Goal: Task Accomplishment & Management: Complete application form

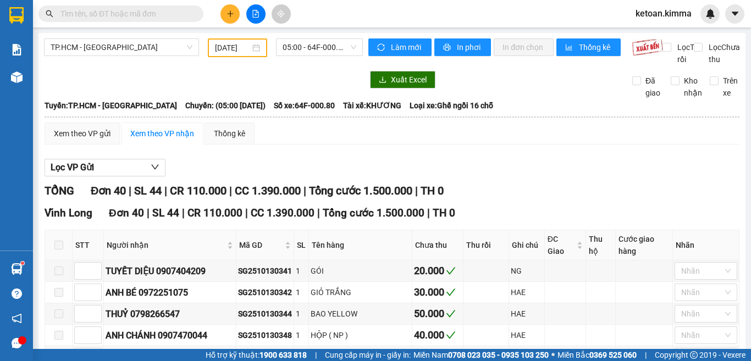
click at [235, 45] on input "[DATE]" at bounding box center [232, 48] width 35 height 12
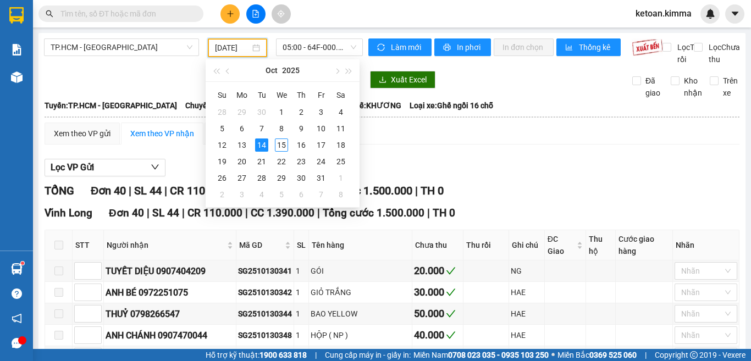
click at [164, 88] on div at bounding box center [203, 80] width 319 height 18
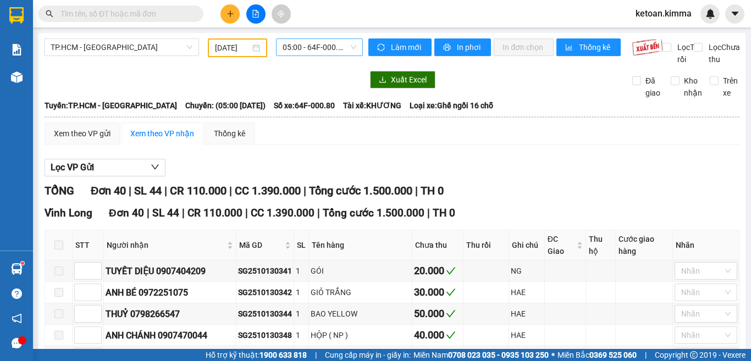
click at [321, 46] on span "05:00 - 64F-000.80" at bounding box center [319, 47] width 74 height 16
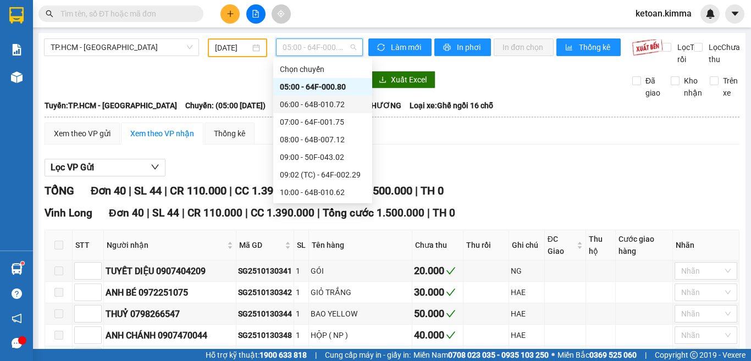
click at [332, 104] on div "06:00 - 64B-010.72" at bounding box center [323, 104] width 86 height 12
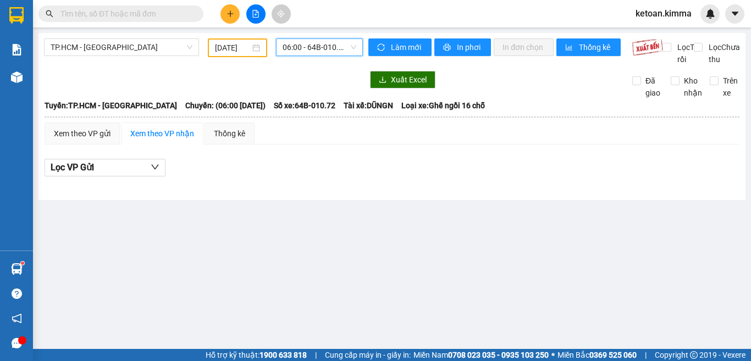
click at [312, 43] on span "06:00 - 64B-010.72" at bounding box center [319, 47] width 74 height 16
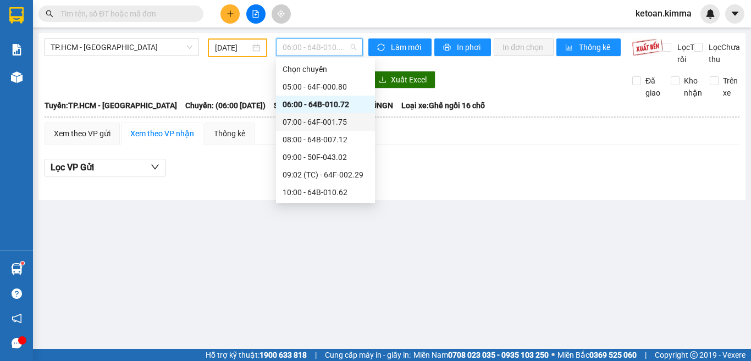
click at [324, 119] on div "07:00 - 64F-001.75" at bounding box center [325, 122] width 86 height 12
click at [337, 46] on span "07:00 - 64F-001.75" at bounding box center [319, 47] width 74 height 16
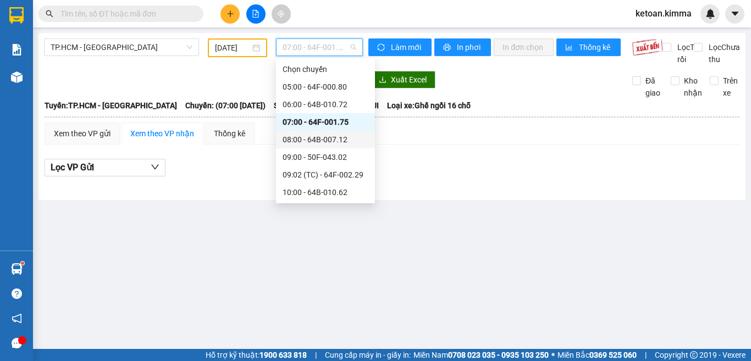
click at [334, 139] on div "08:00 - 64B-007.12" at bounding box center [325, 140] width 86 height 12
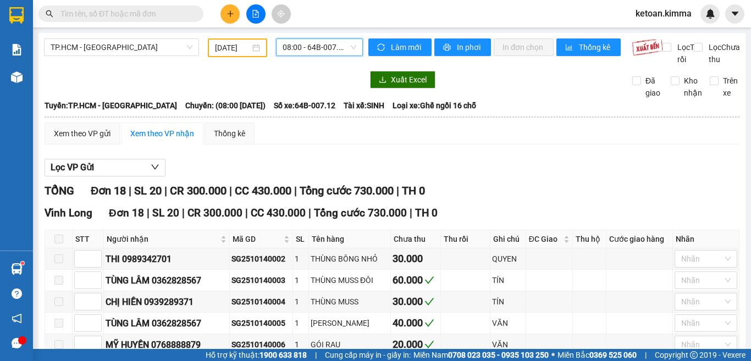
click at [333, 41] on span "08:00 - 64B-007.12" at bounding box center [319, 47] width 74 height 16
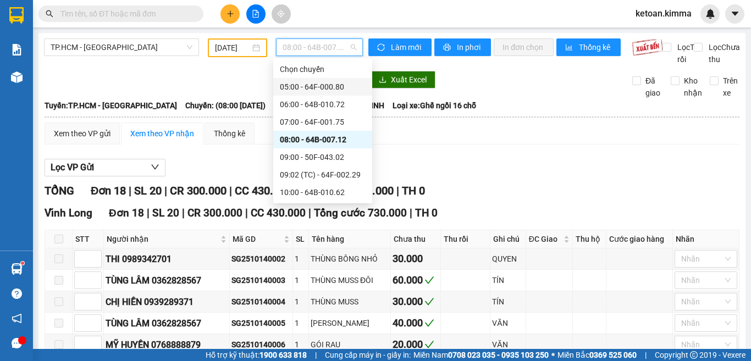
click at [538, 361] on html "Kết quả tìm kiếm ( 0 ) Bộ lọc No Data ketoan.[PERSON_NAME] cáo BC giao hàng (nh…" at bounding box center [375, 180] width 751 height 361
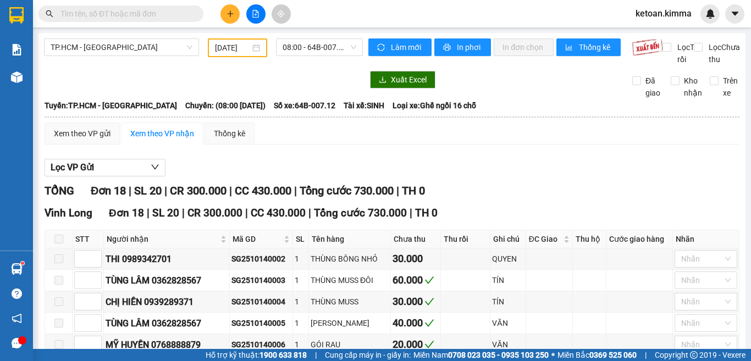
click at [336, 46] on span "08:00 - 64B-007.12" at bounding box center [319, 47] width 74 height 16
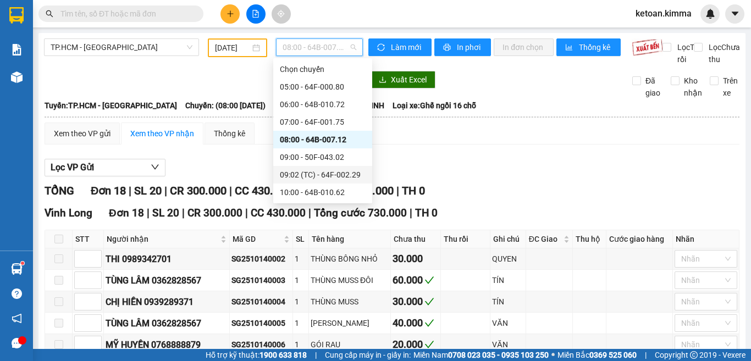
click at [340, 179] on div "09:02 (TC) - 64F-002.29" at bounding box center [323, 175] width 86 height 12
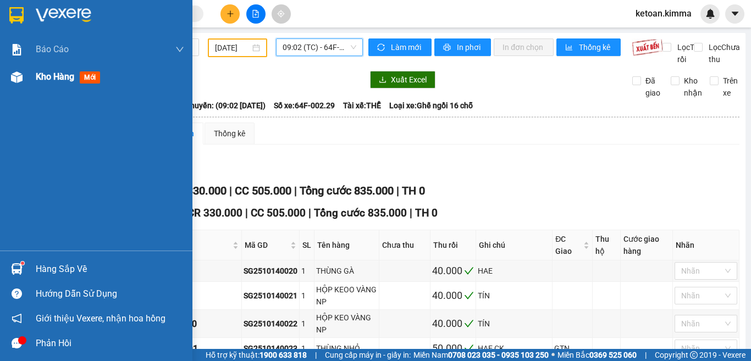
click at [45, 73] on span "Kho hàng" at bounding box center [55, 76] width 38 height 10
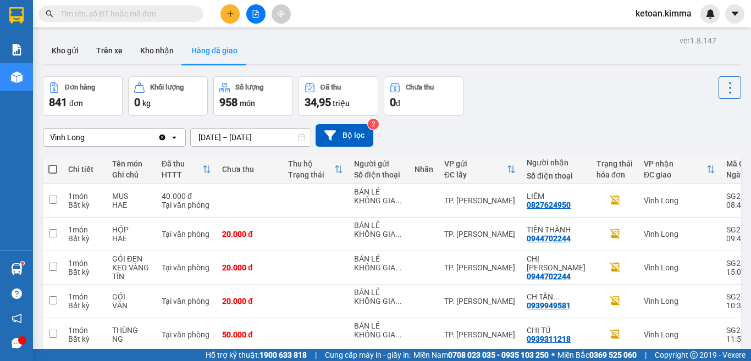
click at [125, 140] on div "Vĩnh Long" at bounding box center [100, 138] width 114 height 18
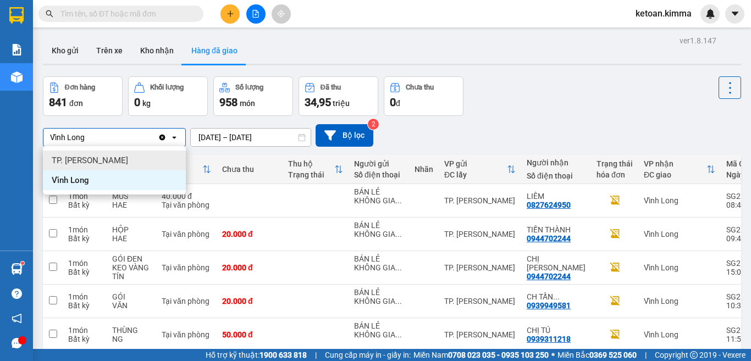
click at [68, 161] on span "TP. [PERSON_NAME]" at bounding box center [90, 160] width 76 height 11
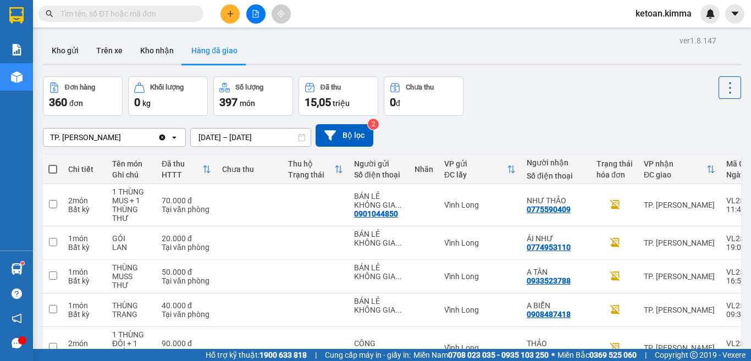
click at [298, 137] on icon at bounding box center [301, 138] width 7 height 8
click at [279, 132] on input "13/10/2025 – 15/10/2025" at bounding box center [251, 138] width 120 height 18
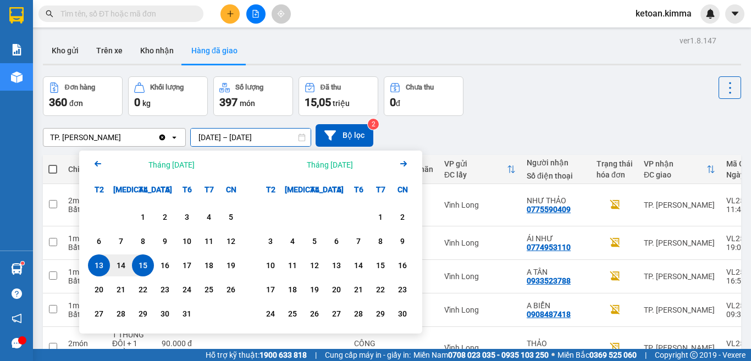
click at [135, 269] on div "15" at bounding box center [143, 265] width 22 height 22
drag, startPoint x: 281, startPoint y: 137, endPoint x: 206, endPoint y: 184, distance: 88.8
click at [281, 137] on input "15/10/2025 – / /" at bounding box center [251, 138] width 120 height 18
click at [144, 263] on div "15" at bounding box center [142, 265] width 15 height 13
type input "[DATE] – [DATE]"
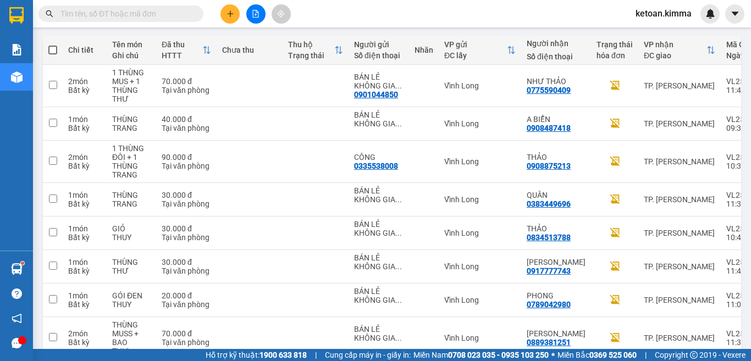
scroll to position [246, 0]
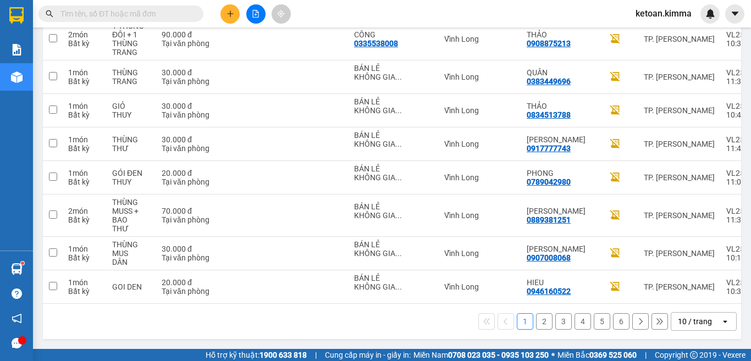
click at [721, 322] on icon "open" at bounding box center [725, 321] width 9 height 9
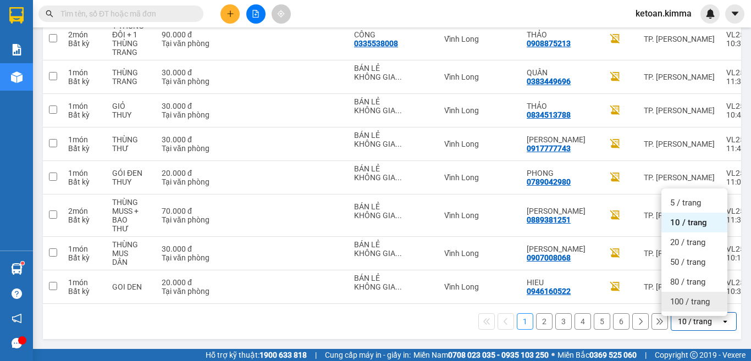
click at [679, 301] on span "100 / trang" at bounding box center [690, 301] width 40 height 11
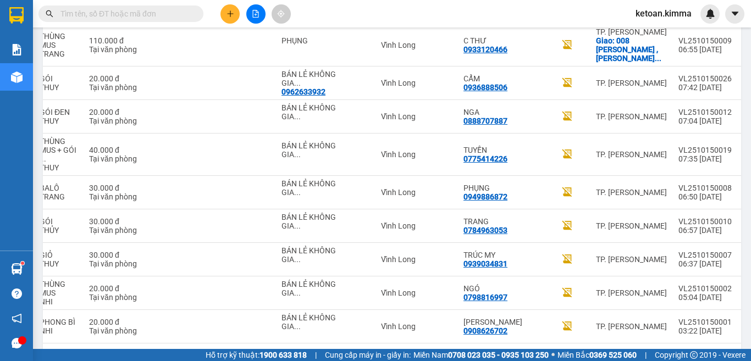
scroll to position [0, 200]
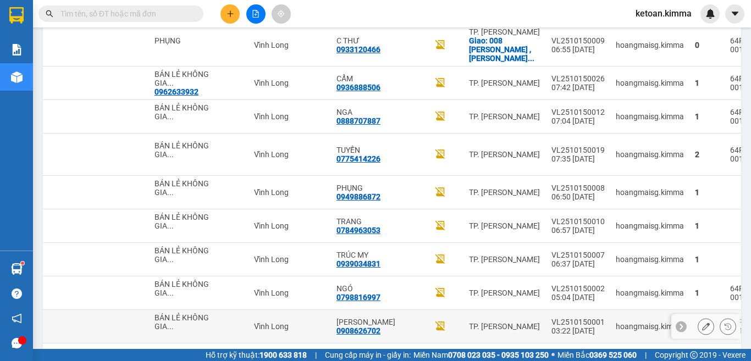
click at [702, 323] on icon at bounding box center [706, 327] width 8 height 8
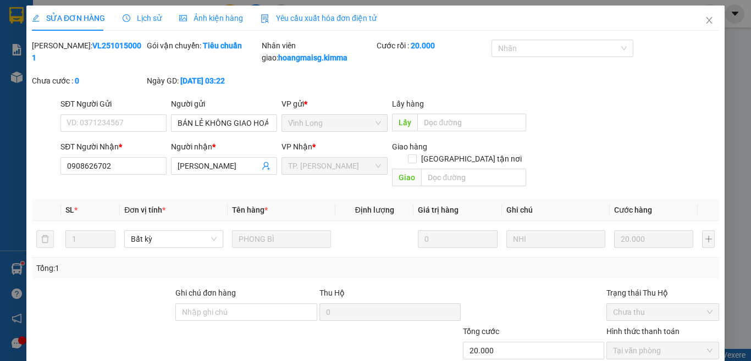
type input "BÁN LẺ KHÔNG GIAO HOÁ ĐƠN"
type input "0908626702"
type input "KIM"
type input "20.000"
click at [315, 18] on span "Yêu cầu xuất hóa đơn điện tử" at bounding box center [319, 18] width 116 height 9
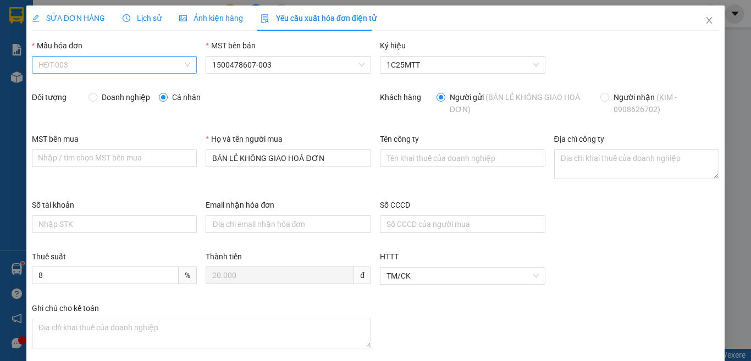
click at [68, 65] on span "HĐT-003" at bounding box center [114, 65] width 152 height 16
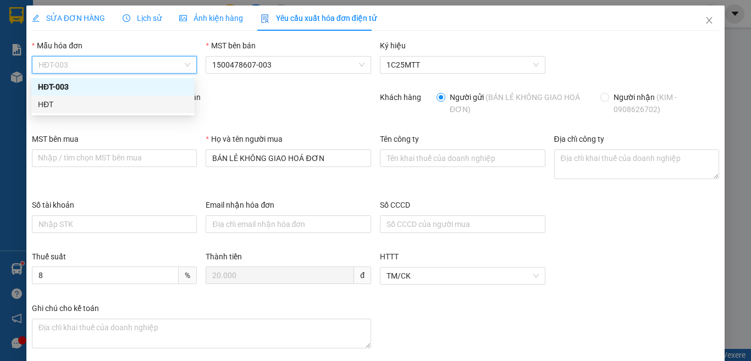
click at [48, 102] on div "HĐT" at bounding box center [113, 104] width 150 height 12
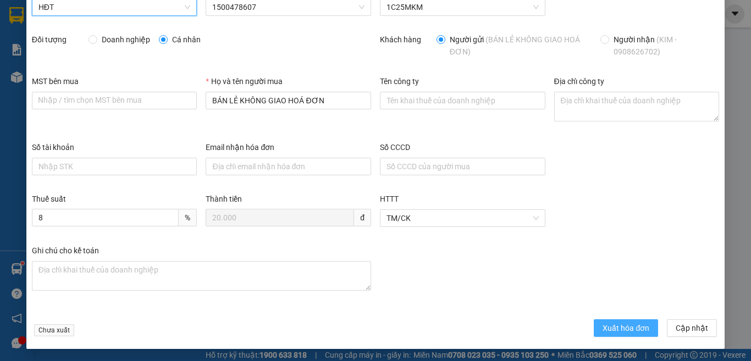
scroll to position [58, 0]
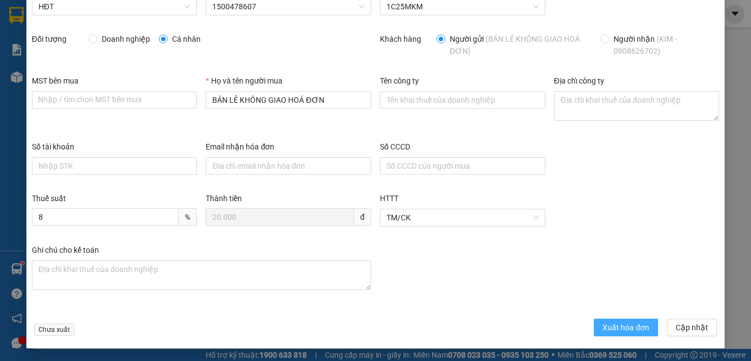
click at [619, 328] on span "Xuất hóa đơn" at bounding box center [625, 328] width 47 height 12
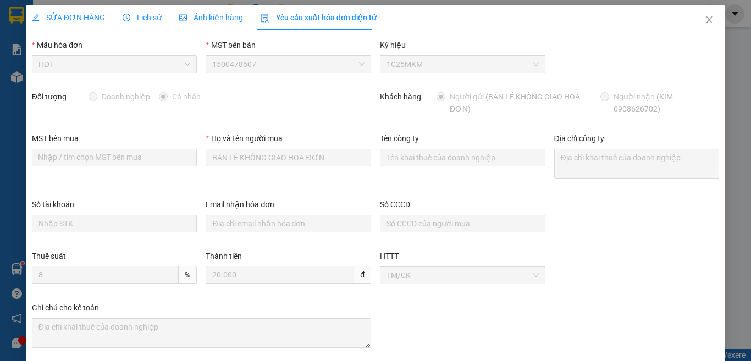
scroll to position [0, 0]
click at [705, 17] on icon "close" at bounding box center [709, 20] width 9 height 9
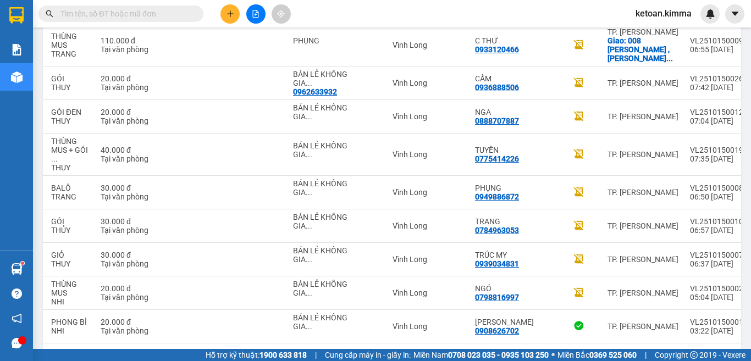
scroll to position [0, 200]
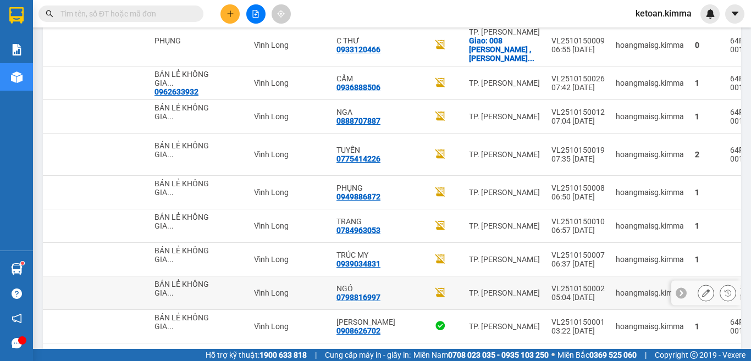
click at [702, 289] on icon at bounding box center [706, 293] width 8 height 8
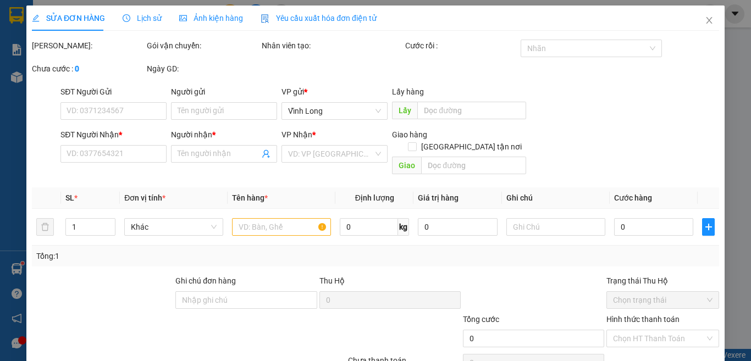
type input "BÁN LẺ KHÔNG GIAO HOÁ ĐƠN"
type input "0798816997"
type input "NGÓ"
type input "HAE G"
type input "20.000"
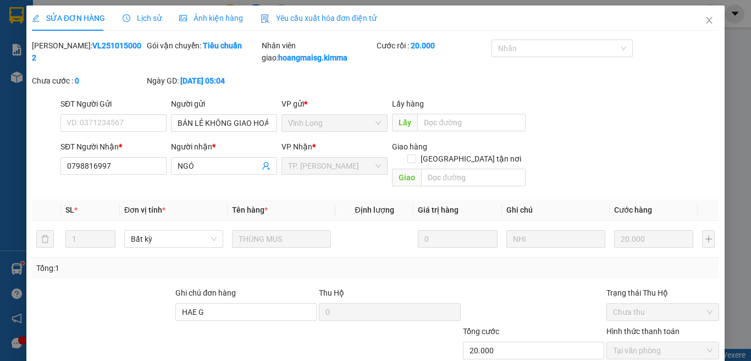
click at [323, 11] on div "Yêu cầu xuất hóa đơn điện tử" at bounding box center [319, 17] width 116 height 25
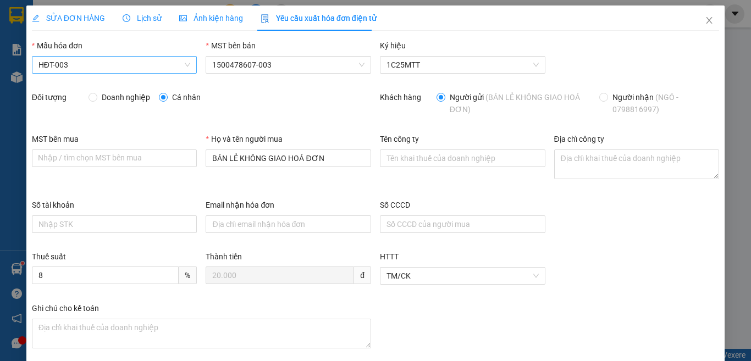
click at [63, 65] on span "HĐT-003" at bounding box center [114, 65] width 152 height 16
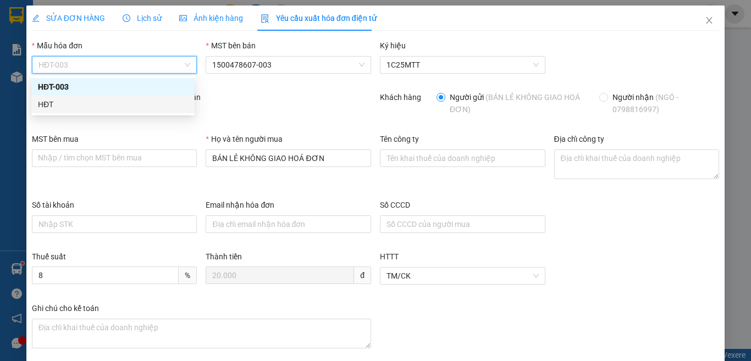
drag, startPoint x: 41, startPoint y: 101, endPoint x: 43, endPoint y: 109, distance: 9.1
click at [41, 102] on div "HĐT" at bounding box center [113, 104] width 150 height 12
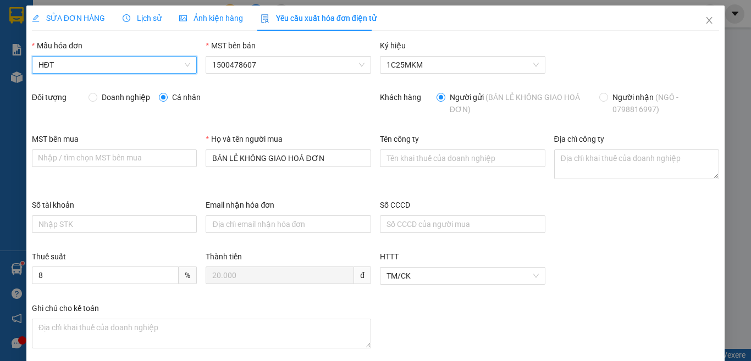
scroll to position [58, 0]
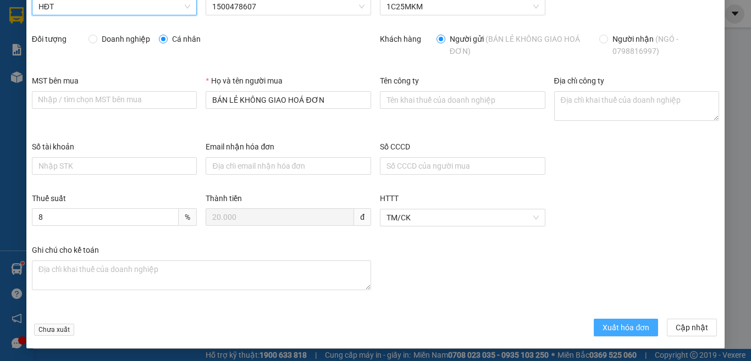
click at [605, 332] on span "Xuất hóa đơn" at bounding box center [625, 328] width 47 height 12
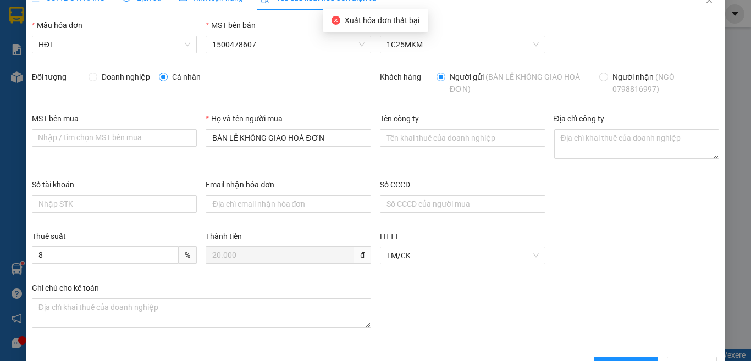
scroll to position [0, 0]
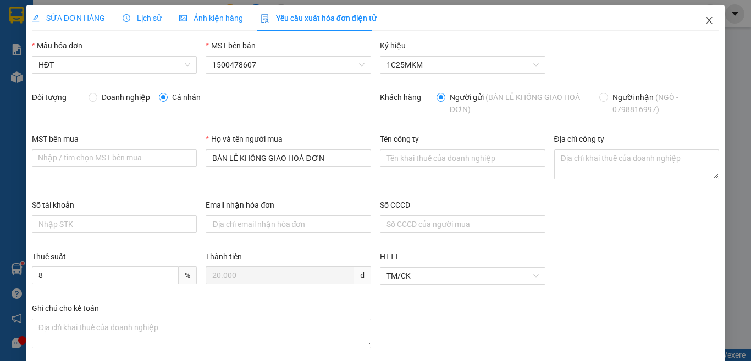
click at [700, 15] on span "Close" at bounding box center [709, 20] width 31 height 31
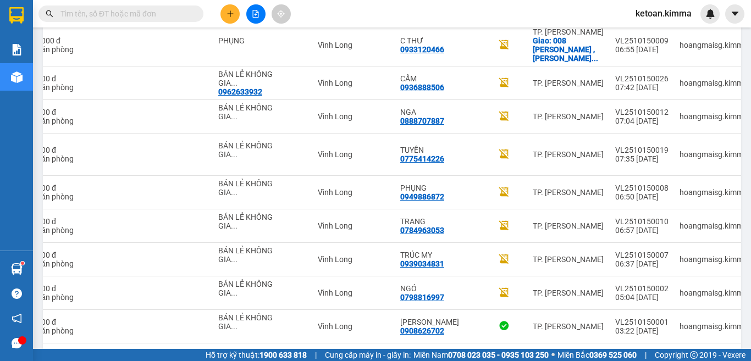
scroll to position [0, 200]
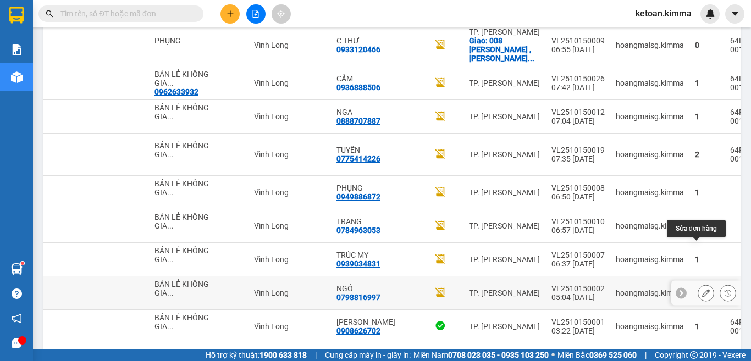
click at [702, 289] on icon at bounding box center [706, 293] width 8 height 8
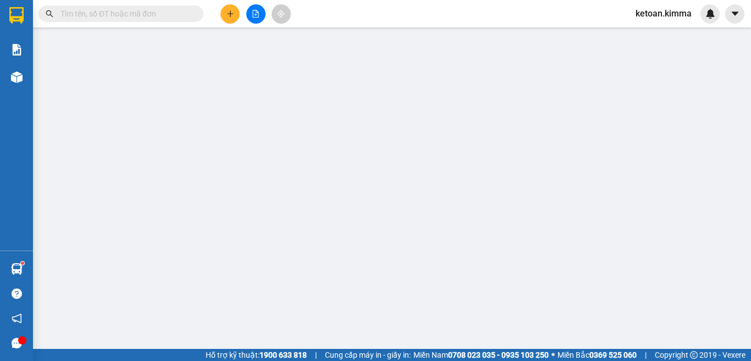
type input "BÁN LẺ KHÔNG GIAO HOÁ ĐƠN"
type input "0798816997"
type input "NGÓ"
type input "HAE G"
type input "20.000"
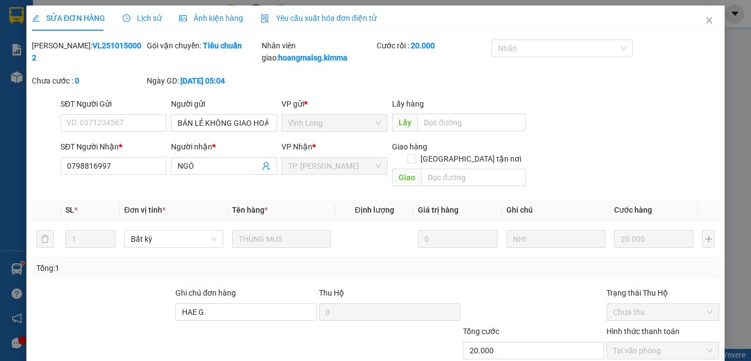
click at [340, 18] on span "Yêu cầu xuất hóa đơn điện tử" at bounding box center [319, 18] width 116 height 9
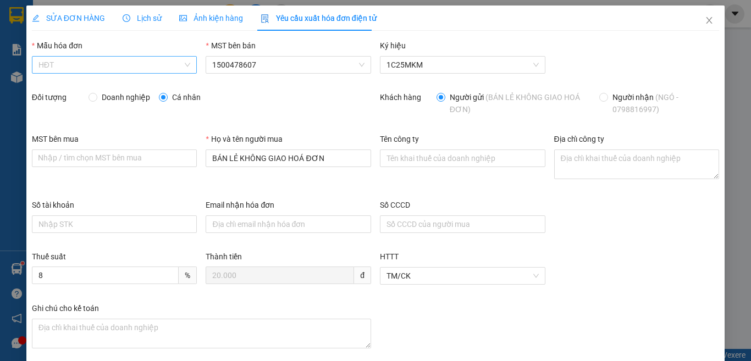
click at [102, 64] on span "HĐT" at bounding box center [114, 65] width 152 height 16
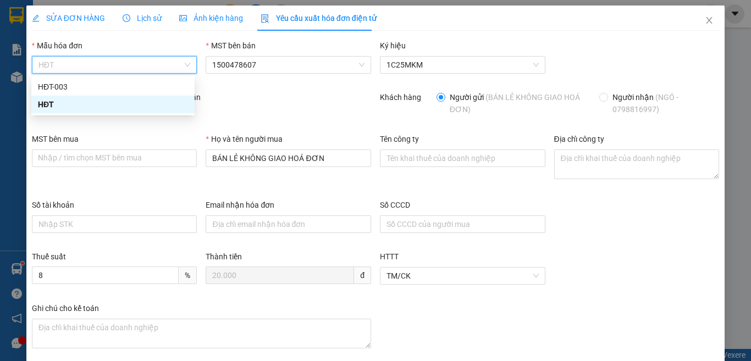
click at [77, 105] on div "HĐT" at bounding box center [113, 104] width 150 height 12
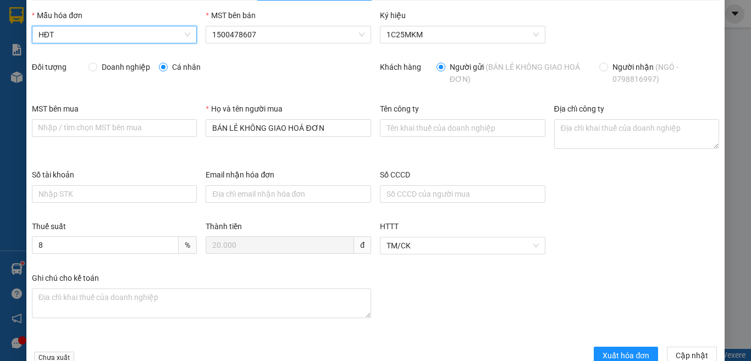
scroll to position [58, 0]
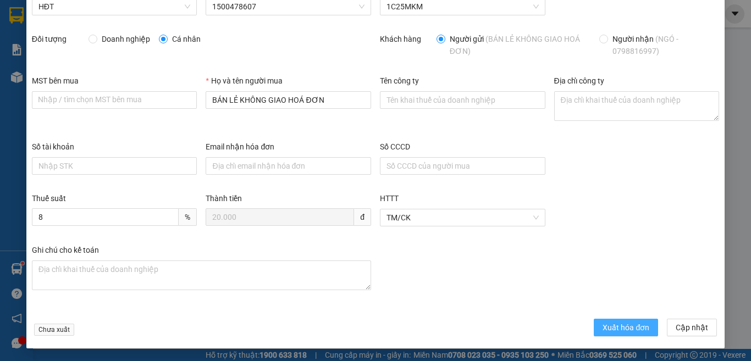
click at [611, 327] on span "Xuất hóa đơn" at bounding box center [625, 328] width 47 height 12
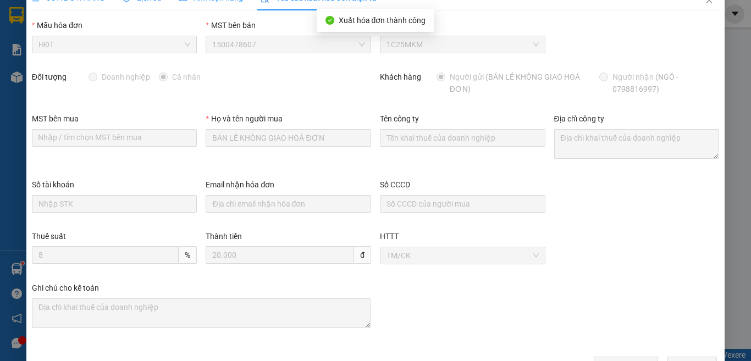
scroll to position [0, 0]
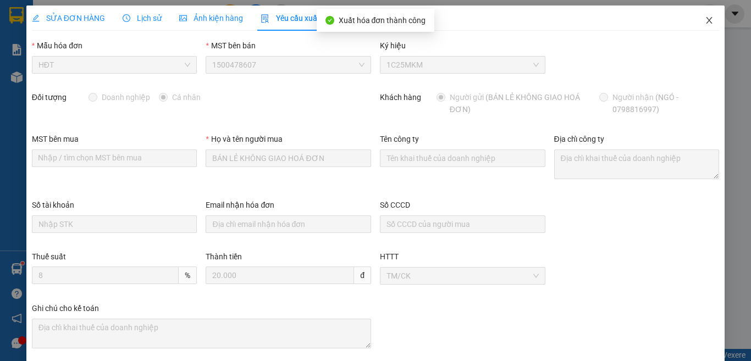
click at [705, 17] on icon "close" at bounding box center [709, 20] width 9 height 9
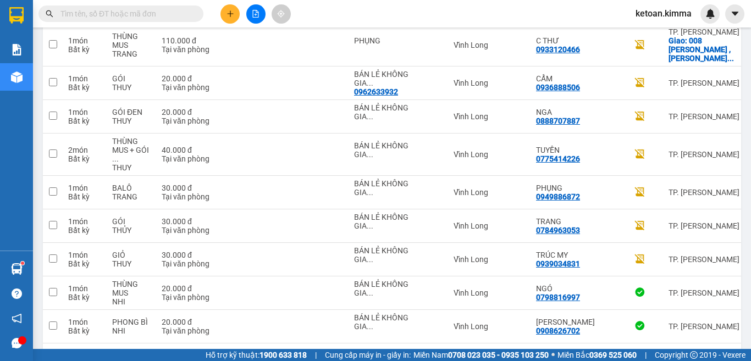
scroll to position [0, 200]
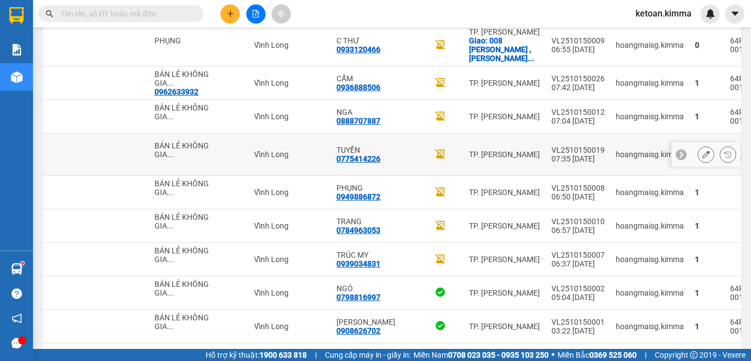
click at [702, 151] on icon at bounding box center [706, 155] width 8 height 8
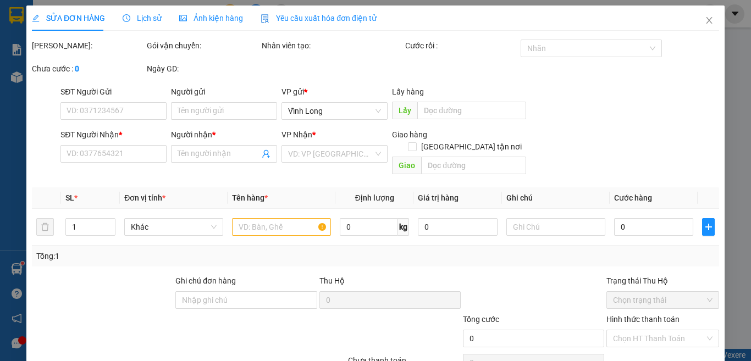
type input "BÁN LẺ KHÔNG GIAO HOÁ ĐƠN"
type input "0775414226"
type input "TUYỀN"
type input "40.000"
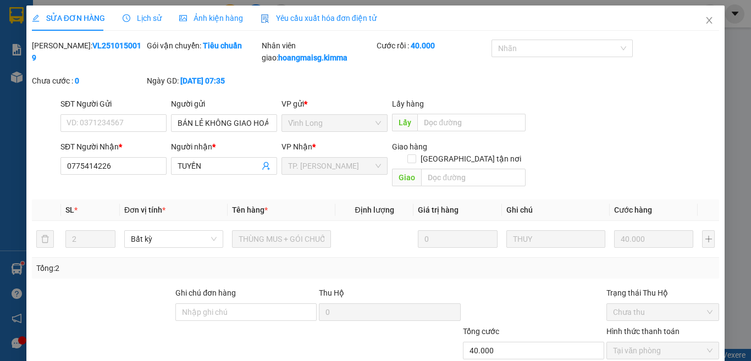
click at [301, 7] on div "Yêu cầu xuất hóa đơn điện tử" at bounding box center [319, 17] width 116 height 25
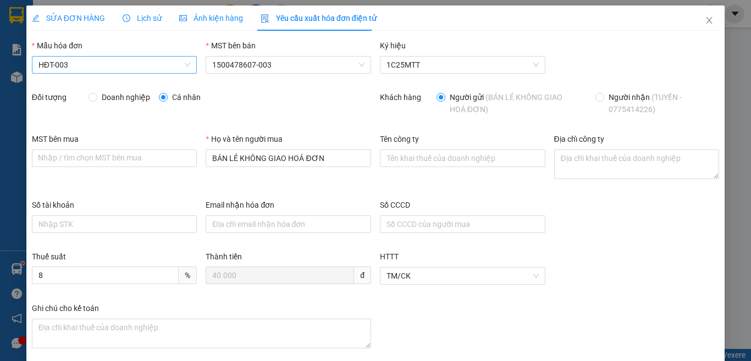
drag, startPoint x: 101, startPoint y: 63, endPoint x: 75, endPoint y: 73, distance: 27.7
click at [100, 64] on span "HĐT-003" at bounding box center [114, 65] width 152 height 16
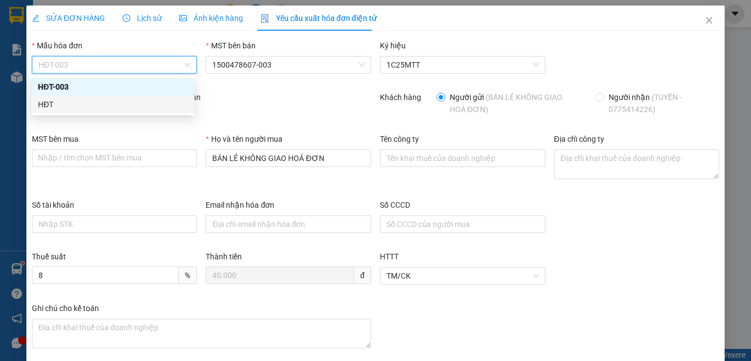
click at [41, 98] on div "HĐT" at bounding box center [113, 104] width 150 height 12
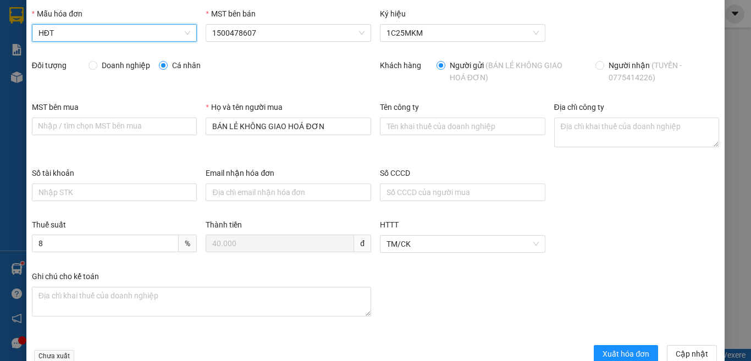
scroll to position [58, 0]
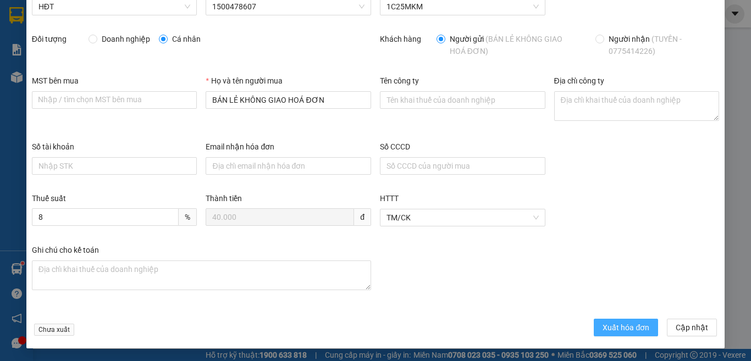
click at [603, 326] on span "Xuất hóa đơn" at bounding box center [625, 328] width 47 height 12
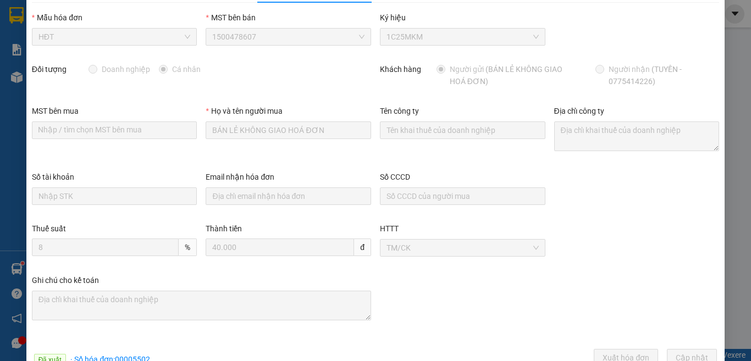
scroll to position [0, 0]
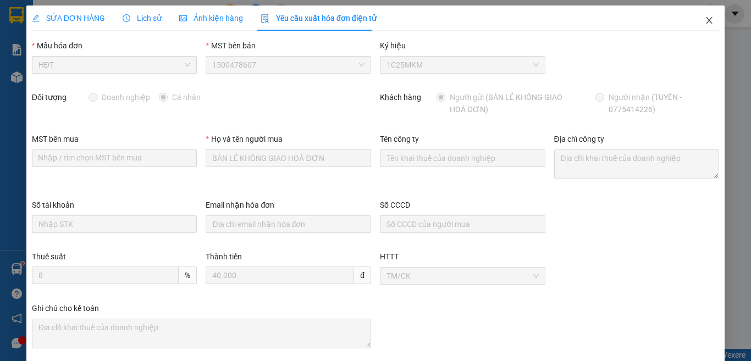
click at [705, 19] on icon "close" at bounding box center [709, 20] width 9 height 9
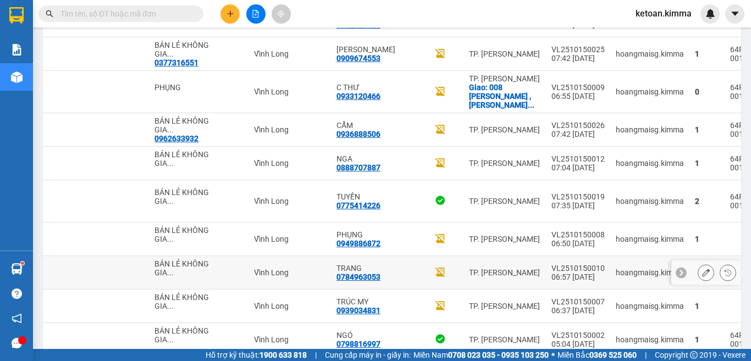
scroll to position [1741, 0]
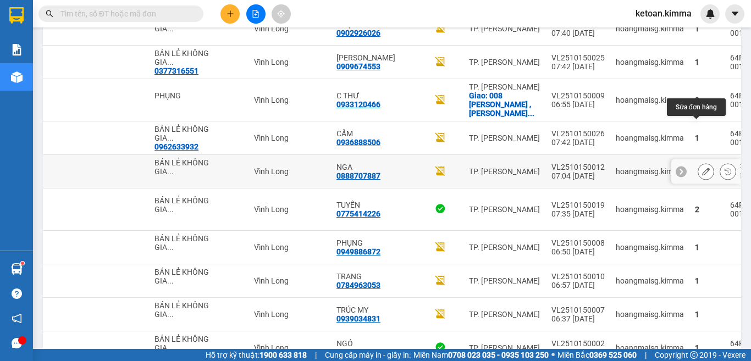
click at [702, 168] on icon at bounding box center [706, 172] width 8 height 8
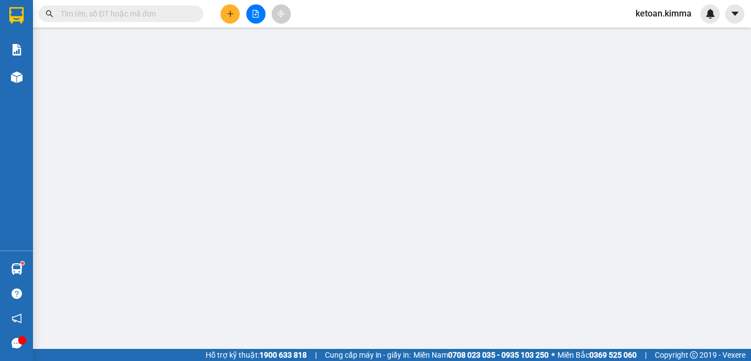
type input "BÁN LẺ KHÔNG GIAO HOÁ ĐƠN"
type input "0888707887"
type input "NGA"
type input "20.000"
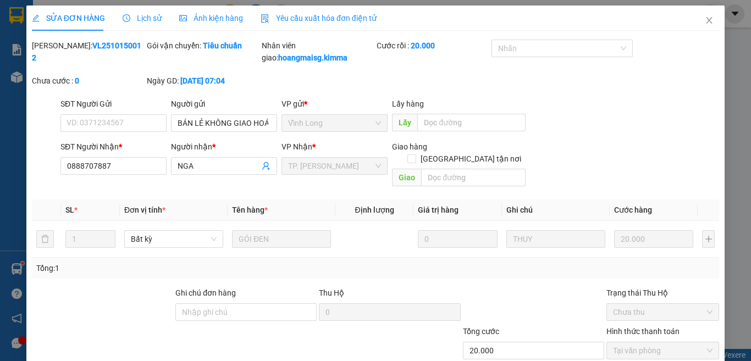
click at [324, 16] on span "Yêu cầu xuất hóa đơn điện tử" at bounding box center [319, 18] width 116 height 9
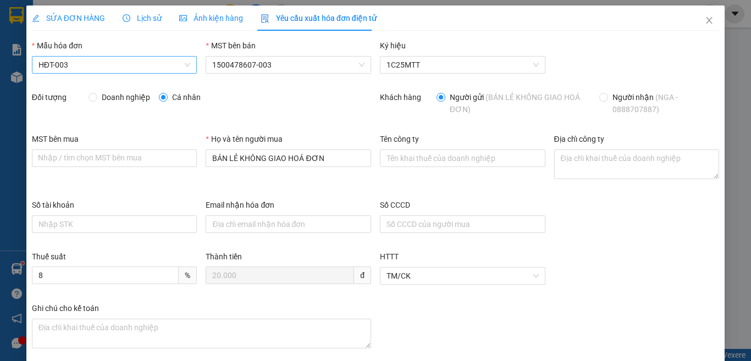
click at [93, 68] on span "HĐT-003" at bounding box center [114, 65] width 152 height 16
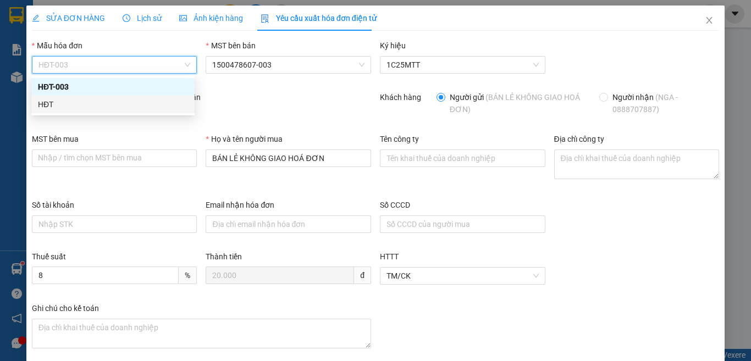
click at [44, 105] on div "HĐT" at bounding box center [113, 104] width 150 height 12
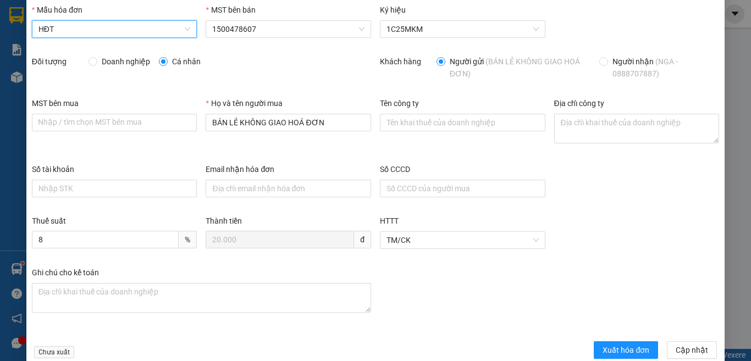
scroll to position [58, 0]
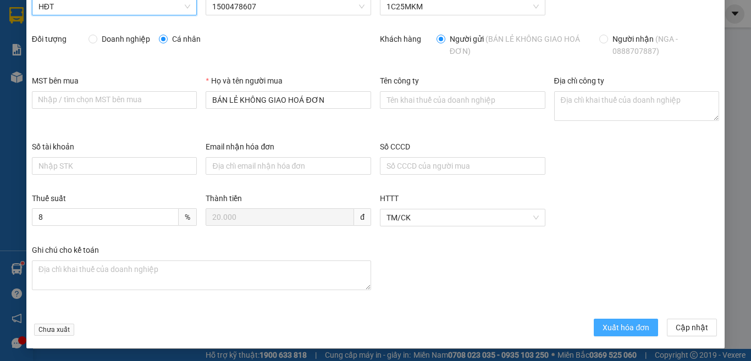
click at [613, 325] on span "Xuất hóa đơn" at bounding box center [625, 328] width 47 height 12
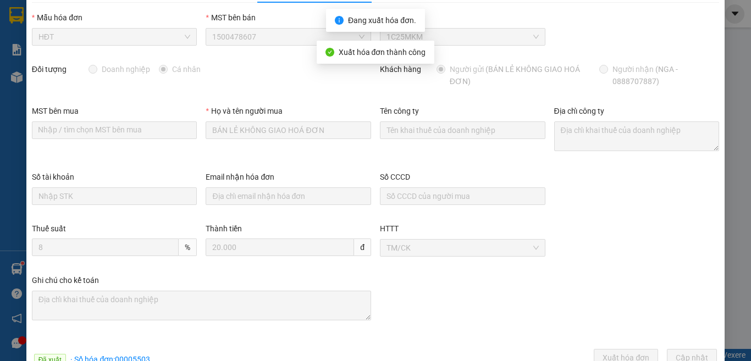
scroll to position [0, 0]
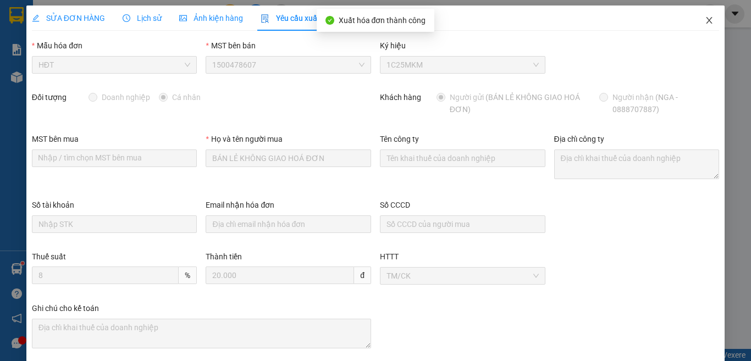
click at [705, 23] on icon "close" at bounding box center [709, 20] width 9 height 9
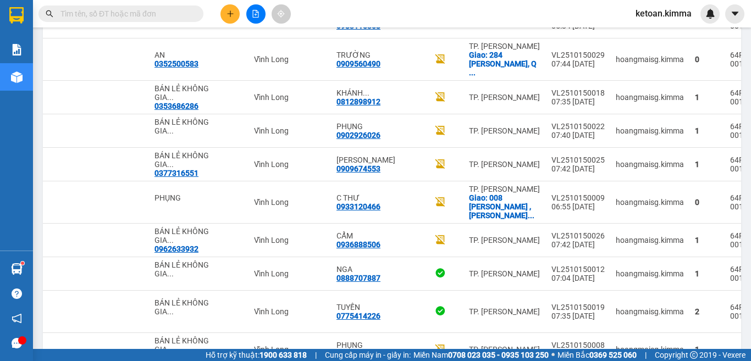
scroll to position [1596, 0]
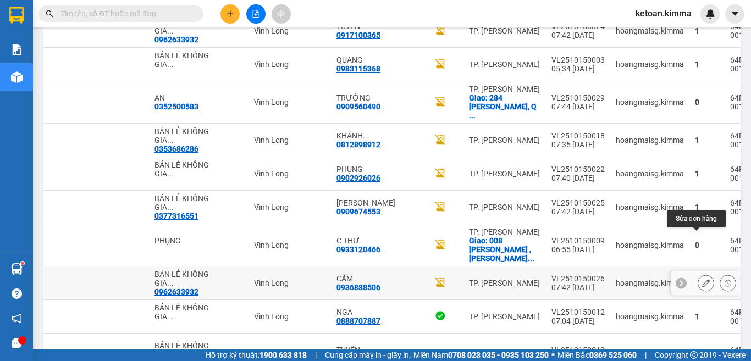
click at [702, 279] on icon at bounding box center [706, 283] width 8 height 8
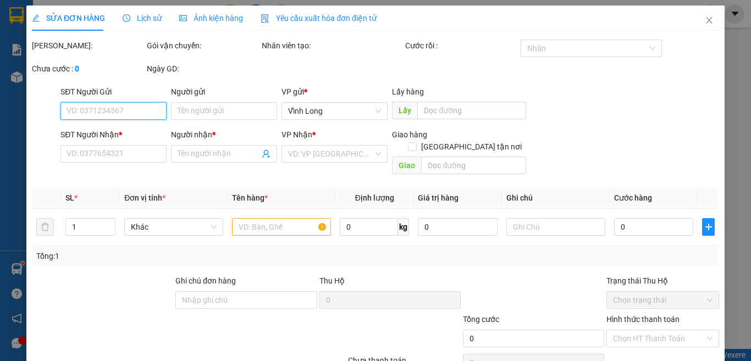
type input "0962633932"
type input "BÁN LẺ KHÔNG GIAO HOÁ ĐƠN"
type input "0936888506"
type input "CẨM"
type input "20.000"
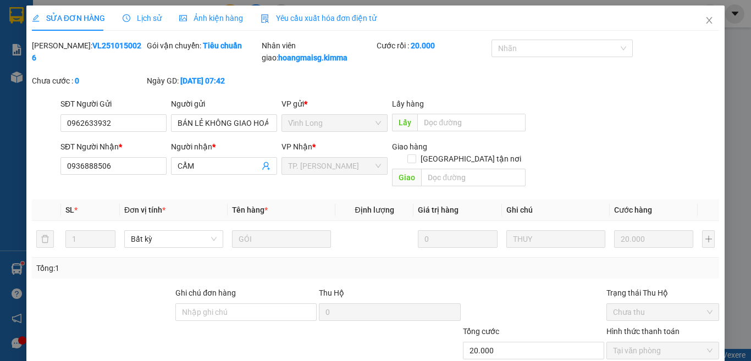
click at [319, 15] on span "Yêu cầu xuất hóa đơn điện tử" at bounding box center [319, 18] width 116 height 9
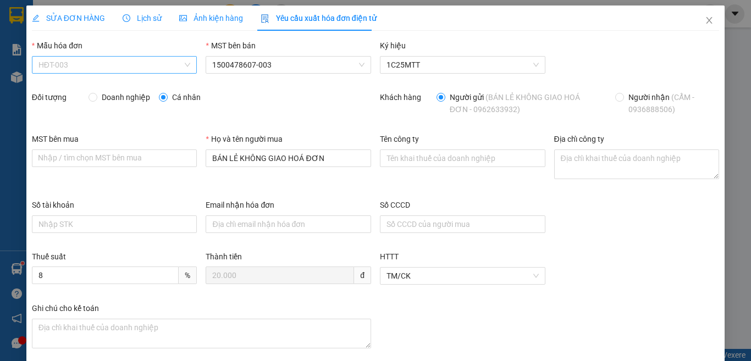
click at [91, 68] on span "HĐT-003" at bounding box center [114, 65] width 152 height 16
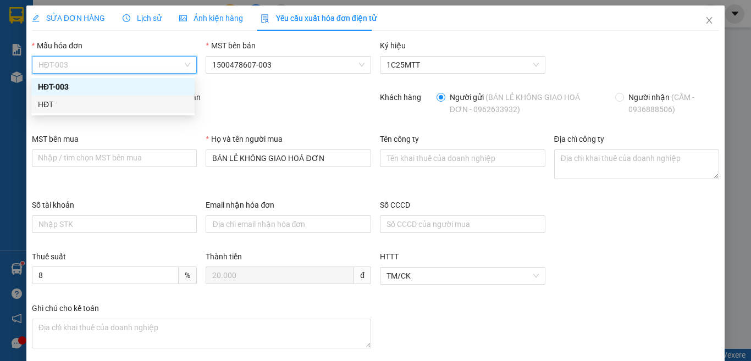
click at [56, 101] on div "HĐT" at bounding box center [113, 104] width 150 height 12
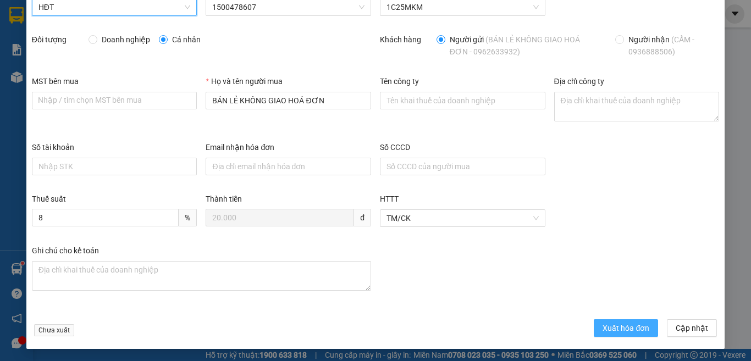
scroll to position [58, 0]
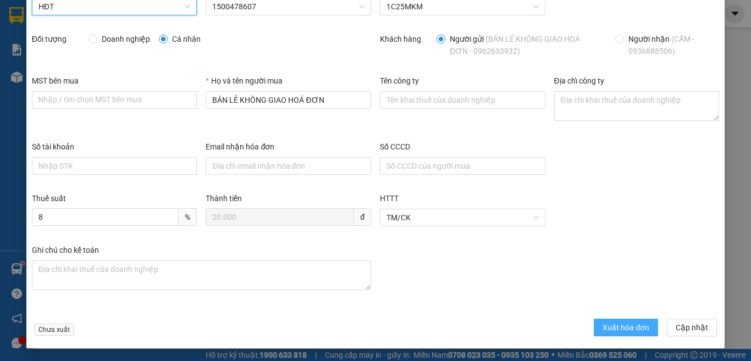
click at [619, 323] on span "Xuất hóa đơn" at bounding box center [625, 328] width 47 height 12
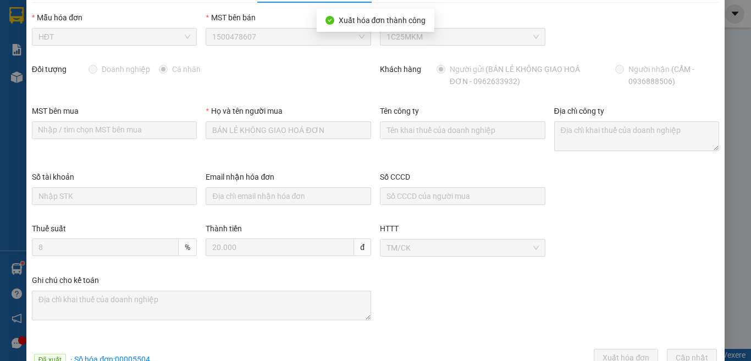
scroll to position [0, 0]
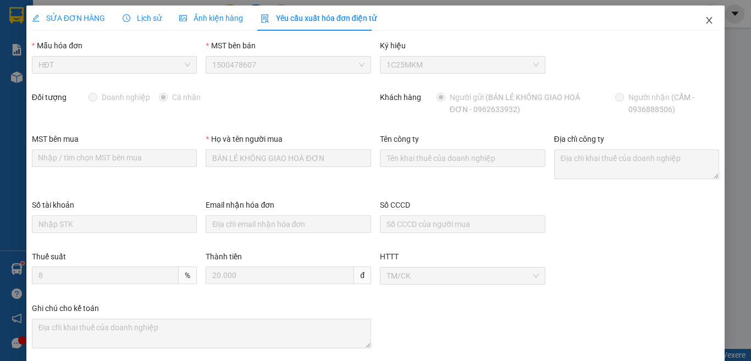
click at [706, 19] on icon "close" at bounding box center [709, 20] width 6 height 7
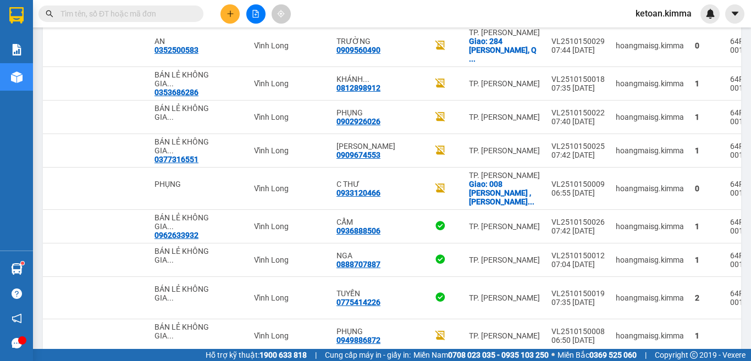
scroll to position [1600, 0]
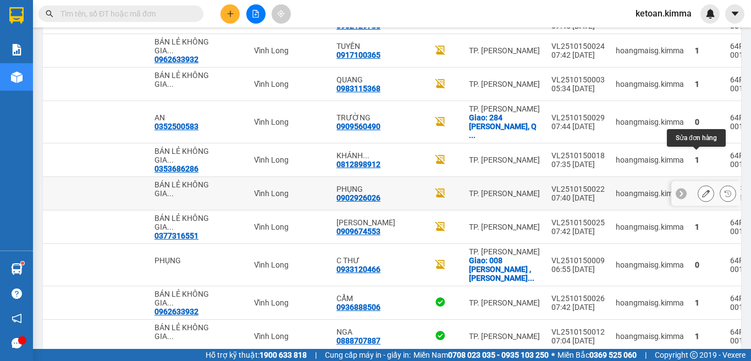
click at [702, 190] on icon at bounding box center [706, 194] width 8 height 8
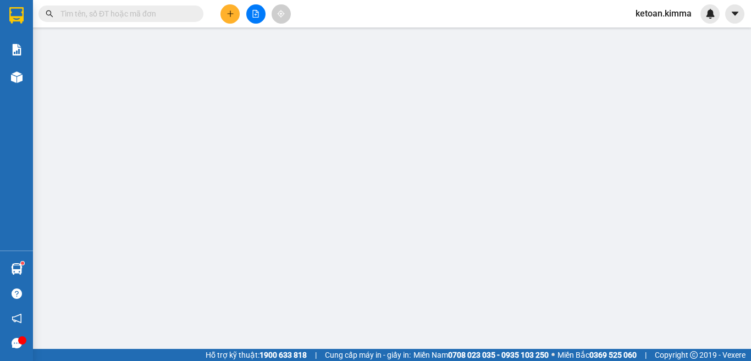
type input "BÁN LẺ KHÔNG GIAO HOÁ ĐƠN"
type input "0902926026"
type input "PHỤNG"
type input "50.000"
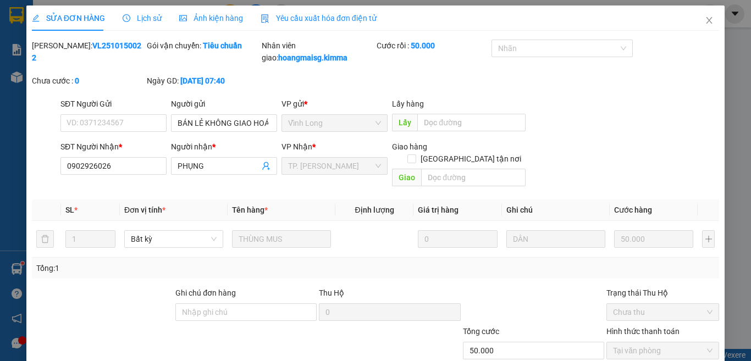
click at [307, 12] on div "Yêu cầu xuất hóa đơn điện tử" at bounding box center [319, 17] width 116 height 25
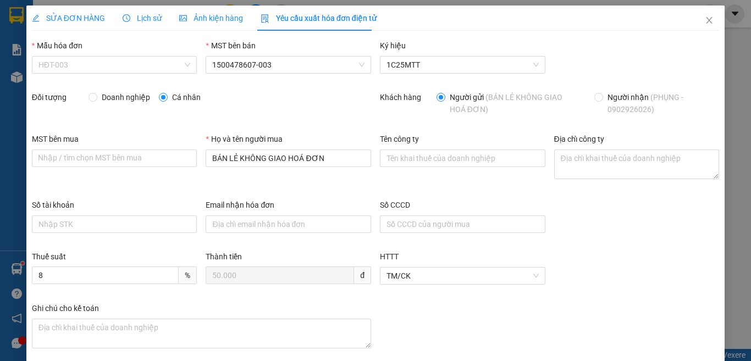
drag, startPoint x: 64, startPoint y: 65, endPoint x: 53, endPoint y: 75, distance: 15.2
click at [63, 64] on span "HĐT-003" at bounding box center [114, 65] width 152 height 16
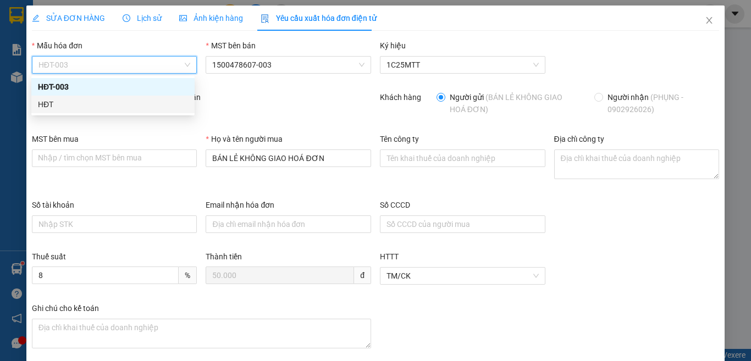
click at [37, 102] on div "HĐT" at bounding box center [112, 105] width 163 height 18
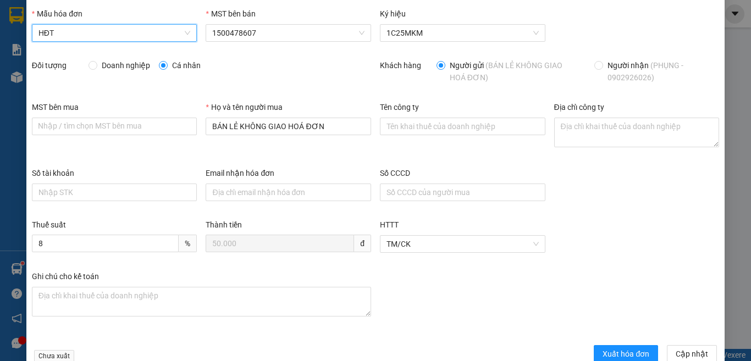
scroll to position [58, 0]
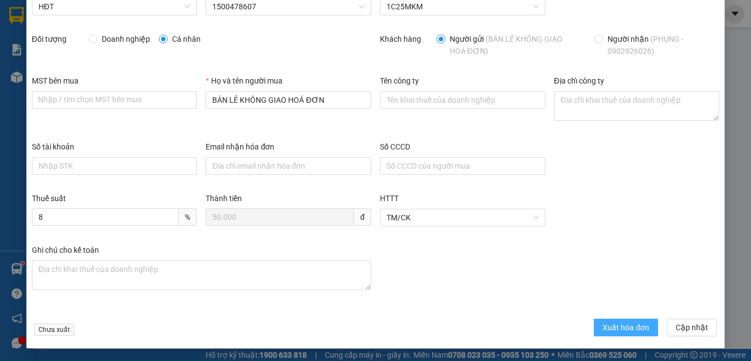
click at [602, 324] on span "Xuất hóa đơn" at bounding box center [625, 328] width 47 height 12
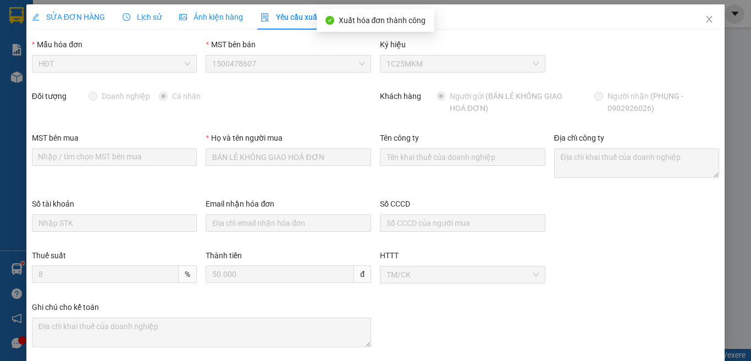
scroll to position [0, 0]
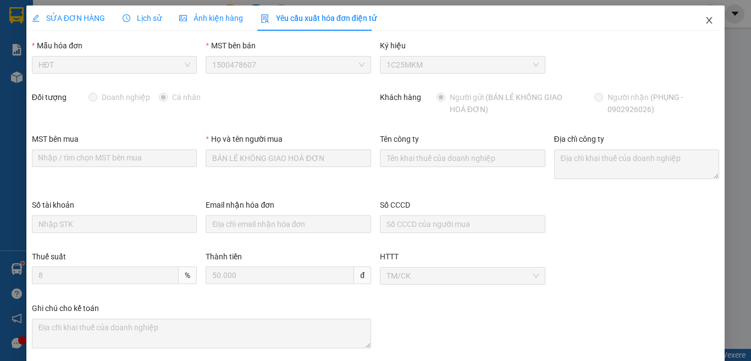
click at [705, 19] on icon "close" at bounding box center [709, 20] width 9 height 9
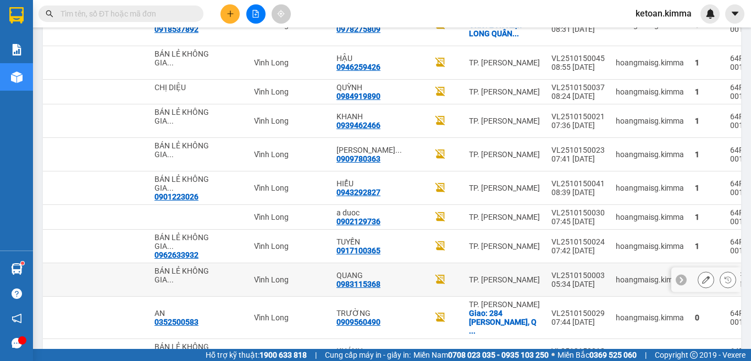
scroll to position [1436, 0]
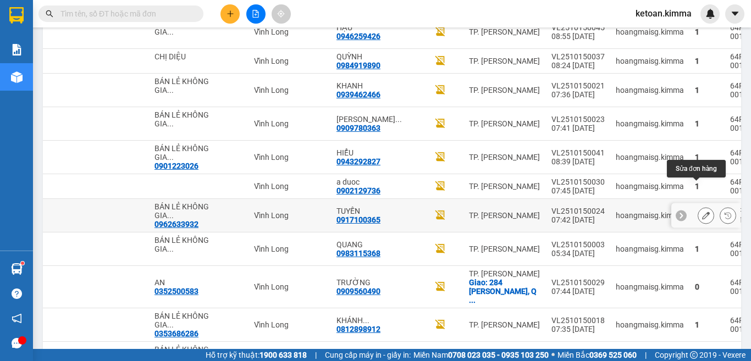
click at [702, 212] on icon at bounding box center [706, 216] width 8 height 8
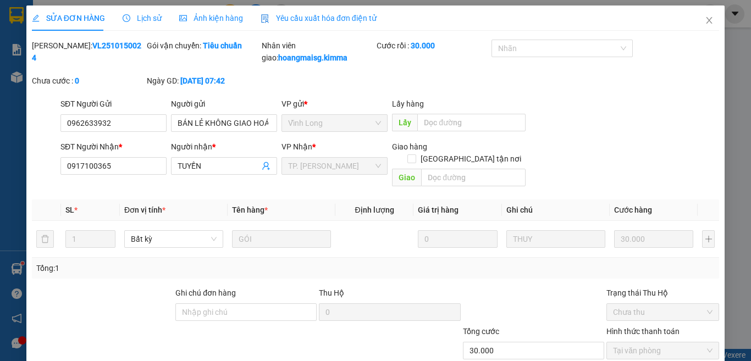
type input "0962633932"
type input "BÁN LẺ KHÔNG GIAO HOÁ ĐƠN"
type input "0917100365"
type input "TUYỀN"
type input "30.000"
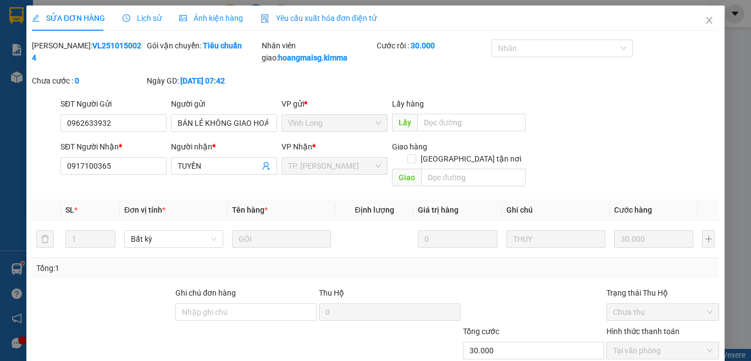
click at [287, 20] on span "Yêu cầu xuất hóa đơn điện tử" at bounding box center [319, 18] width 116 height 9
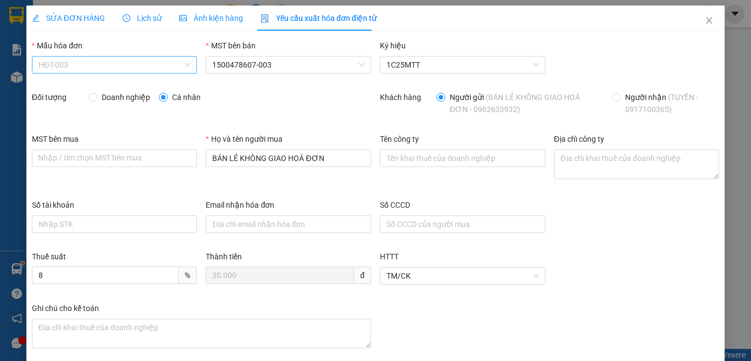
click at [75, 65] on span "HĐT-003" at bounding box center [114, 65] width 152 height 16
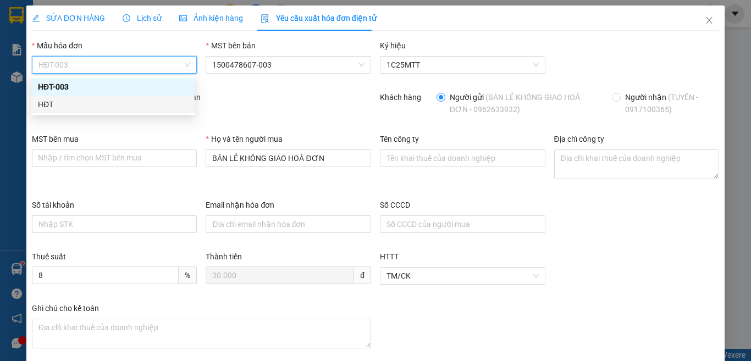
click at [37, 104] on div "HĐT" at bounding box center [112, 105] width 163 height 18
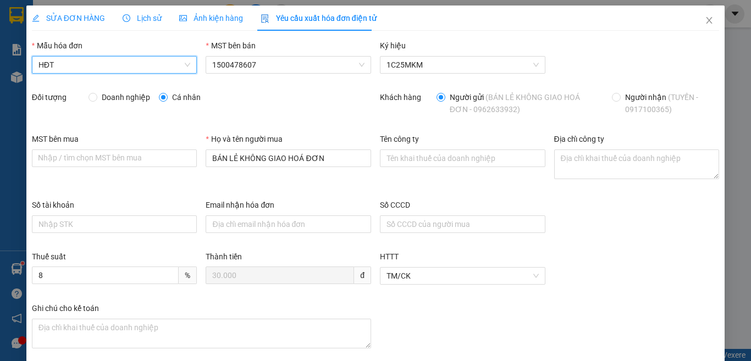
scroll to position [58, 0]
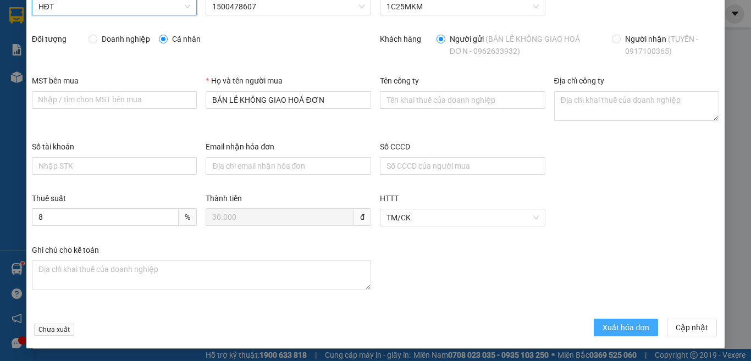
click at [611, 323] on span "Xuất hóa đơn" at bounding box center [625, 328] width 47 height 12
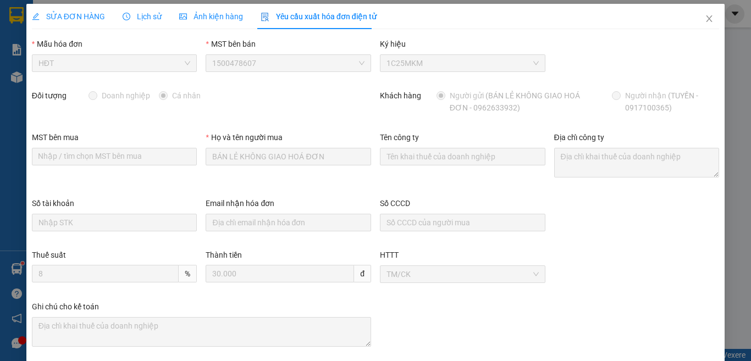
scroll to position [0, 0]
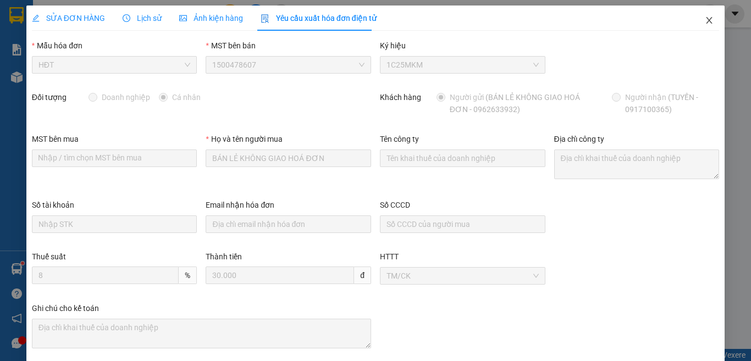
click at [706, 20] on icon "close" at bounding box center [709, 20] width 6 height 7
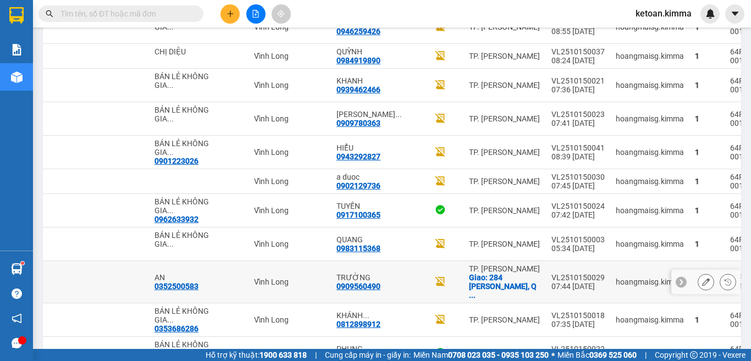
scroll to position [1381, 0]
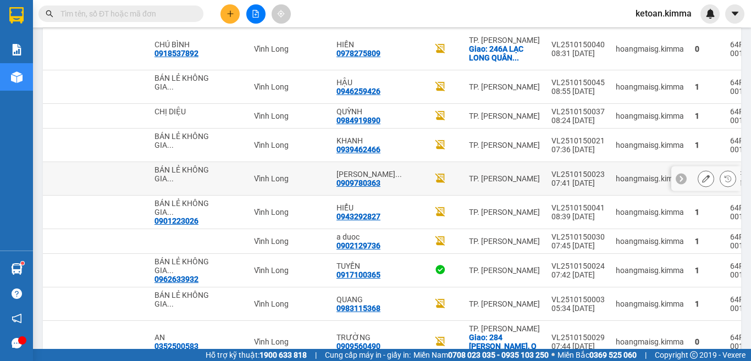
click at [698, 169] on button at bounding box center [705, 178] width 15 height 19
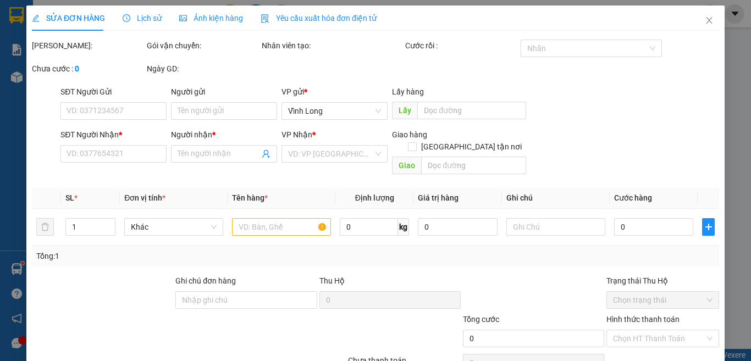
type input "BÁN LẺ KHÔNG GIAO HOÁ ĐƠN"
type input "0909780363"
type input "TRẦN TUẤN PHONG"
type input "HAE G"
type input "30.000"
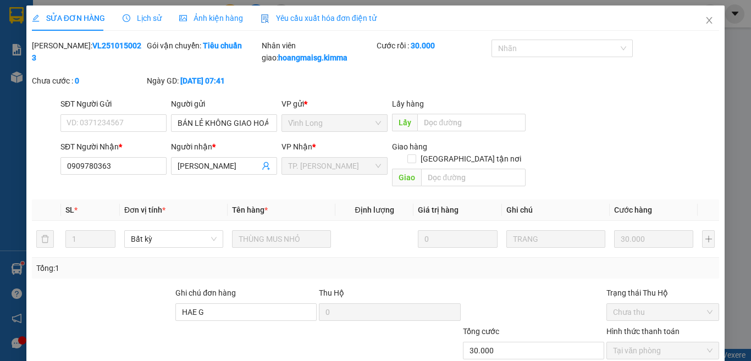
click at [298, 14] on span "Yêu cầu xuất hóa đơn điện tử" at bounding box center [319, 18] width 116 height 9
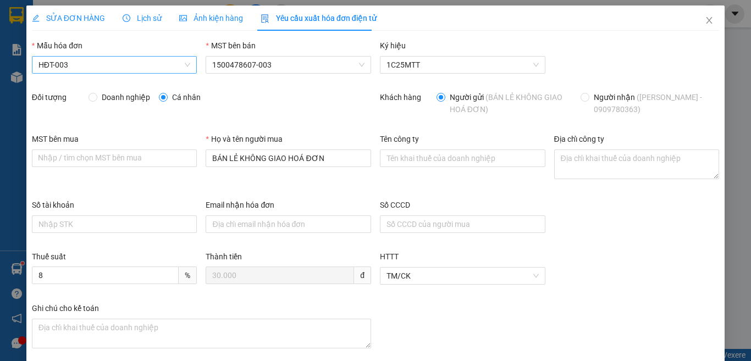
click at [56, 65] on span "HĐT-003" at bounding box center [114, 65] width 152 height 16
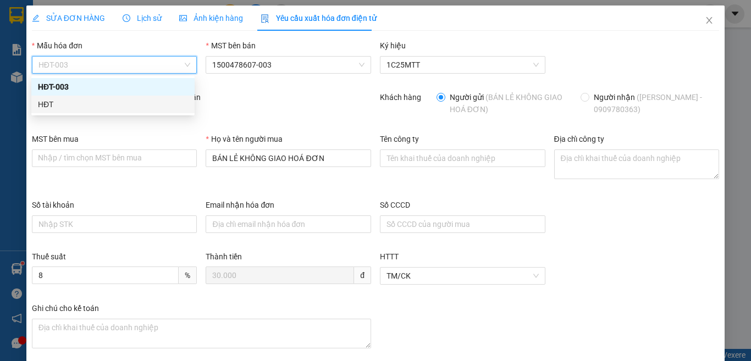
click at [41, 101] on div "HĐT" at bounding box center [113, 104] width 150 height 12
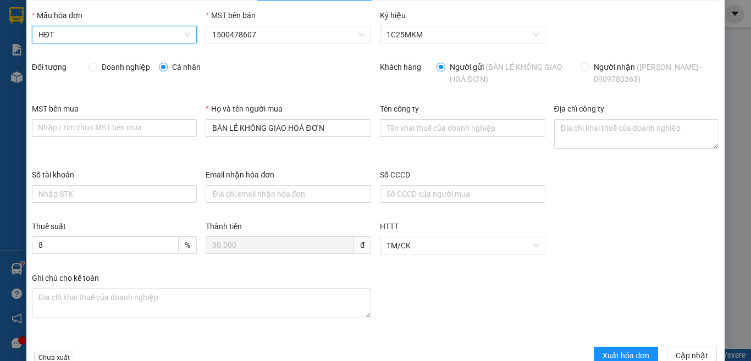
scroll to position [58, 0]
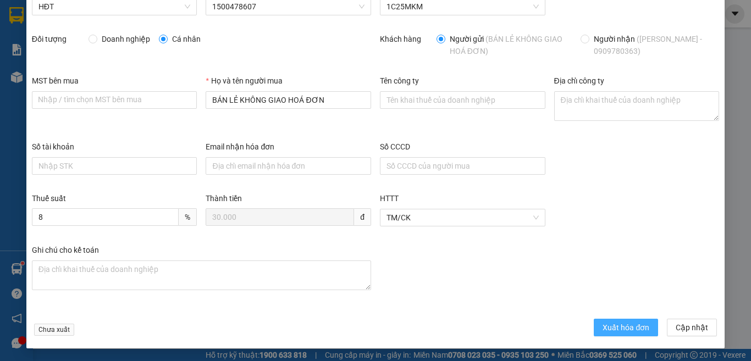
click at [613, 322] on span "Xuất hóa đơn" at bounding box center [625, 328] width 47 height 12
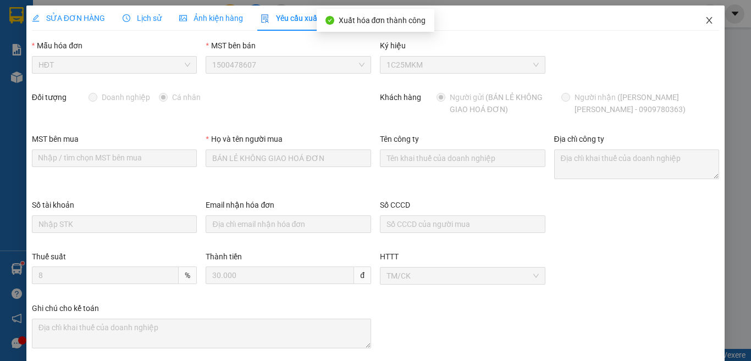
click at [706, 22] on icon "close" at bounding box center [709, 20] width 6 height 7
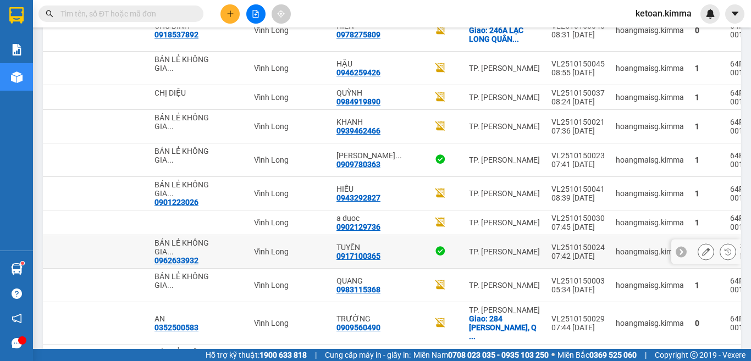
scroll to position [1326, 0]
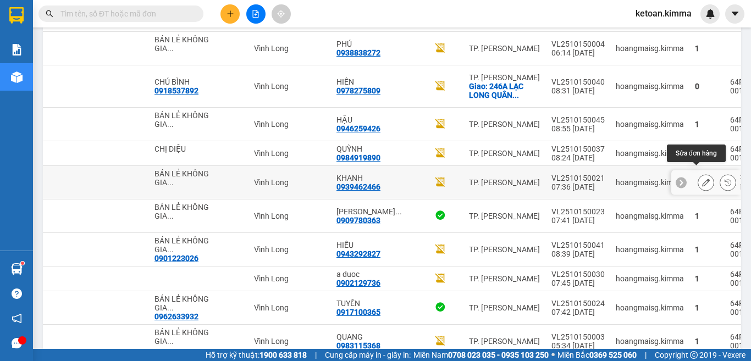
click at [702, 179] on icon at bounding box center [706, 183] width 8 height 8
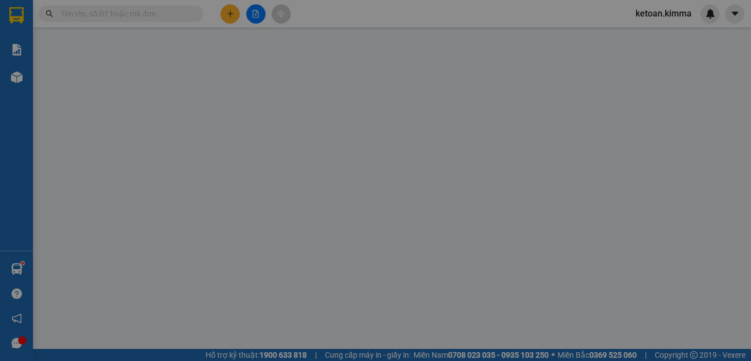
type input "BÁN LẺ KHÔNG GIAO HOÁ ĐƠN"
type input "0939462466"
type input "KHANH"
type input "30.000"
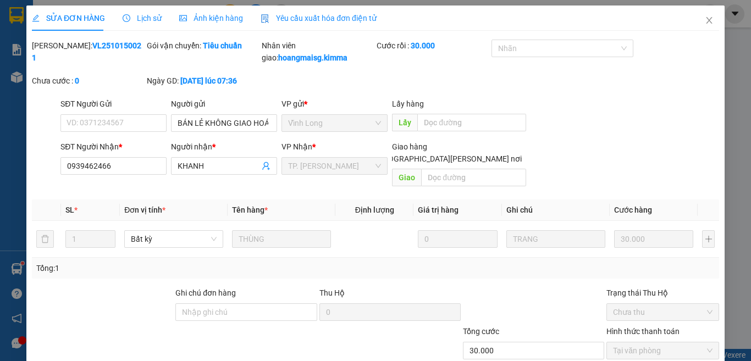
click at [300, 12] on div "Yêu cầu xuất hóa đơn điện tử" at bounding box center [319, 17] width 116 height 25
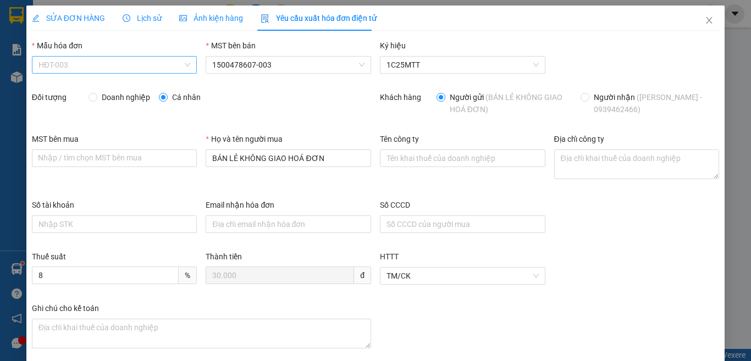
click at [57, 60] on span "HĐT-003" at bounding box center [114, 65] width 152 height 16
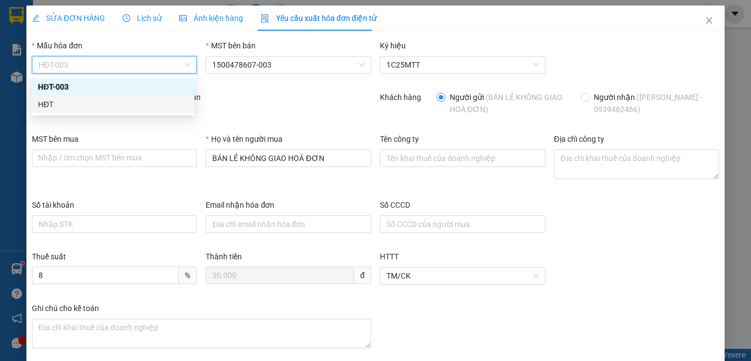
click at [47, 108] on div "HĐT" at bounding box center [113, 104] width 150 height 12
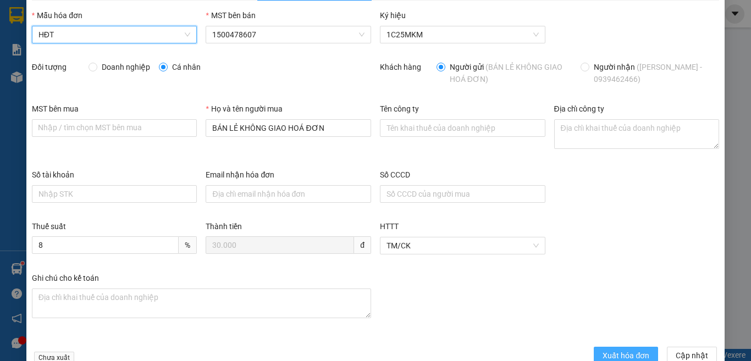
scroll to position [58, 0]
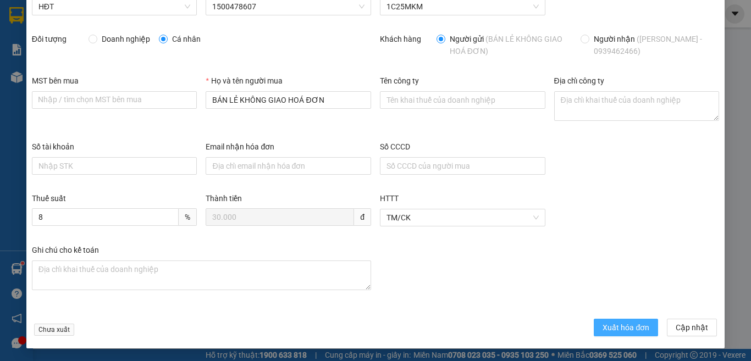
click at [632, 329] on span "Xuất hóa đơn" at bounding box center [625, 328] width 47 height 12
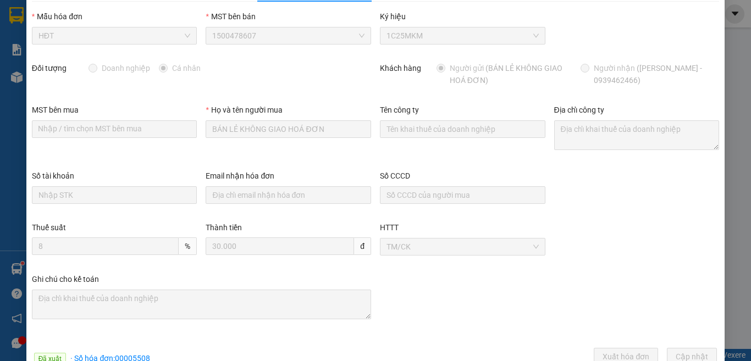
scroll to position [0, 0]
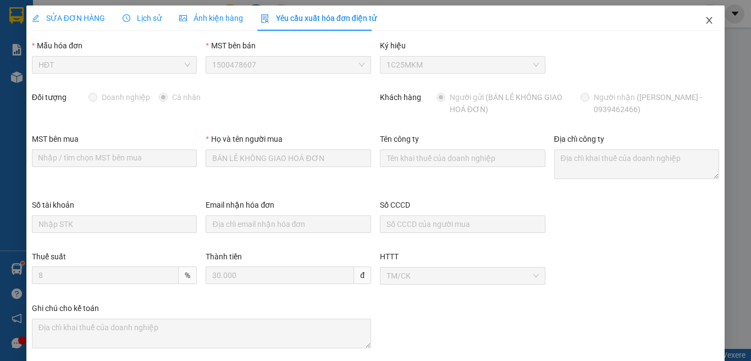
click at [705, 21] on icon "close" at bounding box center [709, 20] width 9 height 9
click at [699, 20] on span "ketoan.kimma" at bounding box center [664, 14] width 74 height 14
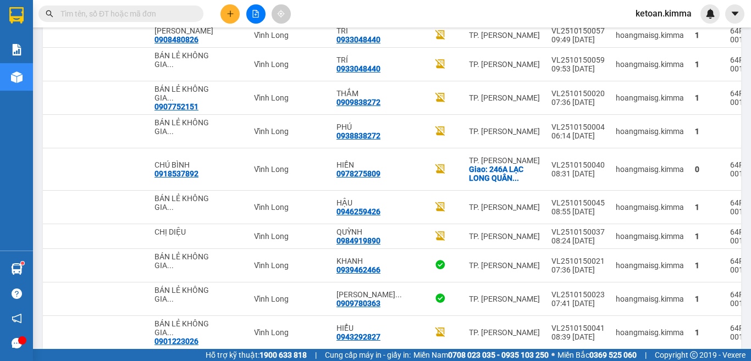
scroll to position [1250, 0]
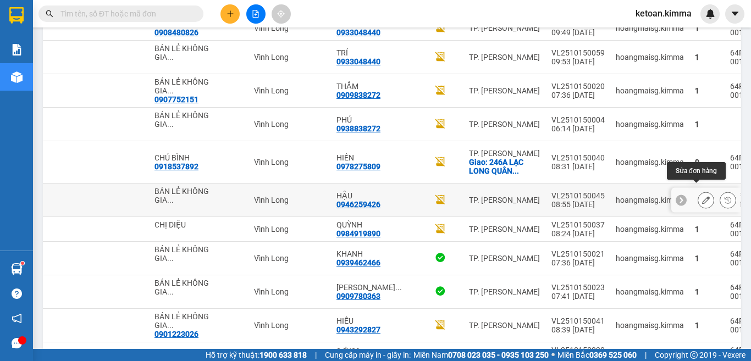
click at [702, 196] on icon at bounding box center [706, 200] width 8 height 8
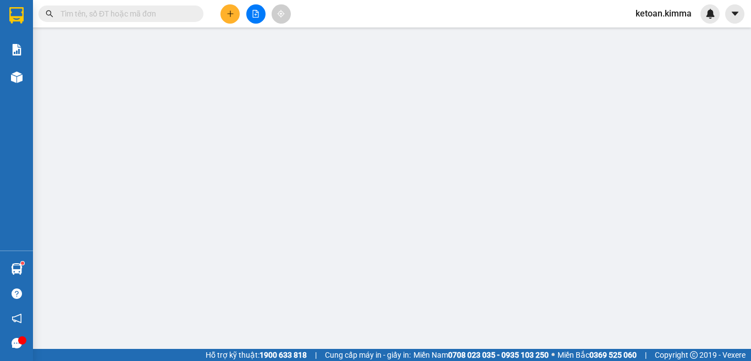
type input "BÁN LẺ KHÔNG GIAO HOÁ ĐƠN"
type input "0946259426"
type input "HẬU"
type input "HAE G"
type input "20.000"
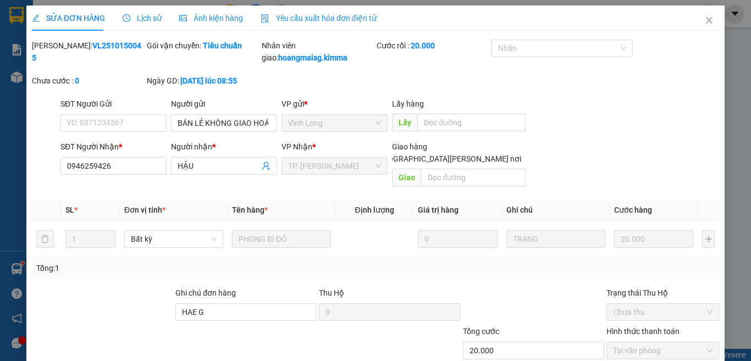
click at [299, 18] on span "Yêu cầu xuất hóa đơn điện tử" at bounding box center [319, 18] width 116 height 9
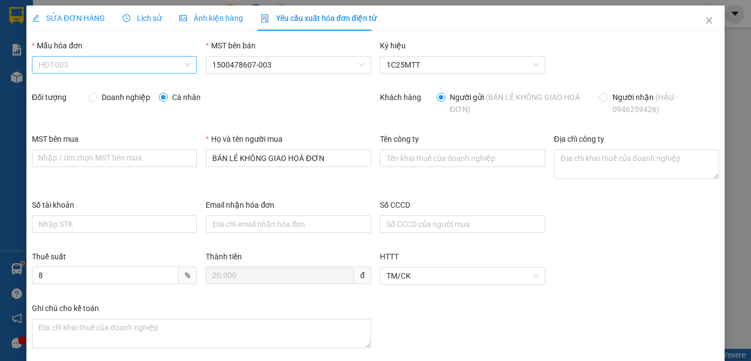
click at [74, 61] on span "HĐT-003" at bounding box center [114, 65] width 152 height 16
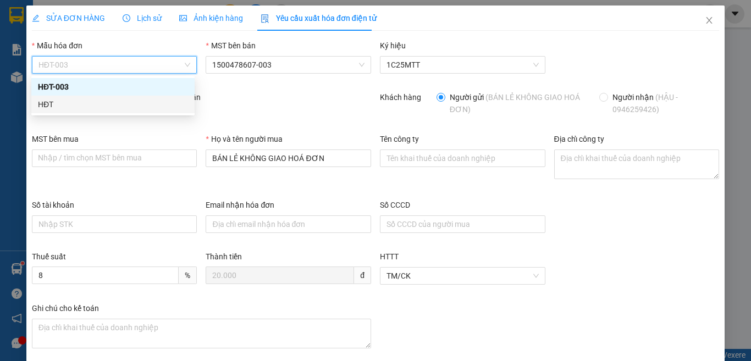
click at [50, 98] on div "HĐT" at bounding box center [113, 104] width 150 height 12
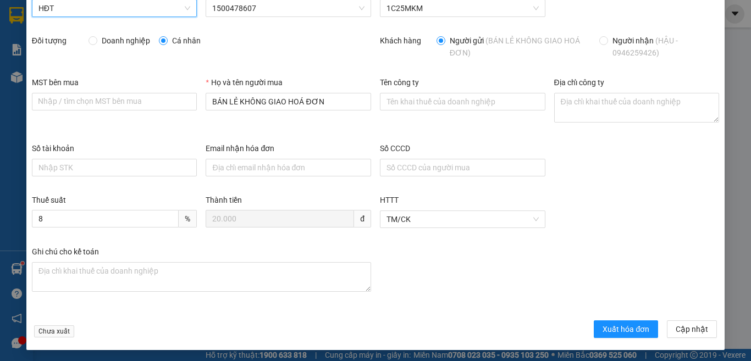
scroll to position [58, 0]
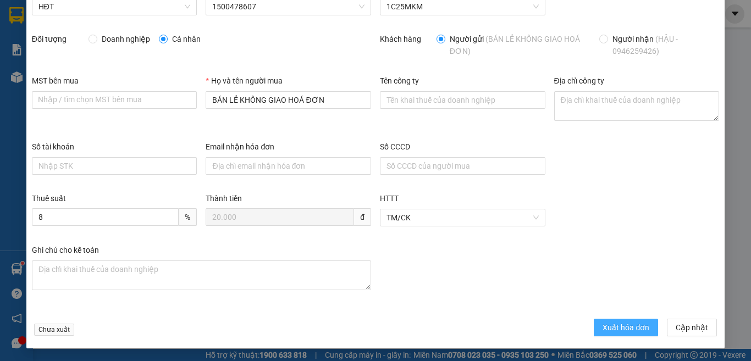
click at [613, 322] on span "Xuất hóa đơn" at bounding box center [625, 328] width 47 height 12
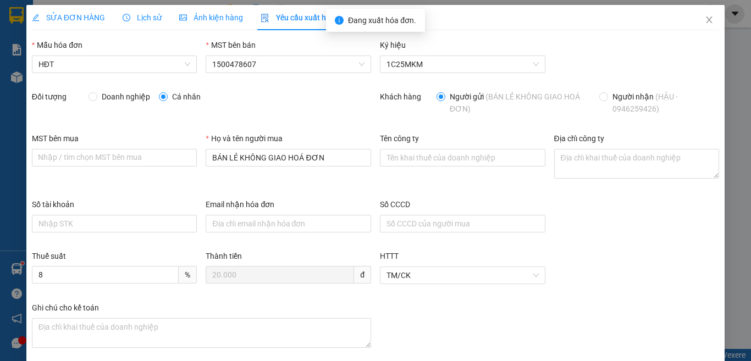
scroll to position [0, 0]
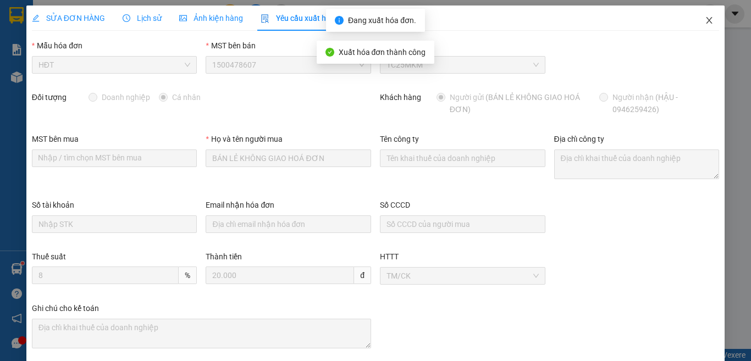
click at [705, 19] on icon "close" at bounding box center [709, 20] width 9 height 9
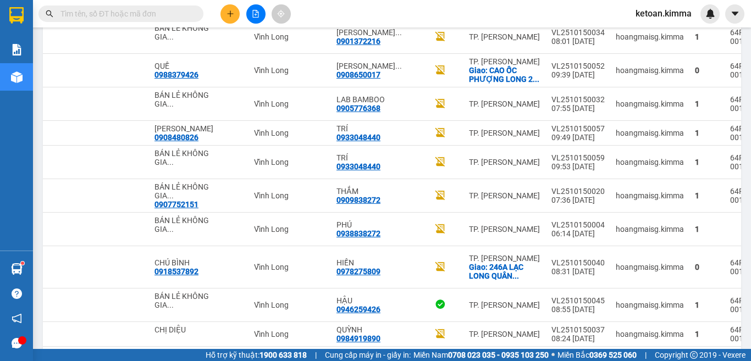
scroll to position [1138, 0]
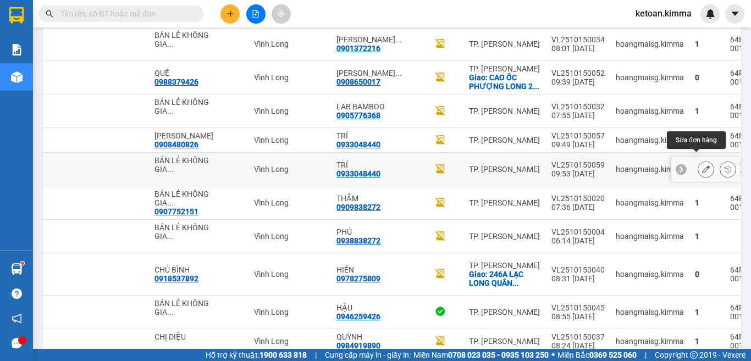
click at [702, 165] on icon at bounding box center [706, 169] width 8 height 8
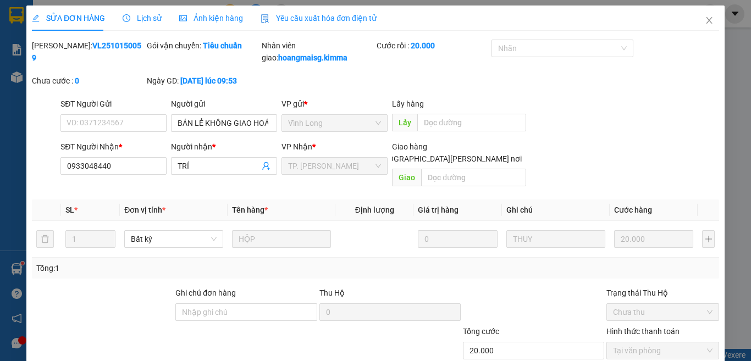
type input "BÁN LẺ KHÔNG GIAO HOÁ ĐƠN"
type input "0933048440"
type input "TRÍ"
type input "20.000"
click at [300, 19] on span "Yêu cầu xuất hóa đơn điện tử" at bounding box center [319, 18] width 116 height 9
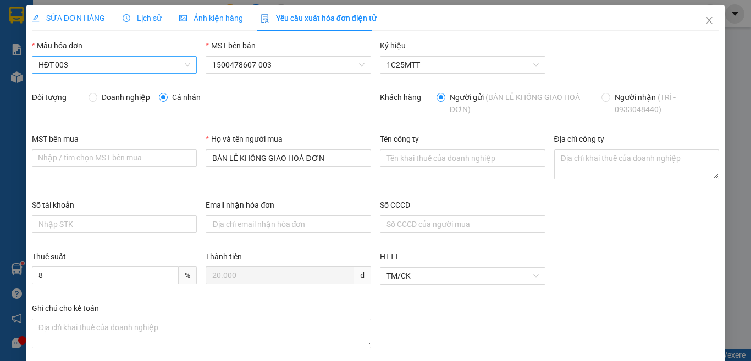
click at [79, 65] on span "HĐT-003" at bounding box center [114, 65] width 152 height 16
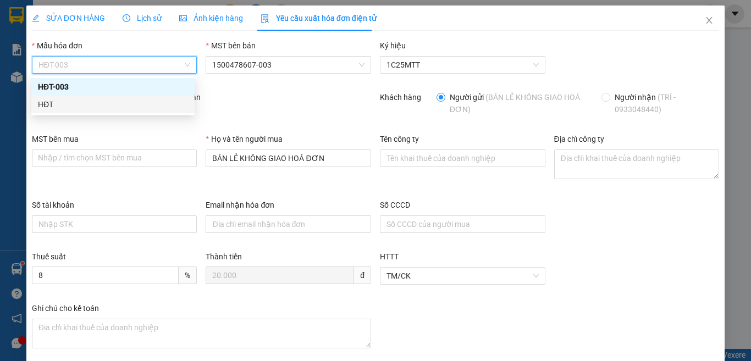
click at [42, 106] on div "HĐT" at bounding box center [113, 104] width 150 height 12
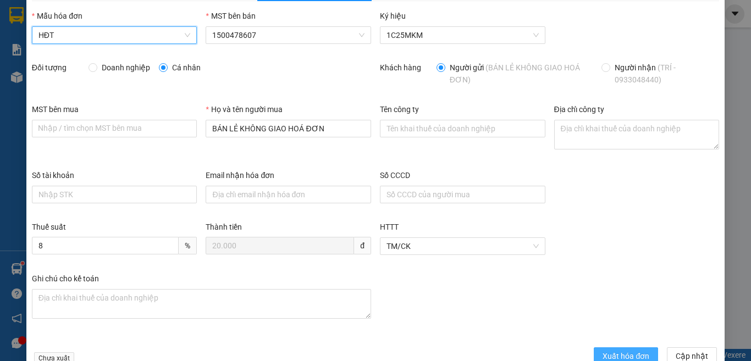
scroll to position [58, 0]
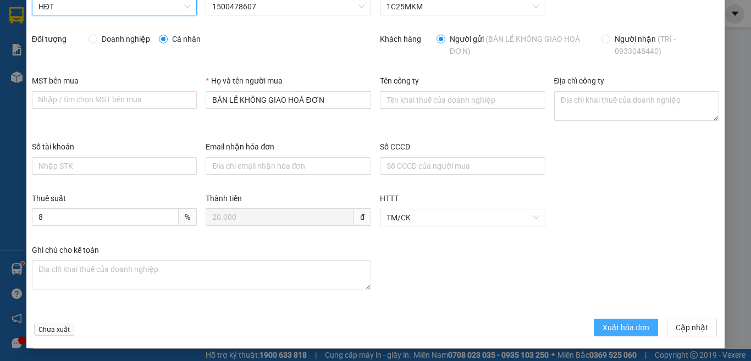
click at [635, 326] on span "Xuất hóa đơn" at bounding box center [625, 328] width 47 height 12
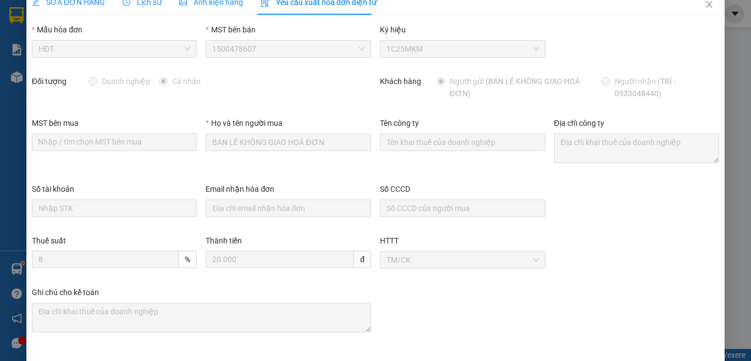
scroll to position [0, 0]
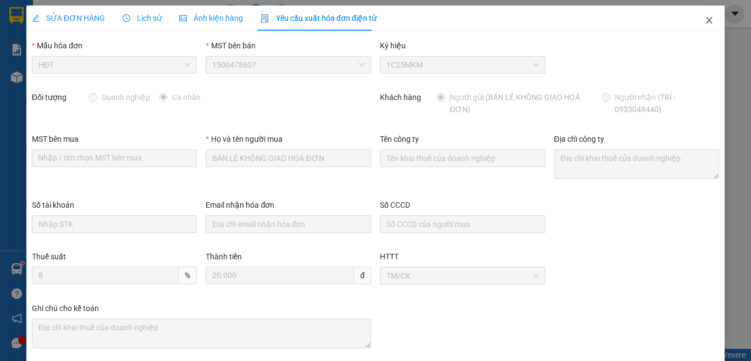
click at [705, 16] on icon "close" at bounding box center [709, 20] width 9 height 9
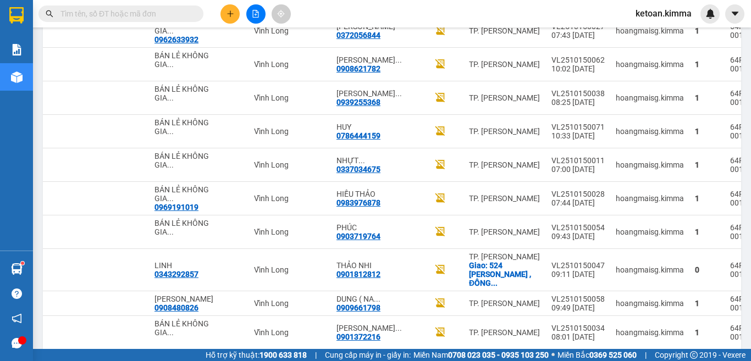
scroll to position [830, 0]
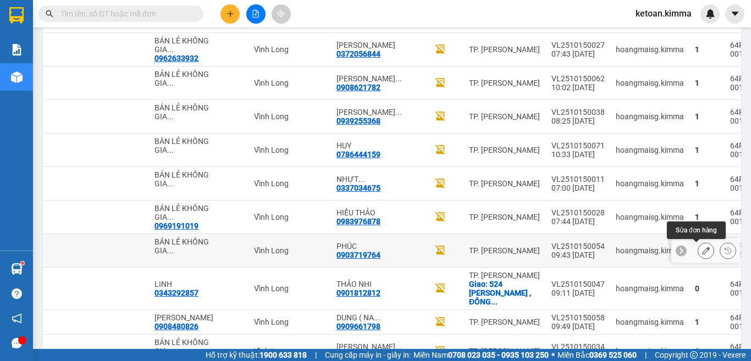
click at [702, 249] on icon at bounding box center [706, 251] width 8 height 8
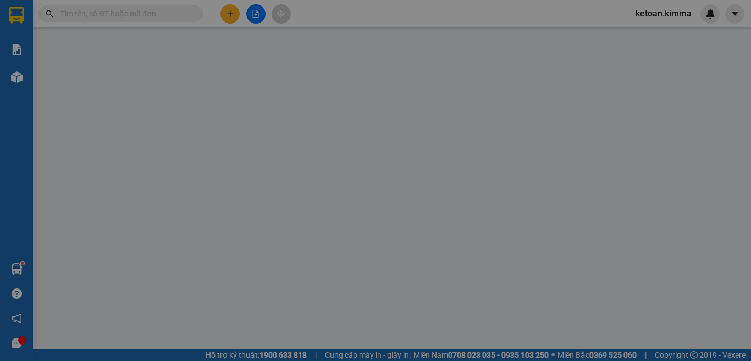
type input "BÁN LẺ KHÔNG GIAO HOÁ ĐƠN"
type input "0903719764"
type input "PHÚC"
type input "HAE G"
type input "40.000"
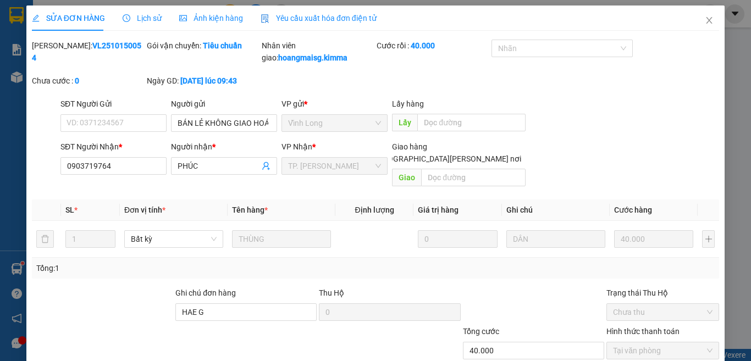
click at [303, 21] on span "Yêu cầu xuất hóa đơn điện tử" at bounding box center [319, 18] width 116 height 9
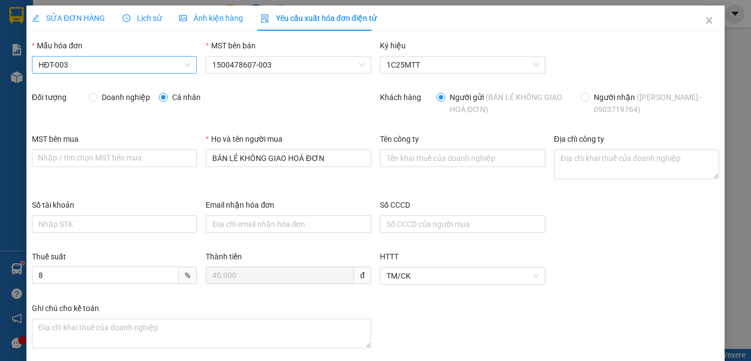
click at [77, 66] on span "HĐT-003" at bounding box center [114, 65] width 152 height 16
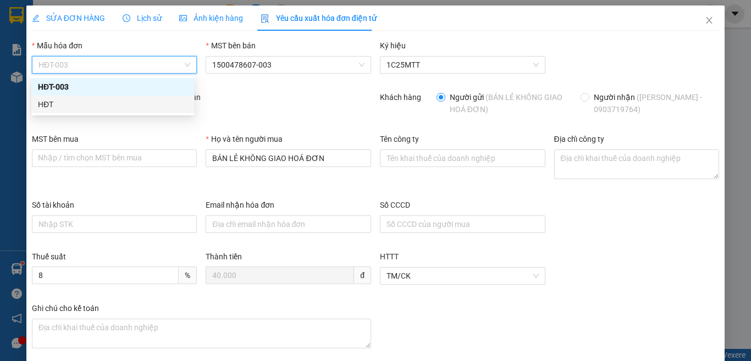
click at [47, 104] on div "HĐT" at bounding box center [113, 104] width 150 height 12
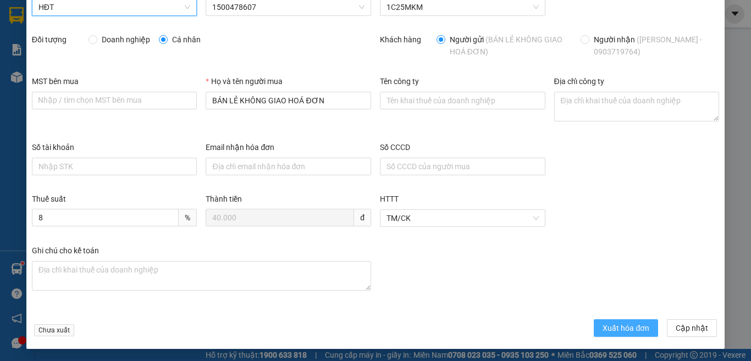
scroll to position [58, 0]
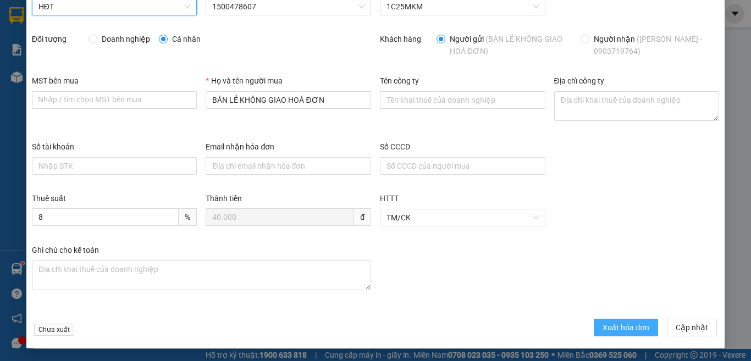
click at [609, 332] on span "Xuất hóa đơn" at bounding box center [625, 328] width 47 height 12
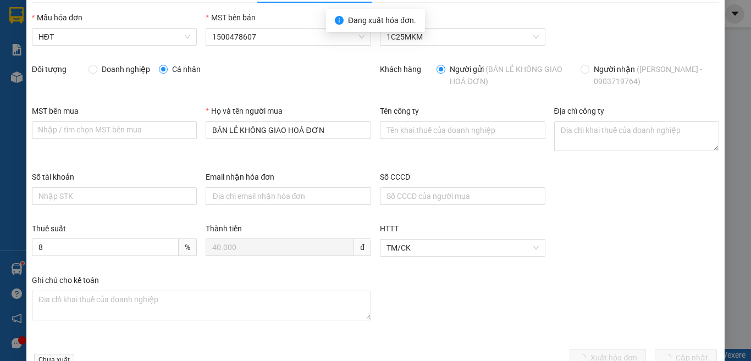
scroll to position [0, 0]
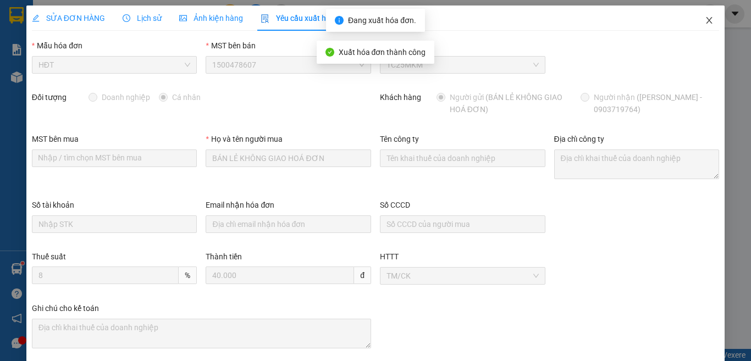
click at [705, 21] on icon "close" at bounding box center [709, 20] width 9 height 9
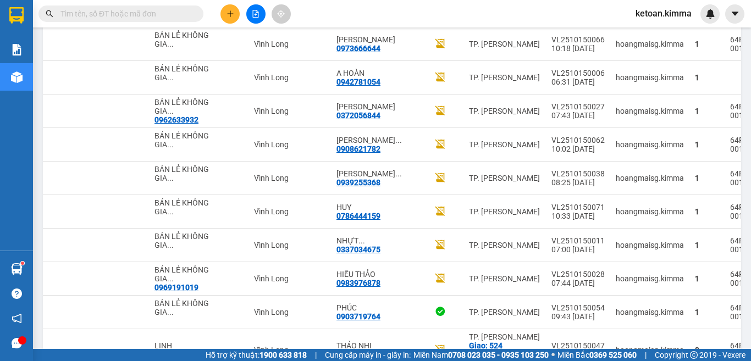
scroll to position [740, 0]
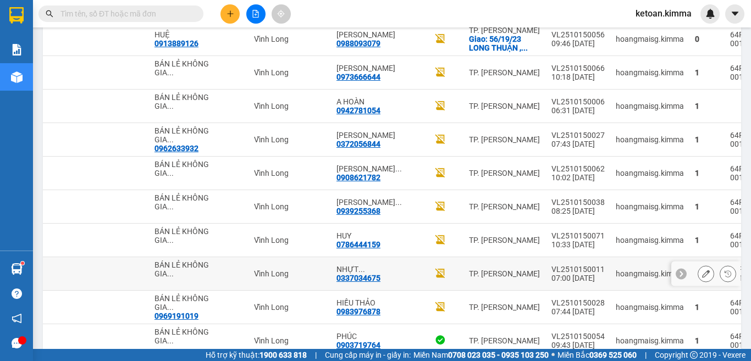
click at [702, 275] on icon at bounding box center [706, 274] width 8 height 8
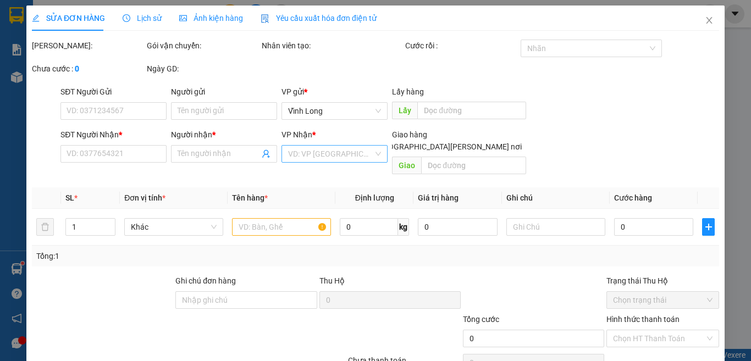
type input "BÁN LẺ KHÔNG GIAO HOÁ ĐƠN"
type input "0337034675"
type input "NHỰT TRƯỜNG"
type input "30.000"
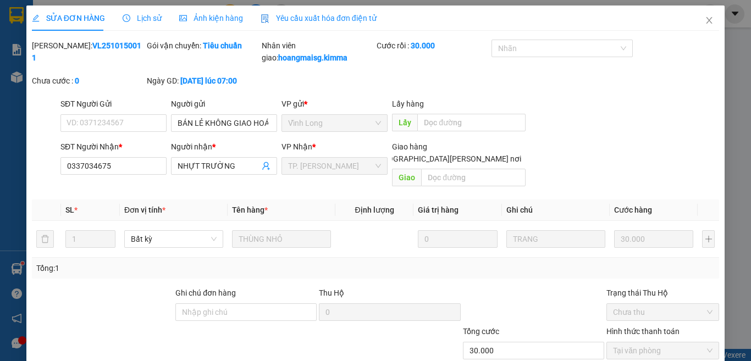
click at [318, 22] on span "Yêu cầu xuất hóa đơn điện tử" at bounding box center [319, 18] width 116 height 9
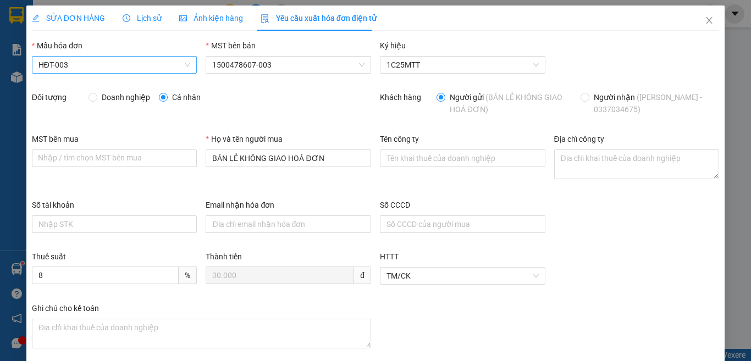
click at [51, 63] on span "HĐT-003" at bounding box center [114, 65] width 152 height 16
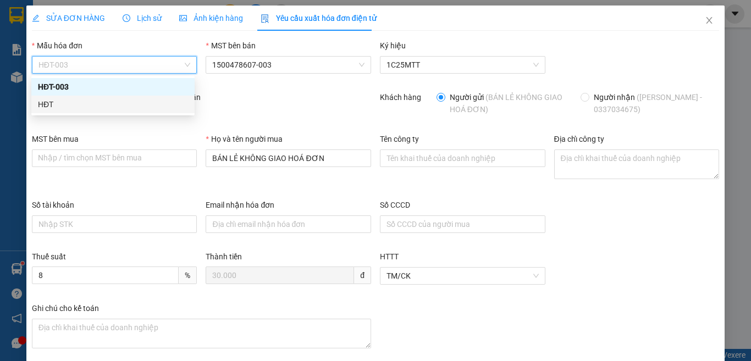
click at [53, 108] on div "HĐT" at bounding box center [113, 104] width 150 height 12
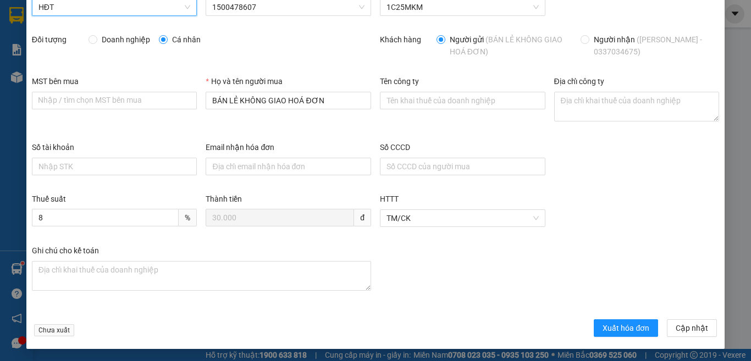
scroll to position [58, 0]
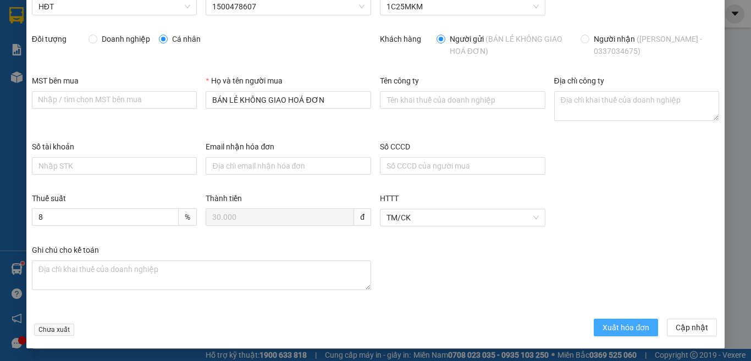
click at [611, 330] on span "Xuất hóa đơn" at bounding box center [625, 328] width 47 height 12
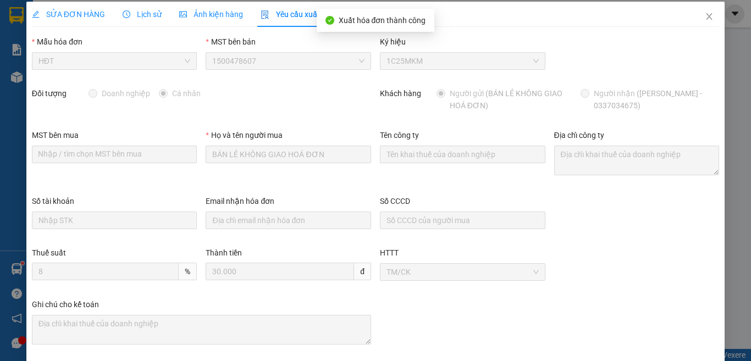
scroll to position [0, 0]
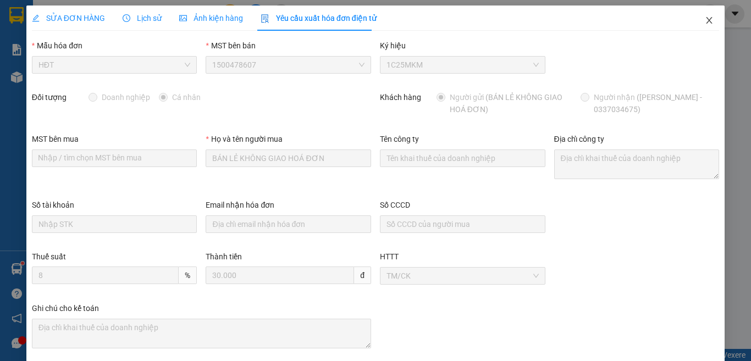
click at [694, 19] on span "Close" at bounding box center [709, 20] width 31 height 31
click at [695, 19] on span "ketoan.kimma" at bounding box center [664, 14] width 74 height 14
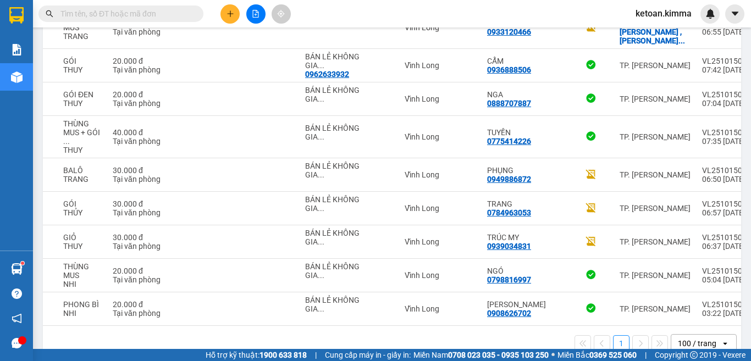
scroll to position [0, 200]
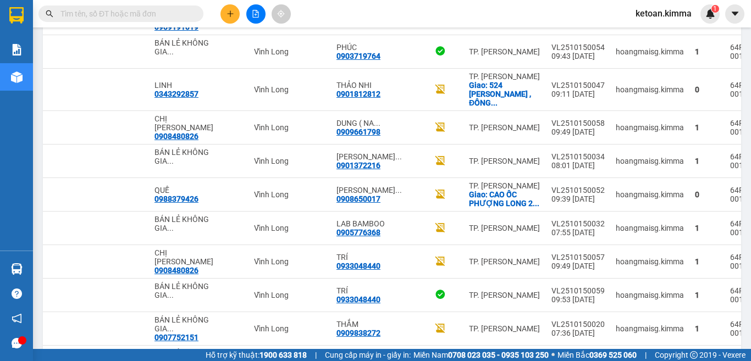
scroll to position [1008, 0]
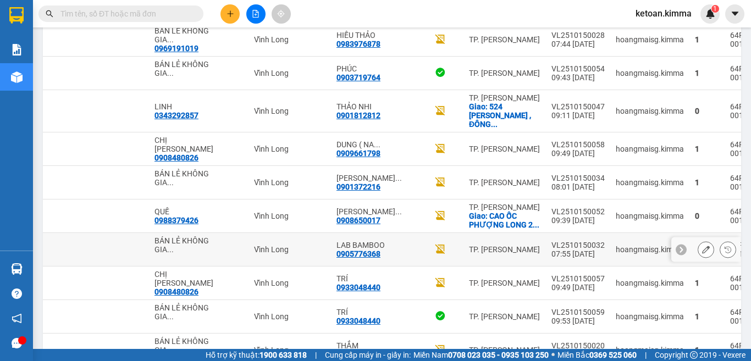
click at [702, 246] on icon at bounding box center [706, 250] width 8 height 8
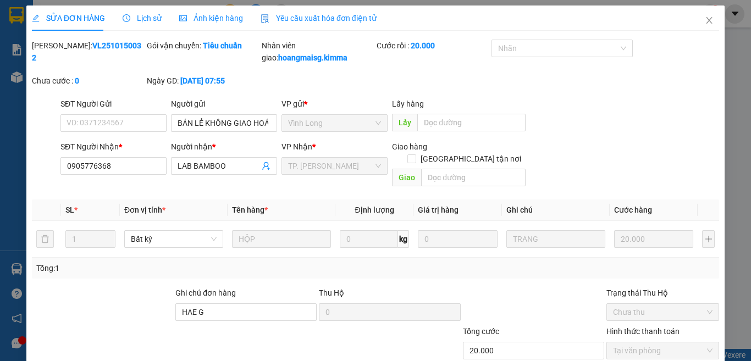
type input "BÁN LẺ KHÔNG GIAO HOÁ ĐƠN"
type input "0905776368"
type input "LAB BAMBOO"
type input "HAE G"
type input "20.000"
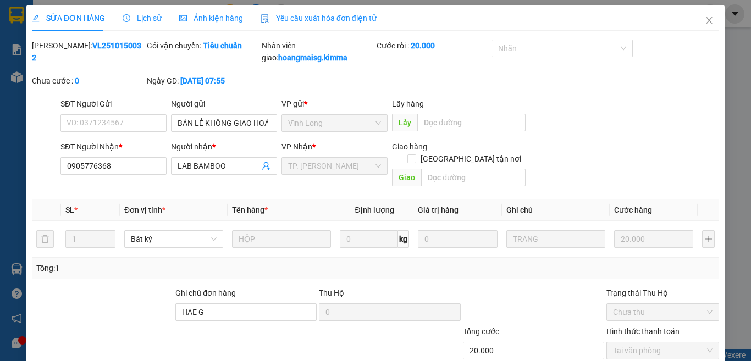
click at [311, 16] on span "Yêu cầu xuất hóa đơn điện tử" at bounding box center [319, 18] width 116 height 9
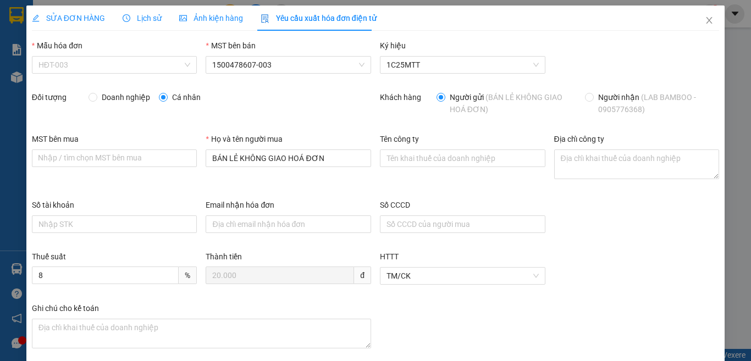
drag, startPoint x: 52, startPoint y: 59, endPoint x: 58, endPoint y: 77, distance: 19.6
click at [53, 59] on span "HĐT-003" at bounding box center [114, 65] width 152 height 16
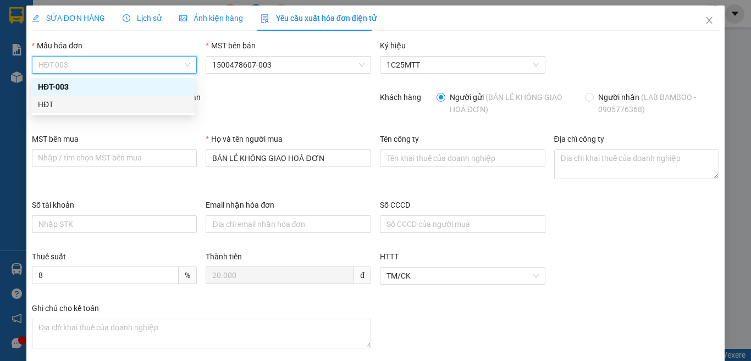
click at [41, 106] on div "HĐT" at bounding box center [113, 104] width 150 height 12
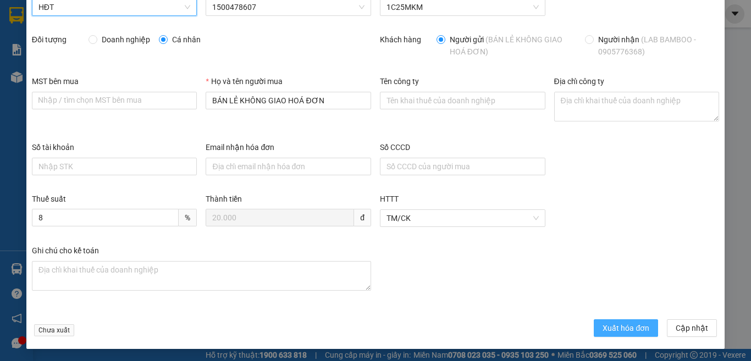
scroll to position [58, 0]
click at [607, 327] on span "Xuất hóa đơn" at bounding box center [625, 328] width 47 height 12
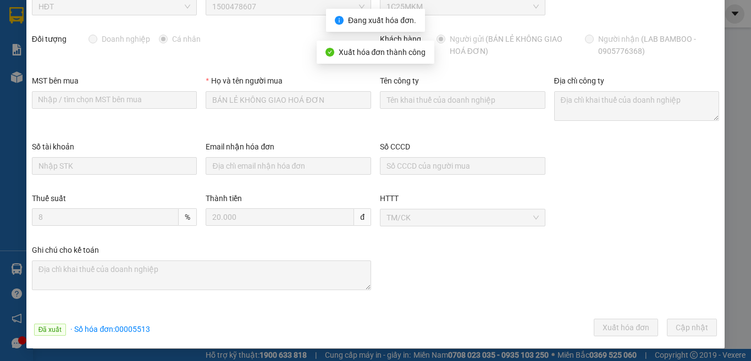
scroll to position [0, 0]
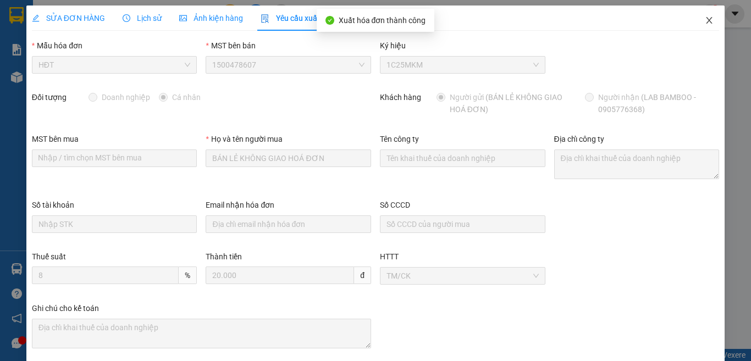
click at [706, 21] on icon "close" at bounding box center [709, 20] width 6 height 7
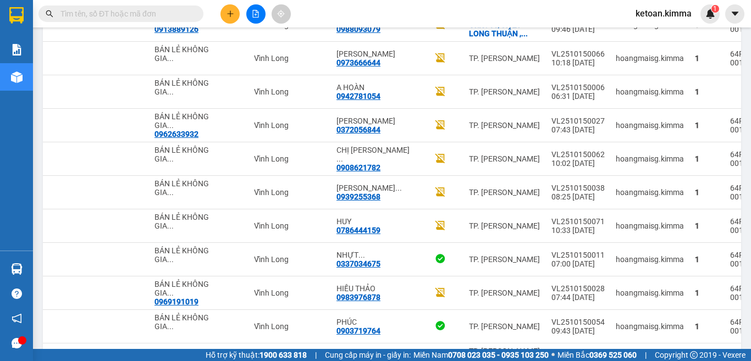
scroll to position [769, 0]
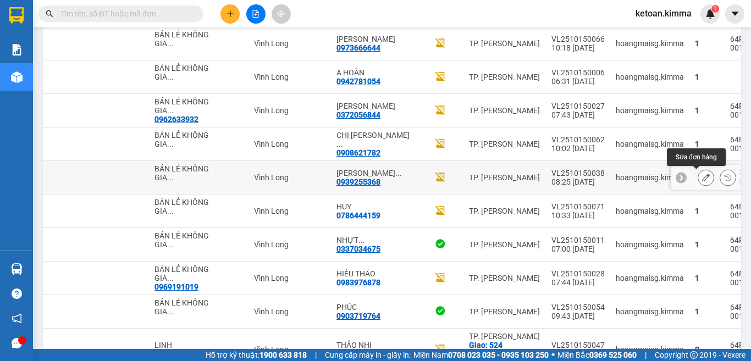
click at [702, 176] on icon at bounding box center [706, 178] width 8 height 8
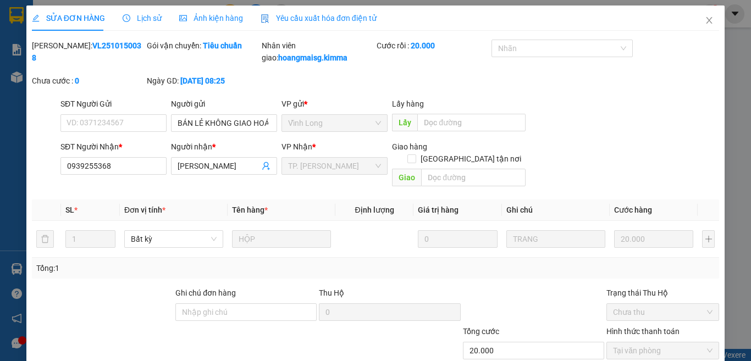
type input "BÁN LẺ KHÔNG GIAO HOÁ ĐƠN"
type input "0939255368"
type input "TRẦN PHƯỚC LỢI"
type input "20.000"
click at [336, 17] on span "Yêu cầu xuất hóa đơn điện tử" at bounding box center [319, 18] width 116 height 9
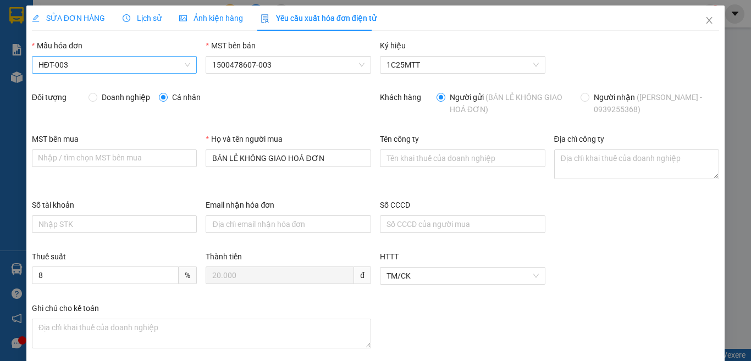
click at [78, 61] on span "HĐT-003" at bounding box center [114, 65] width 152 height 16
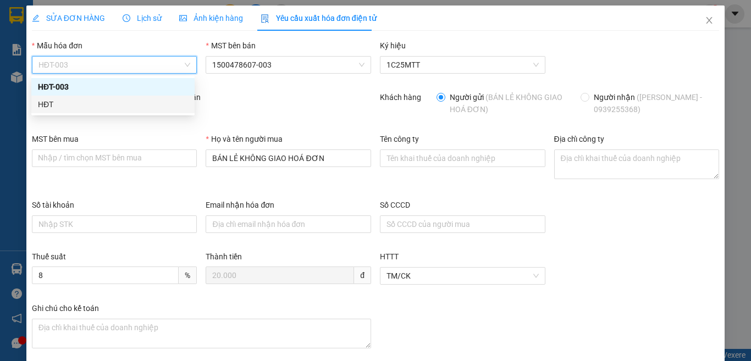
click at [41, 106] on div "HĐT" at bounding box center [113, 104] width 150 height 12
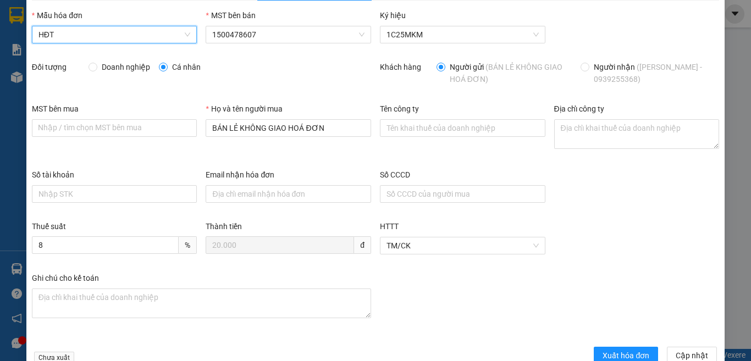
scroll to position [58, 0]
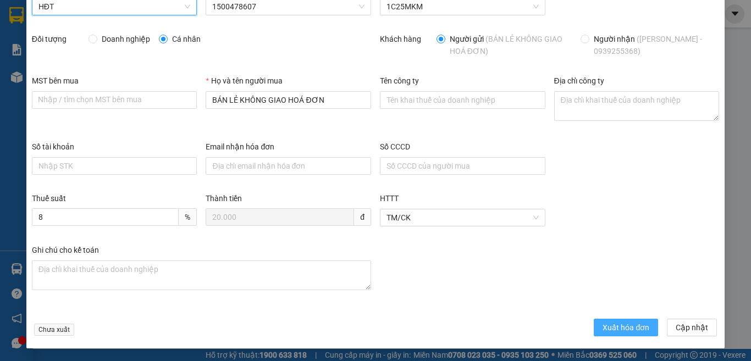
click at [602, 323] on span "Xuất hóa đơn" at bounding box center [625, 328] width 47 height 12
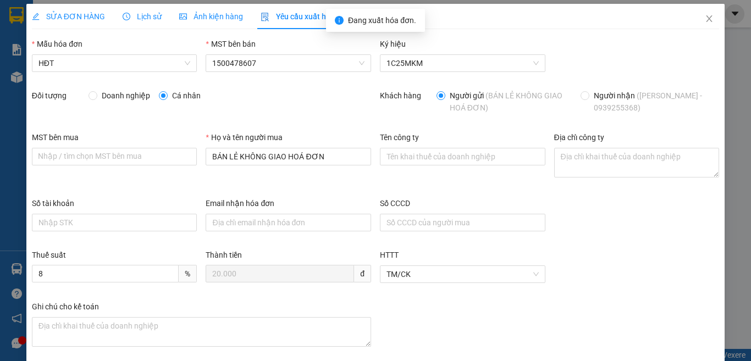
scroll to position [0, 0]
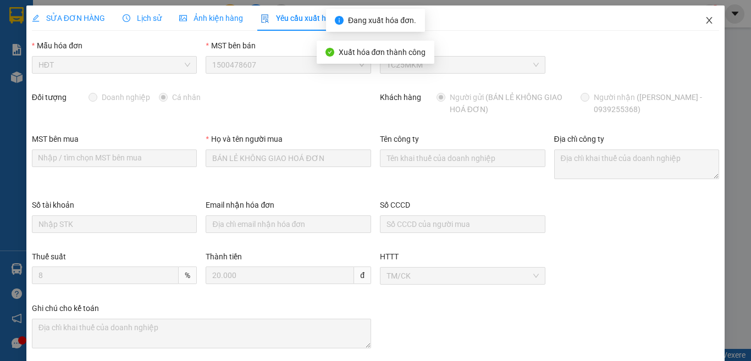
click at [705, 20] on icon "close" at bounding box center [709, 20] width 9 height 9
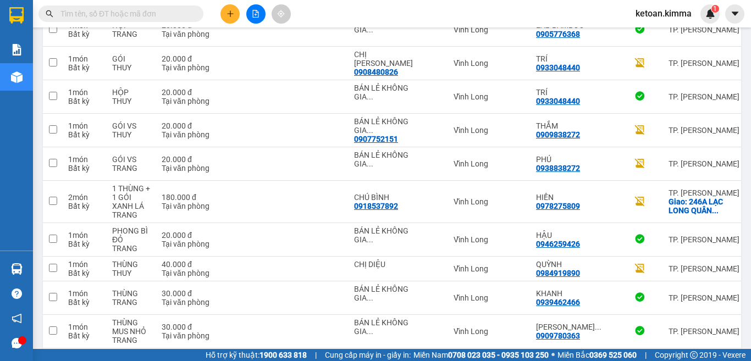
scroll to position [1820, 0]
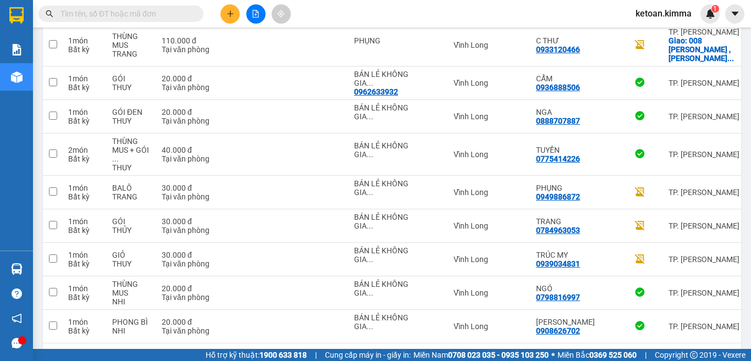
drag, startPoint x: 553, startPoint y: 304, endPoint x: 636, endPoint y: 304, distance: 83.0
click at [636, 344] on div "1 100 / trang open" at bounding box center [392, 361] width 698 height 35
click at [506, 352] on div "1 100 / trang open" at bounding box center [391, 361] width 689 height 19
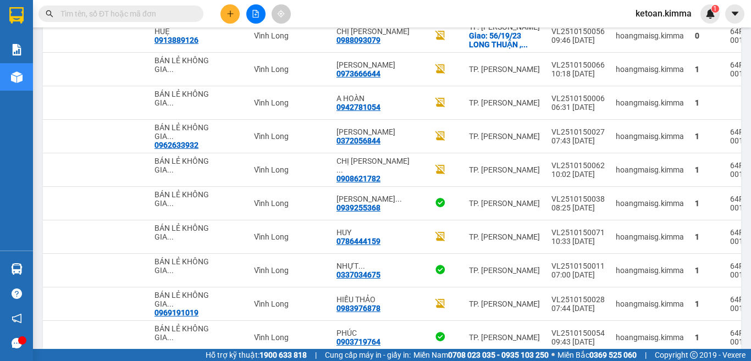
scroll to position [704, 0]
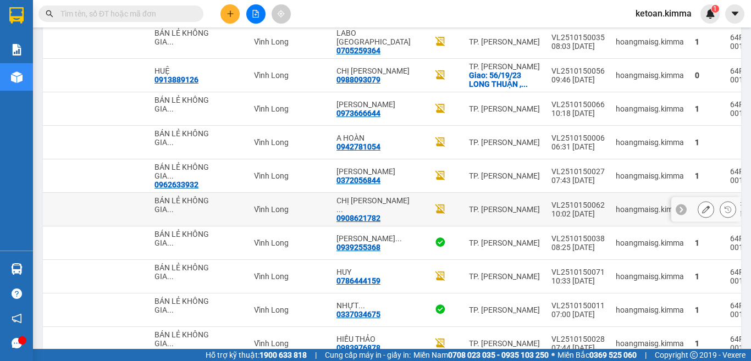
click at [702, 207] on icon at bounding box center [706, 210] width 8 height 8
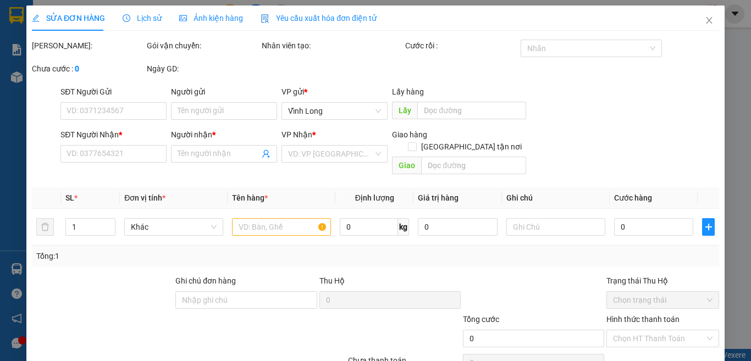
type input "BÁN LẺ KHÔNG GIAO HOÁ ĐƠN"
type input "0908621782"
type input "CHỊ KIỀU TRANG"
type input "50.000"
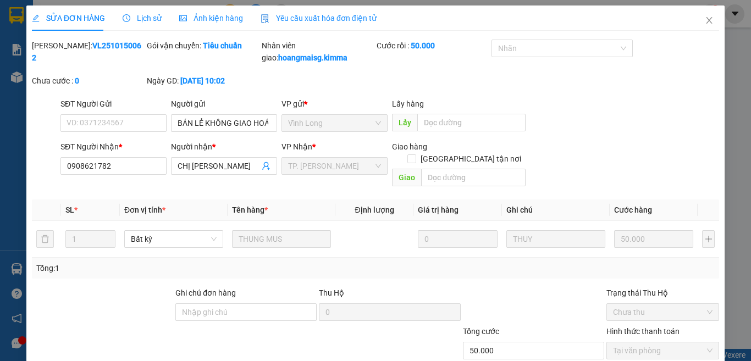
click at [329, 21] on span "Yêu cầu xuất hóa đơn điện tử" at bounding box center [319, 18] width 116 height 9
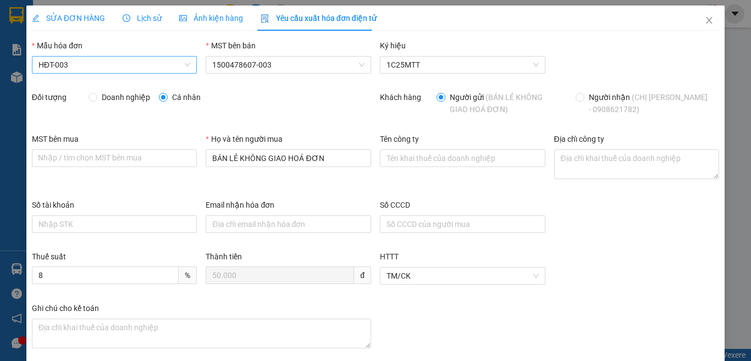
click at [82, 67] on span "HĐT-003" at bounding box center [114, 65] width 152 height 16
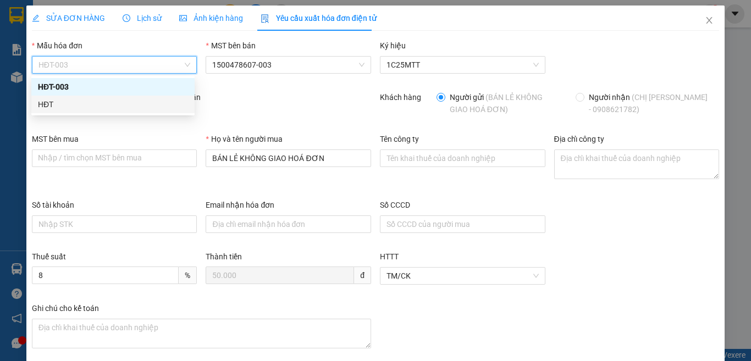
drag, startPoint x: 41, startPoint y: 103, endPoint x: 47, endPoint y: 105, distance: 5.9
click at [41, 103] on div "HĐT" at bounding box center [113, 104] width 150 height 12
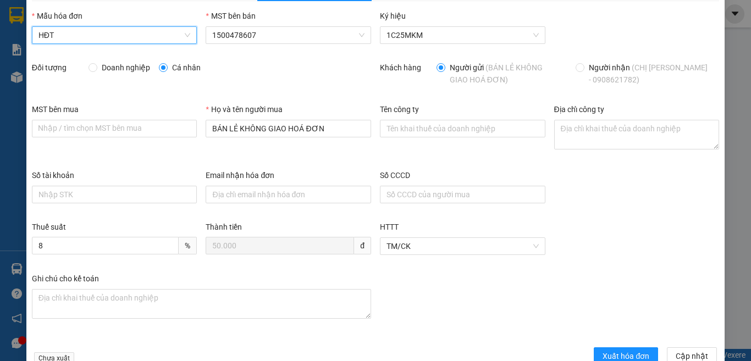
scroll to position [58, 0]
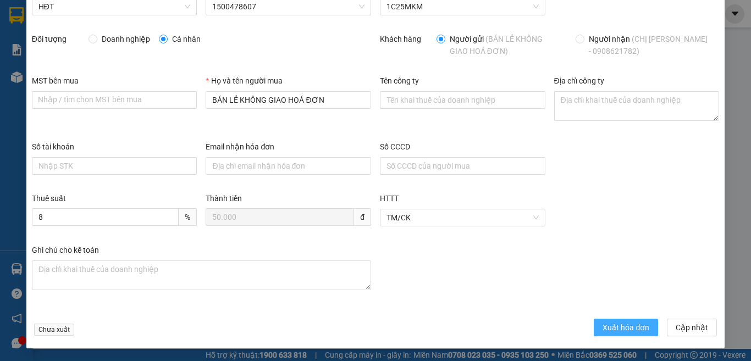
click at [616, 325] on span "Xuất hóa đơn" at bounding box center [625, 328] width 47 height 12
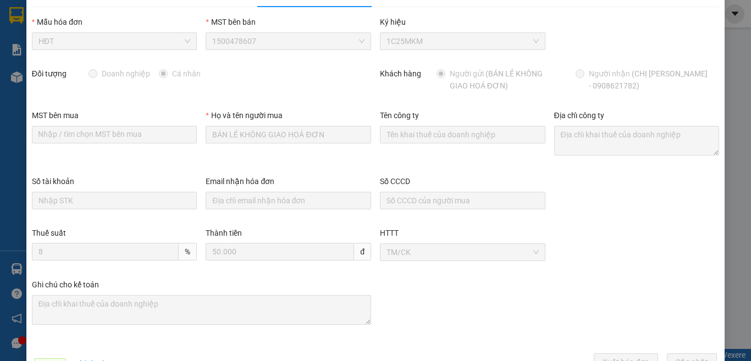
scroll to position [0, 0]
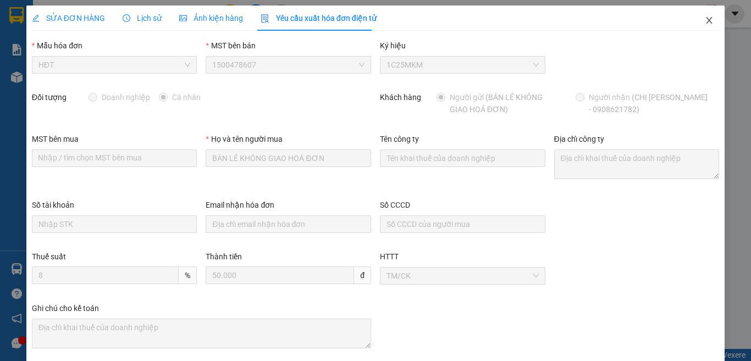
click at [705, 21] on icon "close" at bounding box center [709, 20] width 9 height 9
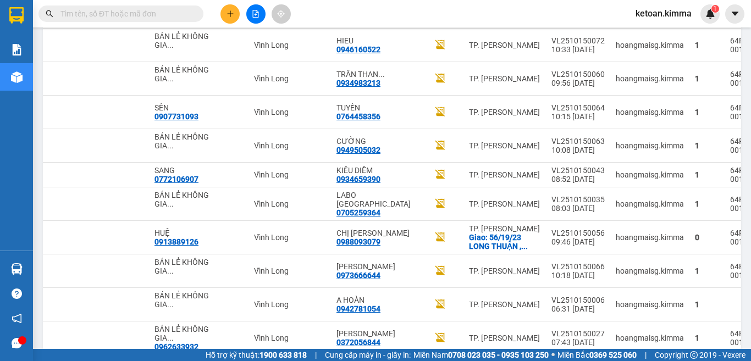
scroll to position [538, 0]
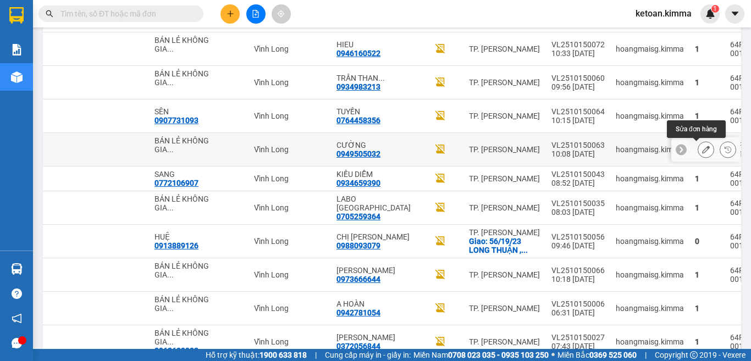
click at [700, 149] on button at bounding box center [705, 149] width 15 height 19
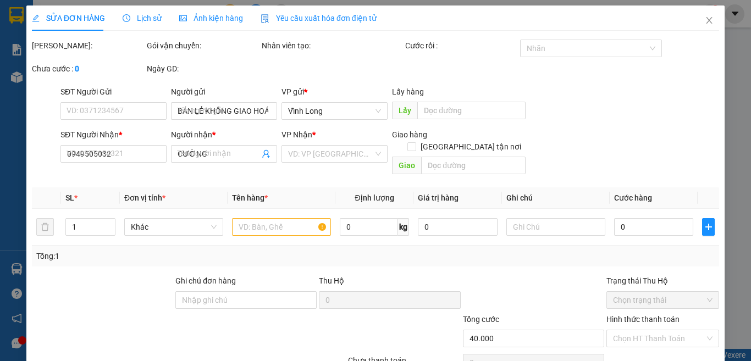
click at [316, 18] on span "Yêu cầu xuất hóa đơn điện tử" at bounding box center [319, 18] width 116 height 9
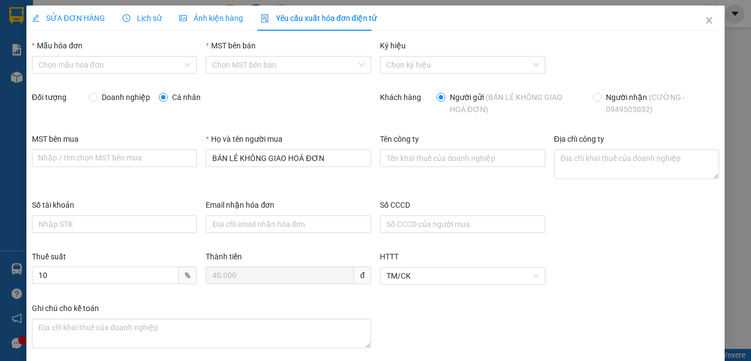
type input "8"
drag, startPoint x: 52, startPoint y: 63, endPoint x: 46, endPoint y: 77, distance: 15.5
click at [53, 63] on span "HĐT-003" at bounding box center [114, 65] width 152 height 16
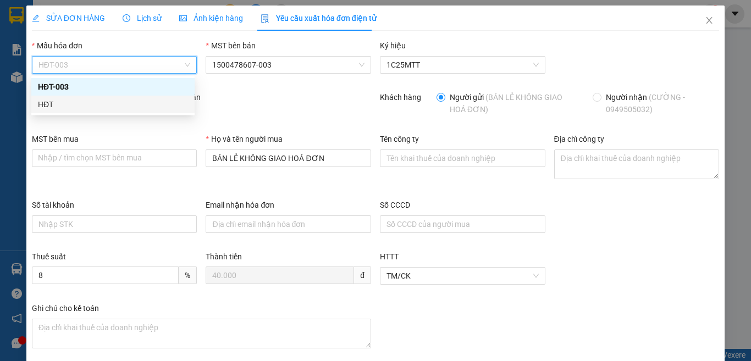
click at [38, 105] on div "HĐT" at bounding box center [113, 104] width 150 height 12
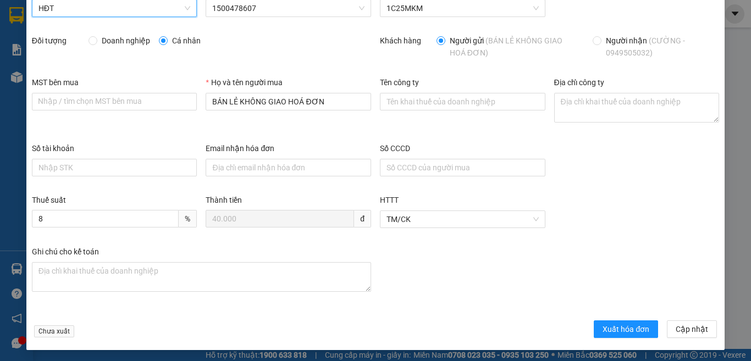
scroll to position [58, 0]
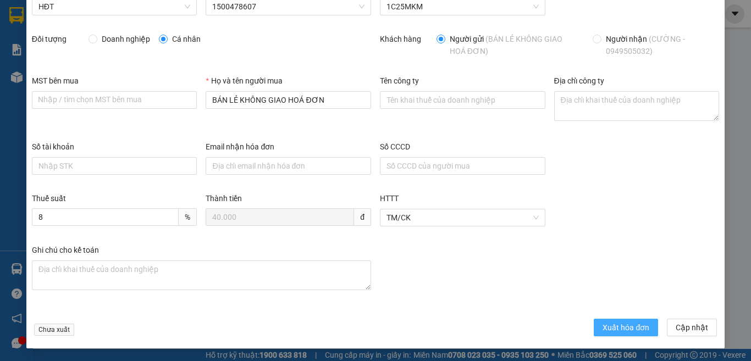
click at [594, 324] on button "Xuất hóa đơn" at bounding box center [626, 328] width 64 height 18
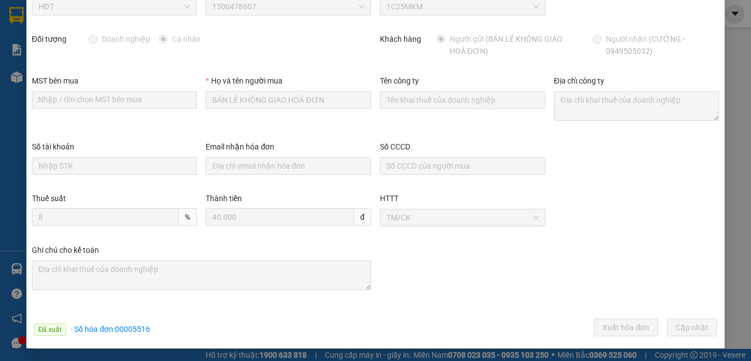
scroll to position [0, 0]
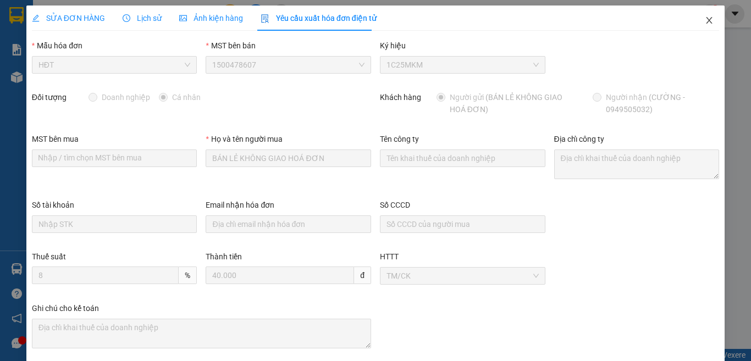
click at [706, 20] on icon "close" at bounding box center [709, 20] width 6 height 7
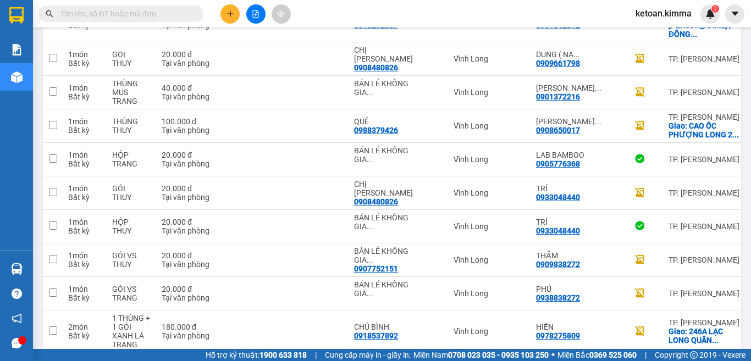
scroll to position [1820, 0]
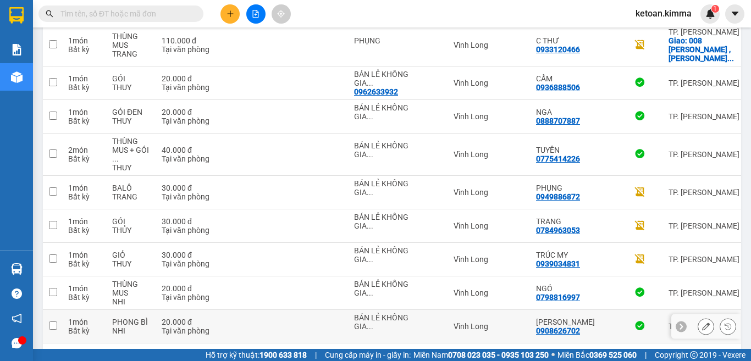
click at [479, 310] on td "Vĩnh Long" at bounding box center [489, 327] width 82 height 34
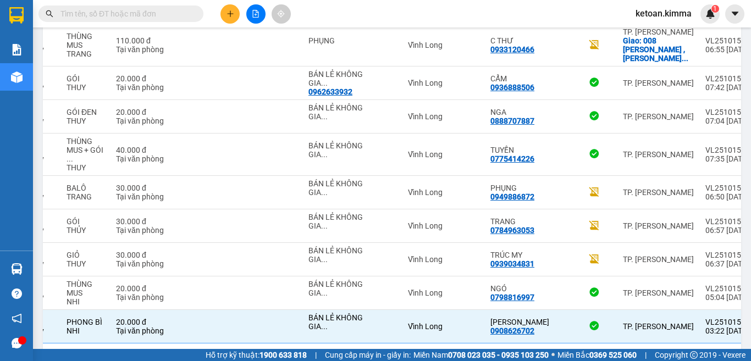
scroll to position [0, 0]
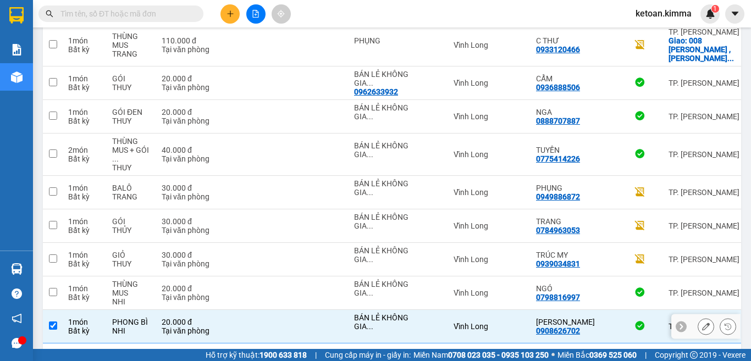
click at [54, 322] on input "checkbox" at bounding box center [53, 326] width 8 height 8
checkbox input "false"
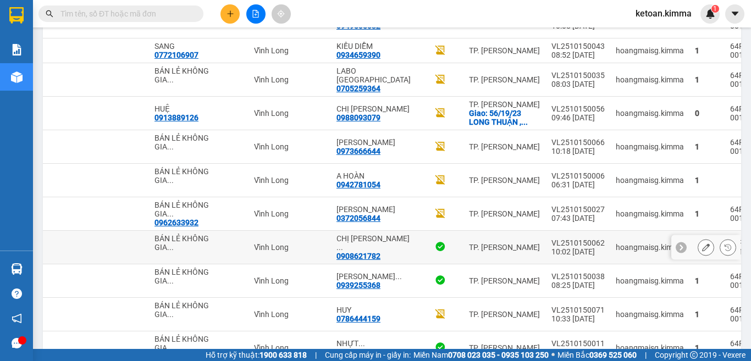
scroll to position [611, 0]
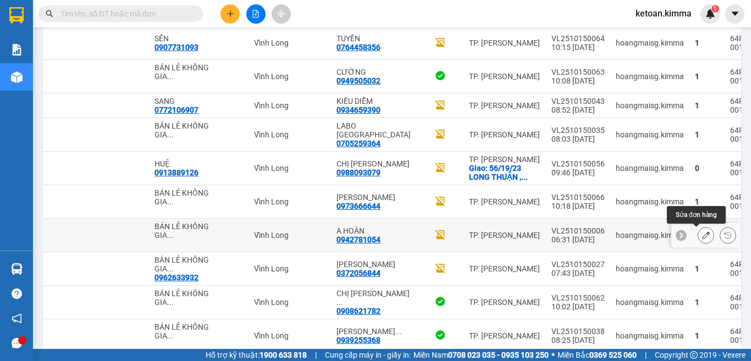
click at [702, 235] on icon at bounding box center [706, 235] width 8 height 8
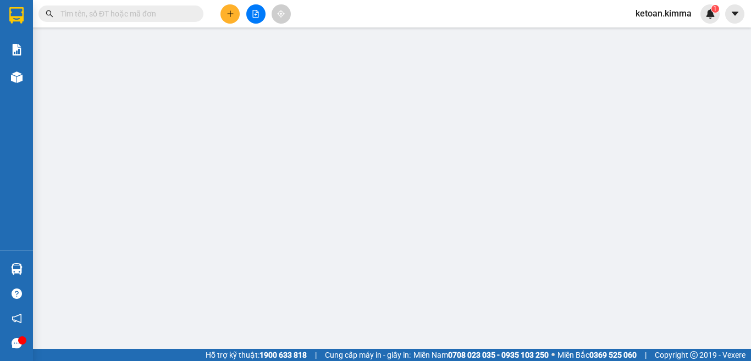
type input "BÁN LẺ KHÔNG GIAO HOÁ ĐƠN"
type input "0942781054"
type input "A HOÀN"
type input "HAE G"
type input "20.000"
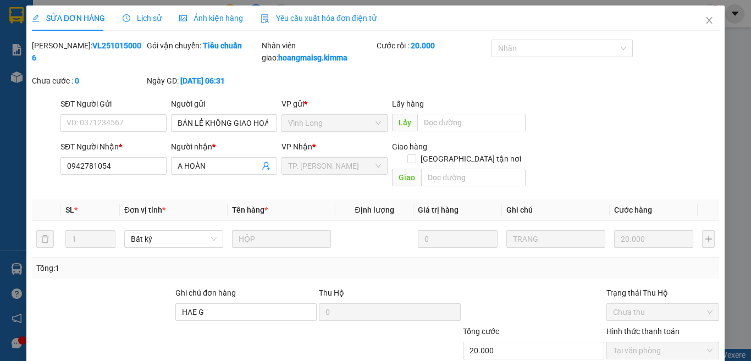
click at [310, 20] on span "Yêu cầu xuất hóa đơn điện tử" at bounding box center [319, 18] width 116 height 9
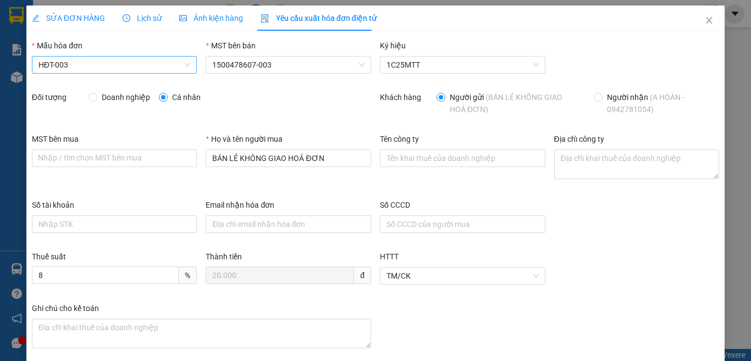
click at [73, 64] on span "HĐT-003" at bounding box center [114, 65] width 152 height 16
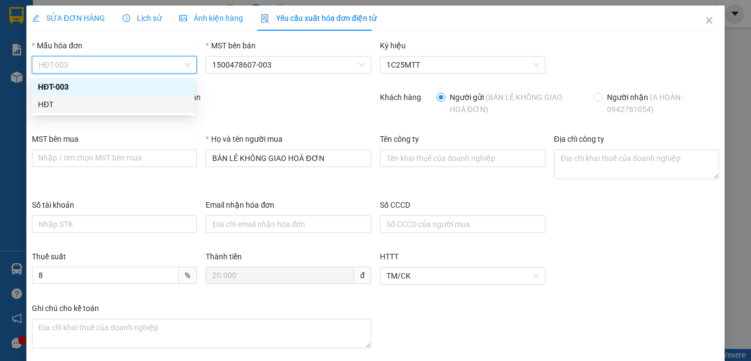
click at [42, 106] on div "HĐT" at bounding box center [113, 104] width 150 height 12
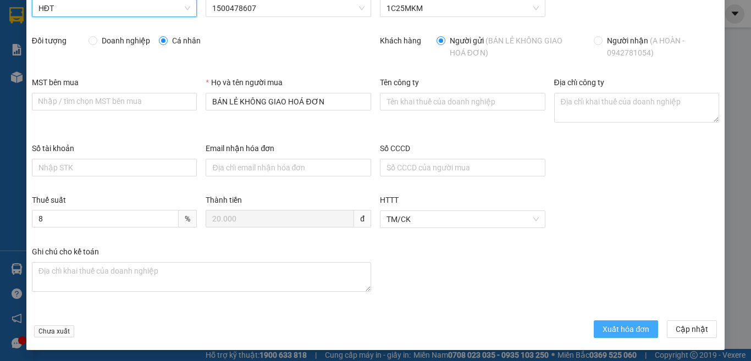
scroll to position [58, 0]
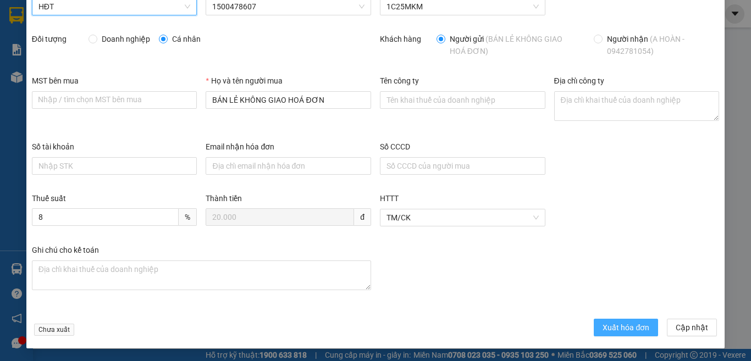
click at [611, 325] on span "Xuất hóa đơn" at bounding box center [625, 328] width 47 height 12
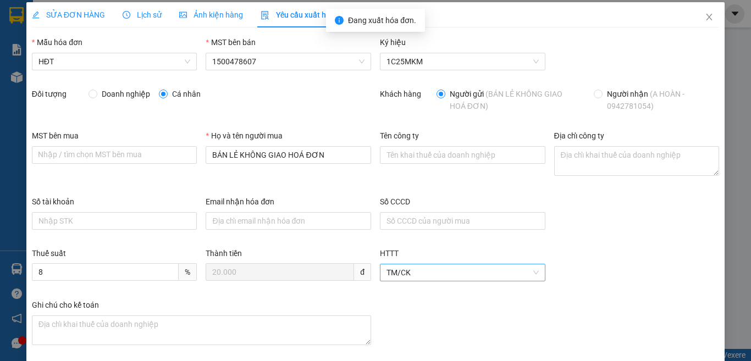
scroll to position [0, 0]
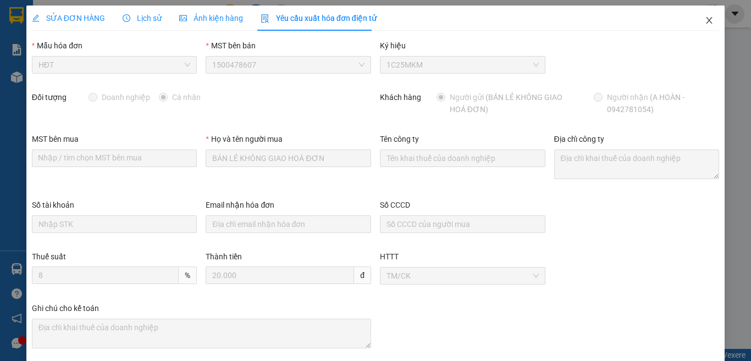
click at [706, 21] on icon "close" at bounding box center [709, 20] width 6 height 7
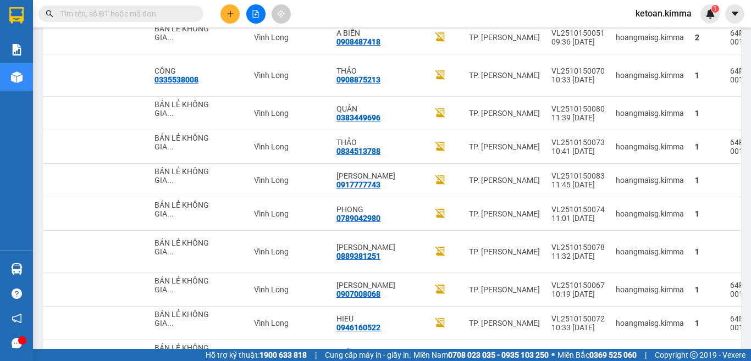
scroll to position [235, 0]
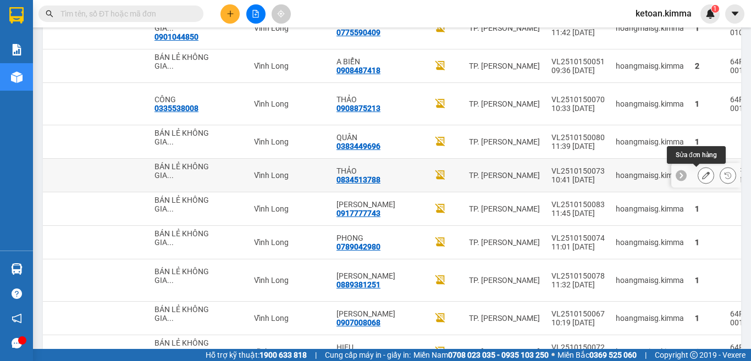
click at [702, 173] on icon at bounding box center [706, 175] width 8 height 8
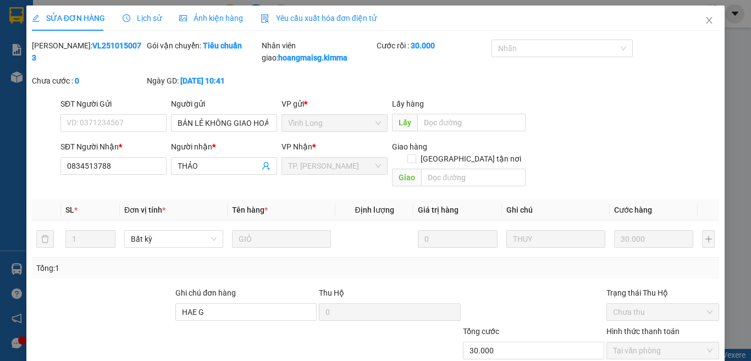
click at [310, 21] on span "Yêu cầu xuất hóa đơn điện tử" at bounding box center [319, 18] width 116 height 9
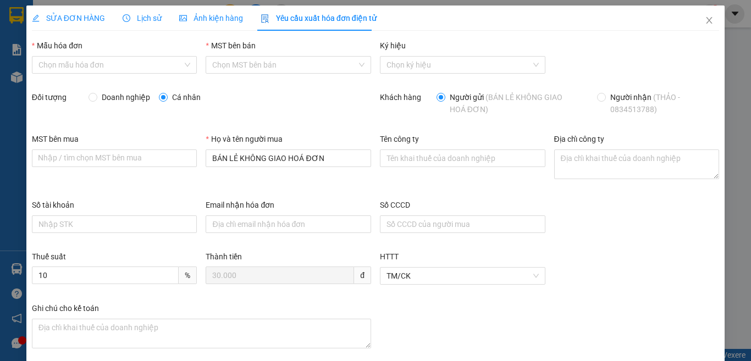
type input "8"
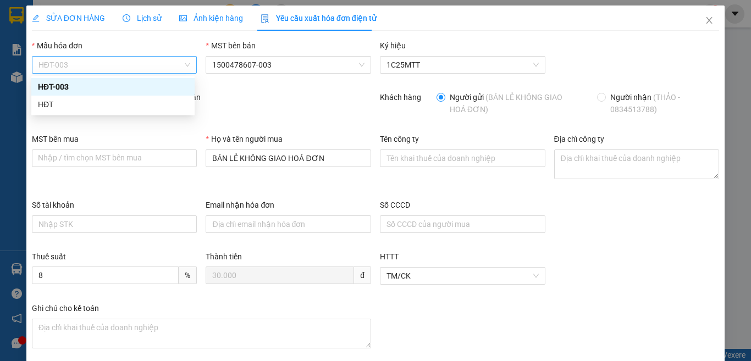
click at [67, 67] on span "HĐT-003" at bounding box center [114, 65] width 152 height 16
click at [51, 103] on div "HĐT" at bounding box center [113, 104] width 150 height 12
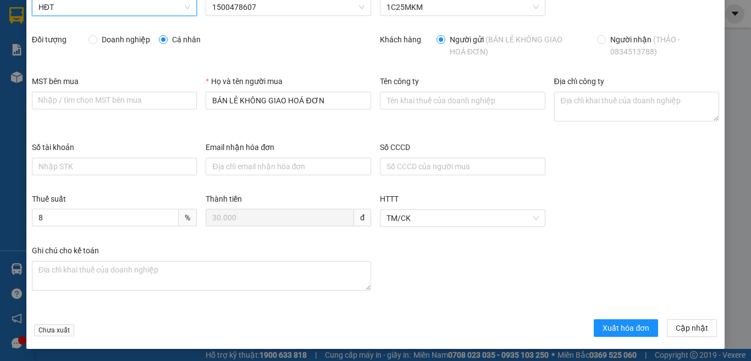
scroll to position [58, 0]
click at [602, 326] on span "Xuất hóa đơn" at bounding box center [625, 328] width 47 height 12
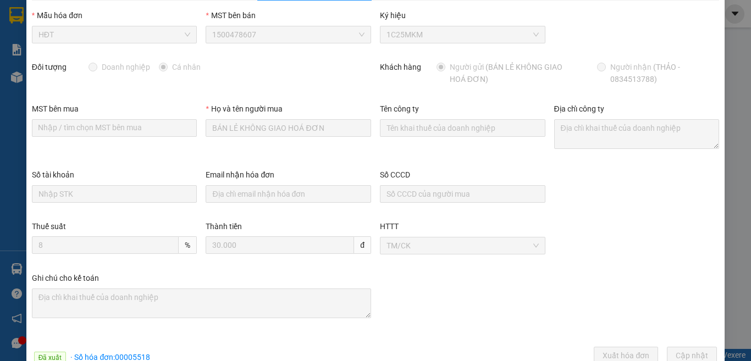
scroll to position [0, 0]
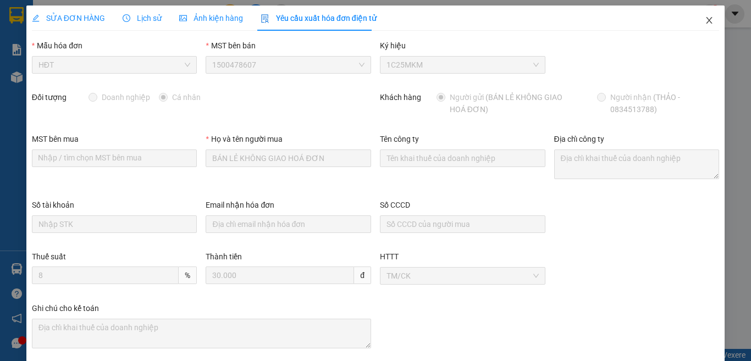
click at [705, 17] on icon "close" at bounding box center [709, 20] width 9 height 9
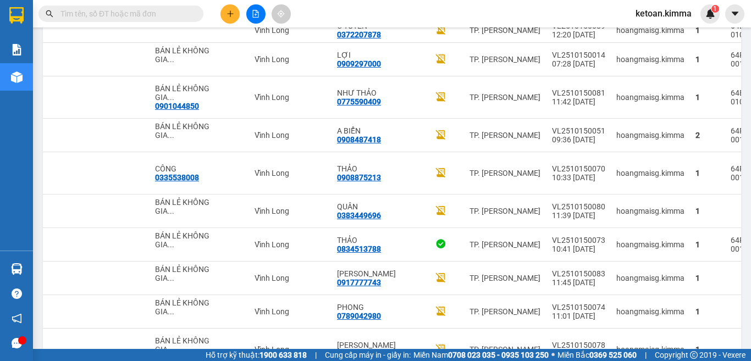
scroll to position [155, 0]
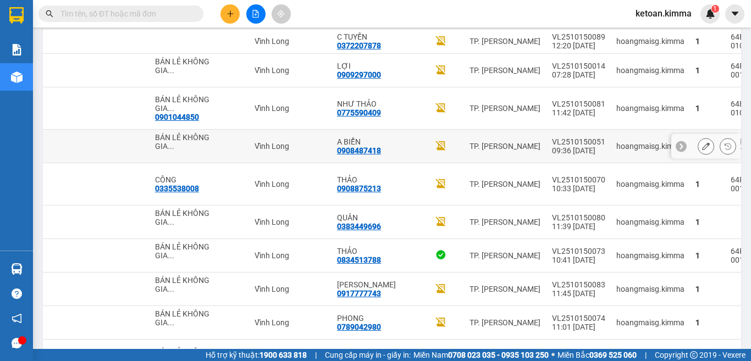
click at [701, 139] on div at bounding box center [705, 146] width 16 height 16
click at [702, 145] on icon at bounding box center [706, 146] width 8 height 8
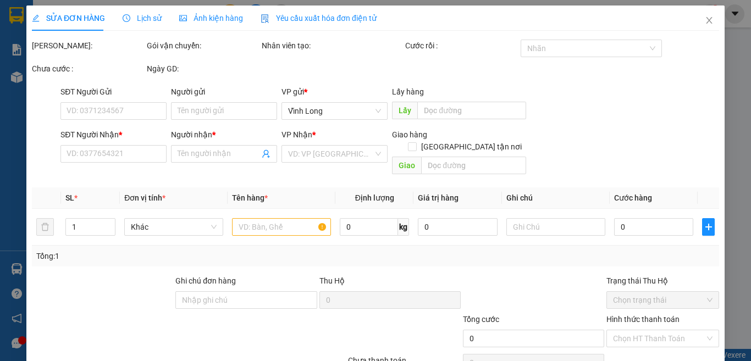
type input "BÁN LẺ KHÔNG GIAO HOÁ ĐƠN"
type input "0908487418"
type input "A BIỂN"
type input "40.000"
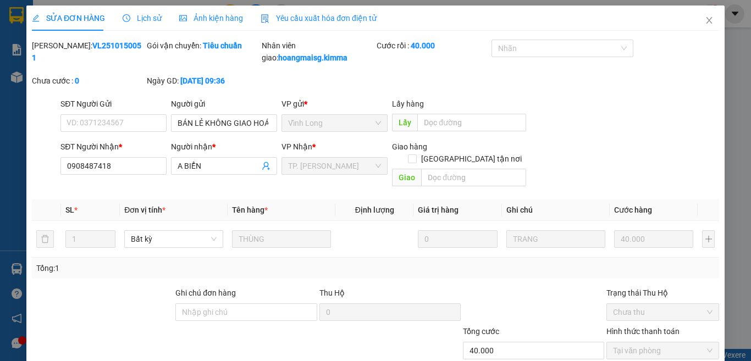
click at [309, 18] on span "Yêu cầu xuất hóa đơn điện tử" at bounding box center [319, 18] width 116 height 9
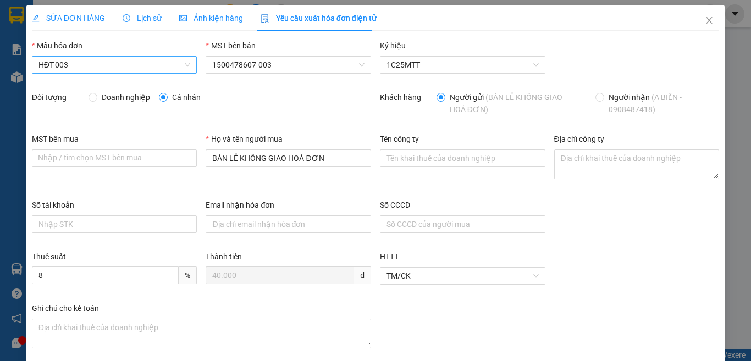
click at [84, 67] on span "HĐT-003" at bounding box center [114, 65] width 152 height 16
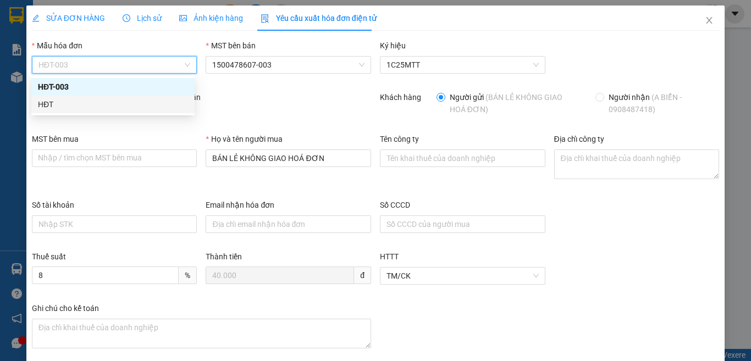
click at [67, 106] on div "HĐT" at bounding box center [113, 104] width 150 height 12
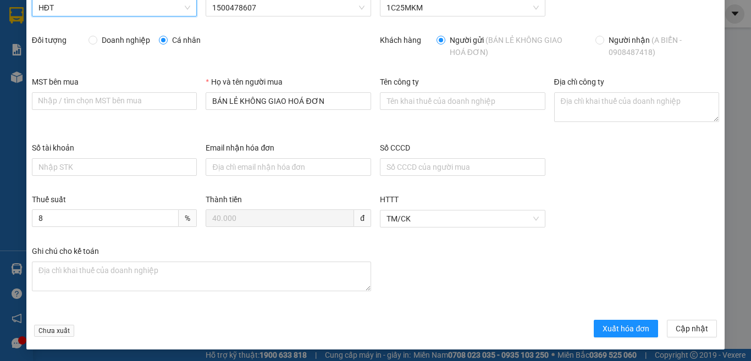
scroll to position [58, 0]
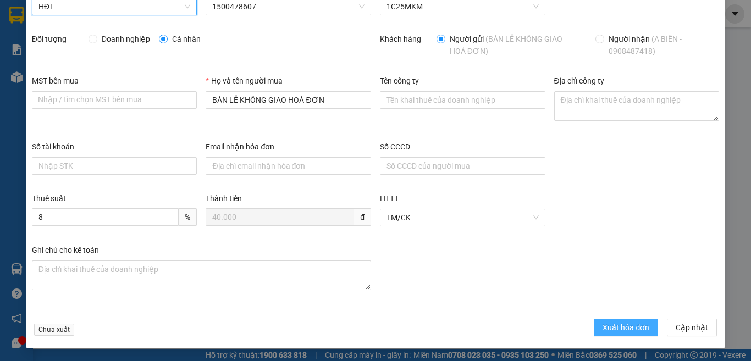
click at [623, 330] on span "Xuất hóa đơn" at bounding box center [625, 328] width 47 height 12
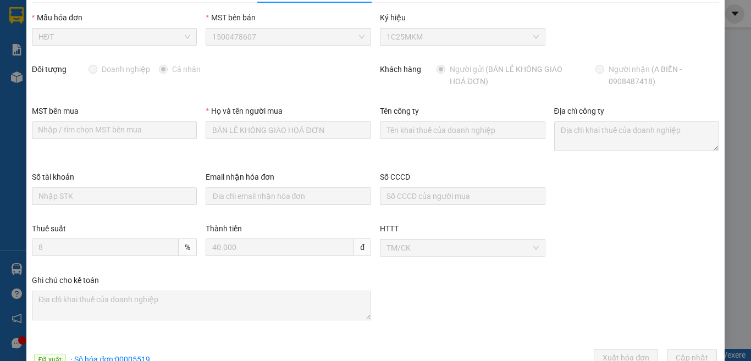
scroll to position [0, 0]
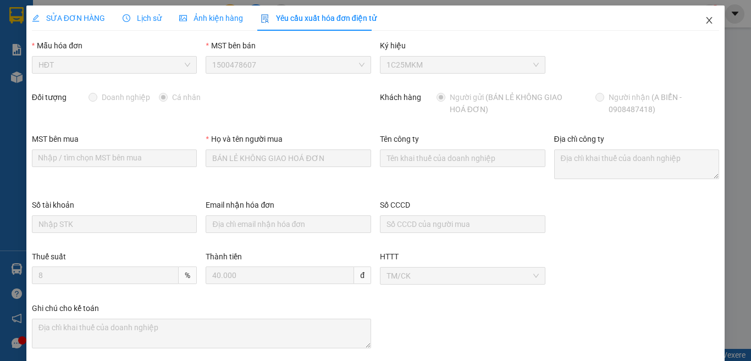
click at [705, 21] on icon "close" at bounding box center [709, 20] width 9 height 9
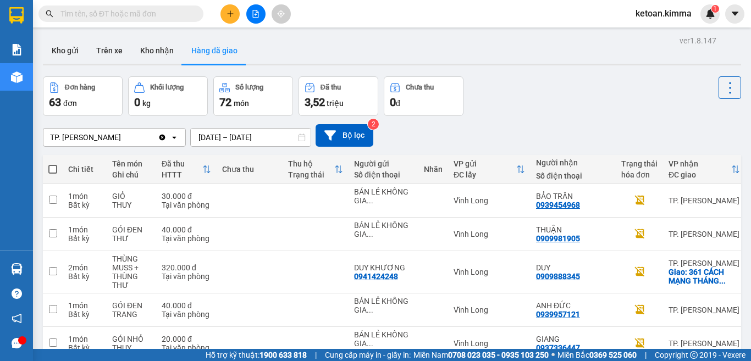
click at [110, 139] on div "TP. [PERSON_NAME]" at bounding box center [100, 138] width 114 height 18
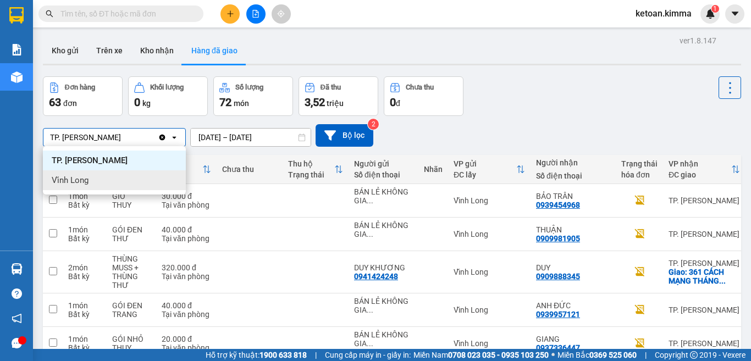
click at [56, 179] on span "Vĩnh Long" at bounding box center [70, 180] width 37 height 11
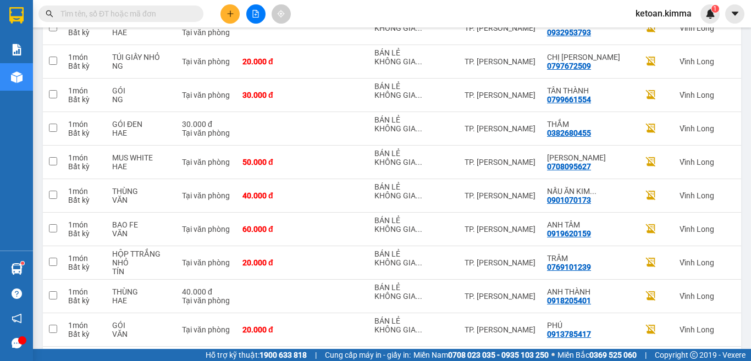
scroll to position [2955, 0]
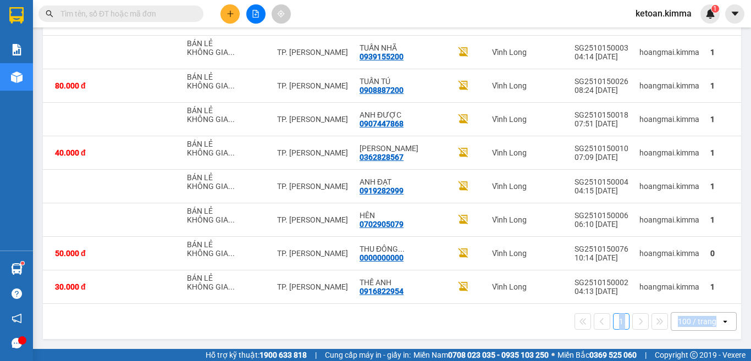
drag, startPoint x: 533, startPoint y: 304, endPoint x: 750, endPoint y: 320, distance: 218.2
click at [750, 320] on main "ver 1.8.147 Kho gửi Trên xe Kho nhận Hàng đã giao Đơn hàng 90 đơn Khối lượng 0 …" at bounding box center [375, 174] width 751 height 349
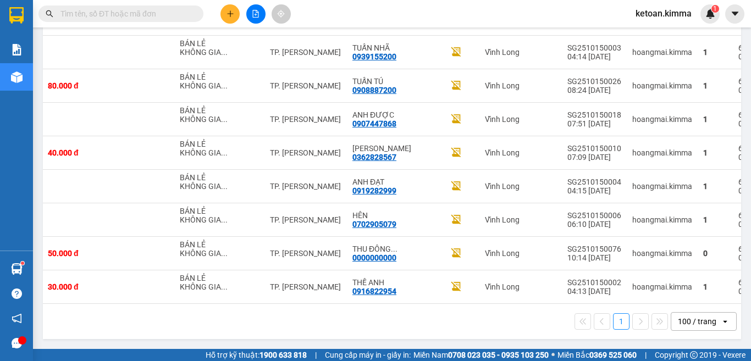
click at [481, 318] on div "1 100 / trang open" at bounding box center [391, 321] width 689 height 19
click at [702, 283] on icon at bounding box center [706, 287] width 8 height 8
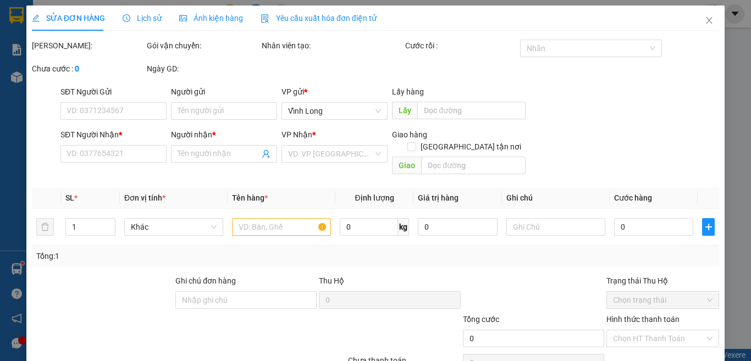
click at [298, 19] on span "Yêu cầu xuất hóa đơn điện tử" at bounding box center [319, 18] width 116 height 9
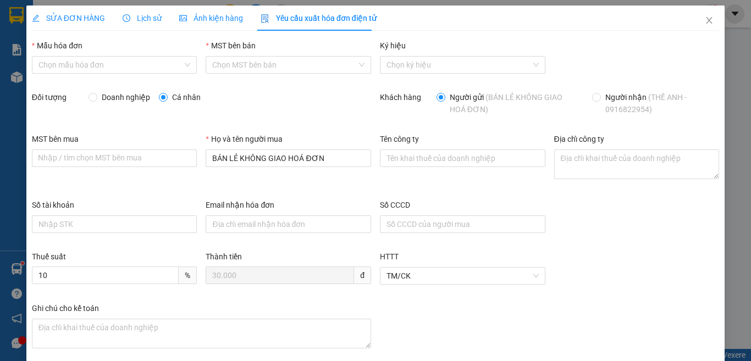
type input "8"
click at [76, 65] on span "HĐT-003" at bounding box center [114, 65] width 152 height 16
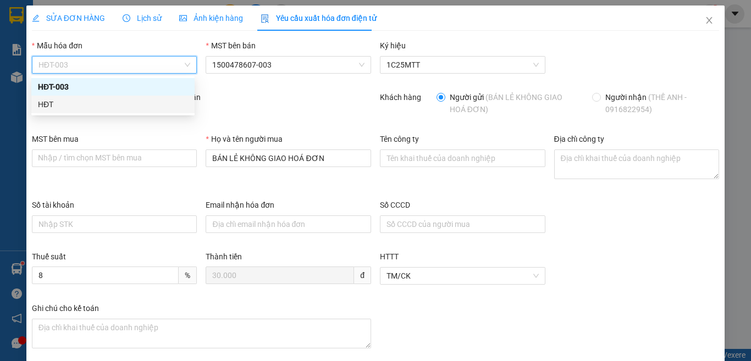
click at [54, 109] on div "HĐT" at bounding box center [113, 104] width 150 height 12
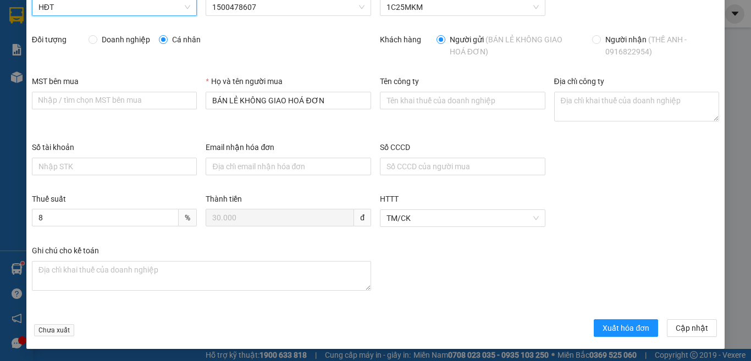
scroll to position [58, 0]
click at [614, 334] on button "Xuất hóa đơn" at bounding box center [626, 328] width 64 height 18
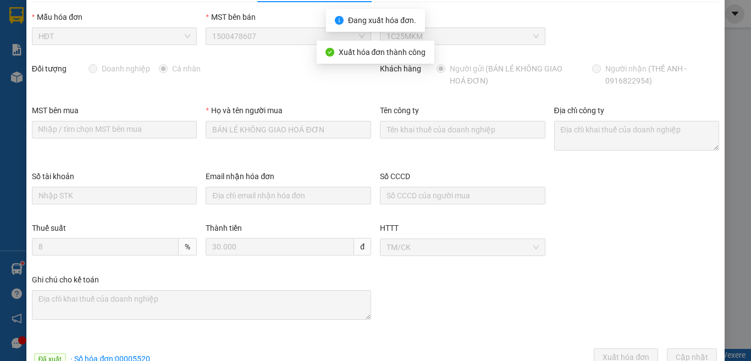
scroll to position [0, 0]
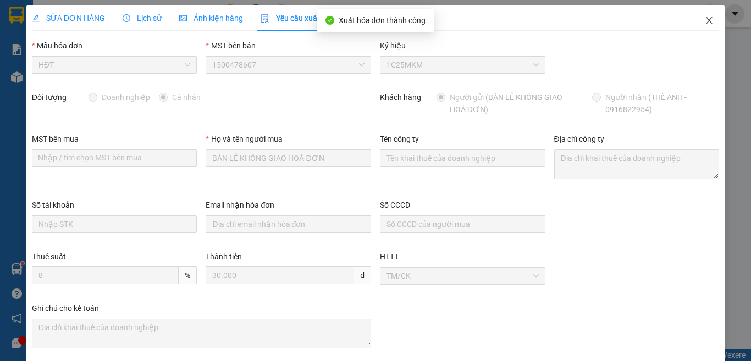
click at [705, 19] on icon "close" at bounding box center [709, 20] width 9 height 9
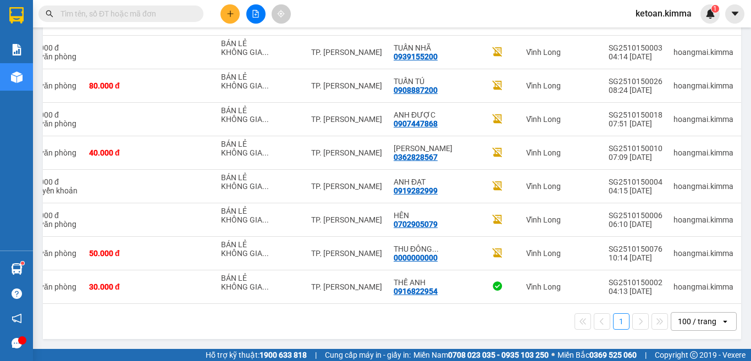
scroll to position [0, 195]
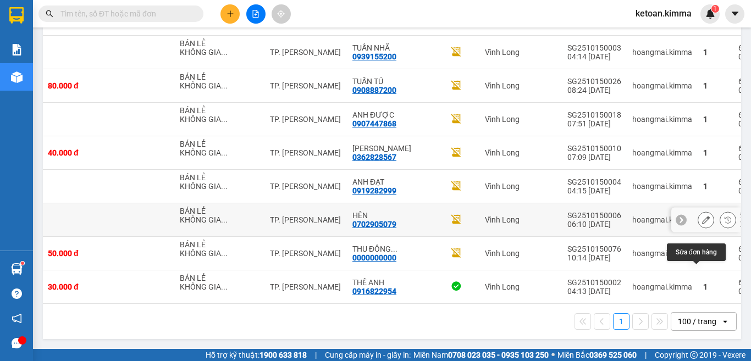
click at [702, 216] on icon at bounding box center [706, 220] width 8 height 8
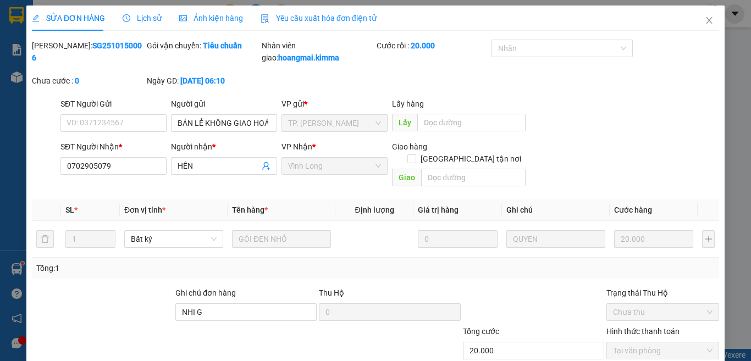
type input "BÁN LẺ KHÔNG GIAO HOÁ ĐƠN"
type input "0702905079"
type input "HÊN"
type input "NHI G"
type input "20.000"
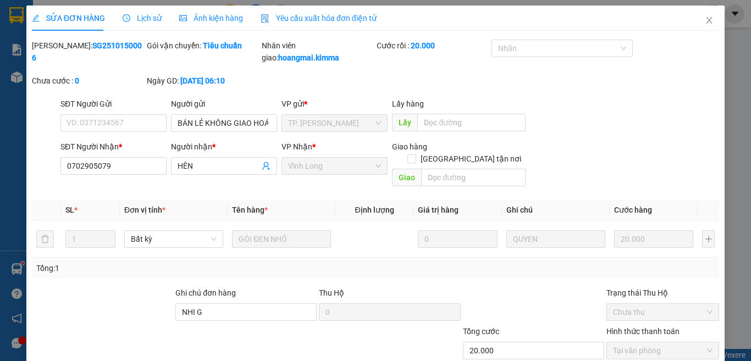
click at [310, 17] on span "Yêu cầu xuất hóa đơn điện tử" at bounding box center [319, 18] width 116 height 9
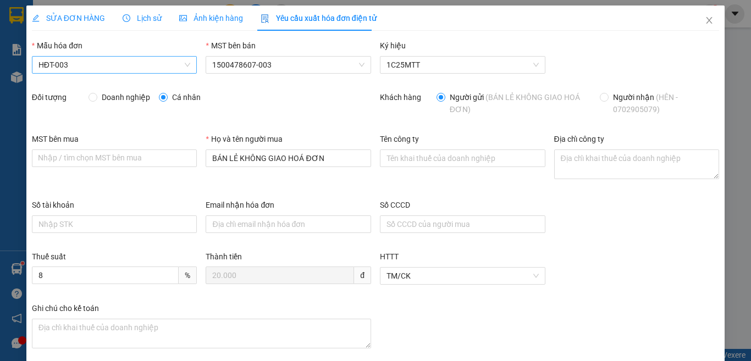
click at [77, 62] on span "HĐT-003" at bounding box center [114, 65] width 152 height 16
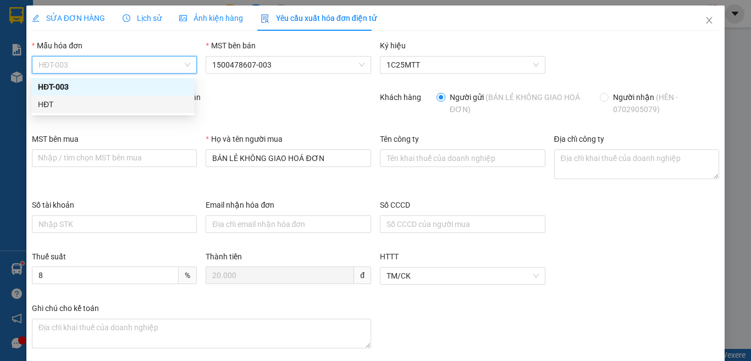
click at [38, 102] on div "HĐT" at bounding box center [113, 104] width 150 height 12
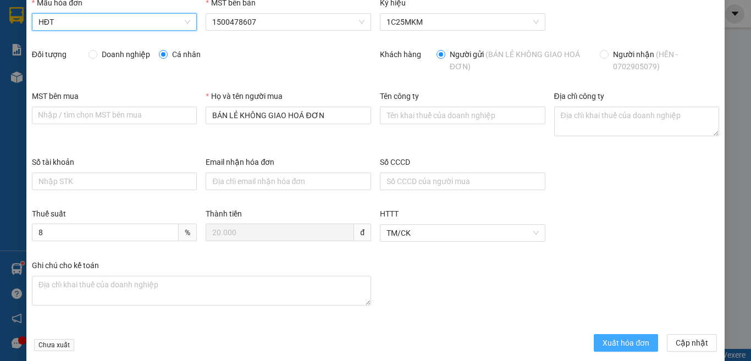
scroll to position [58, 0]
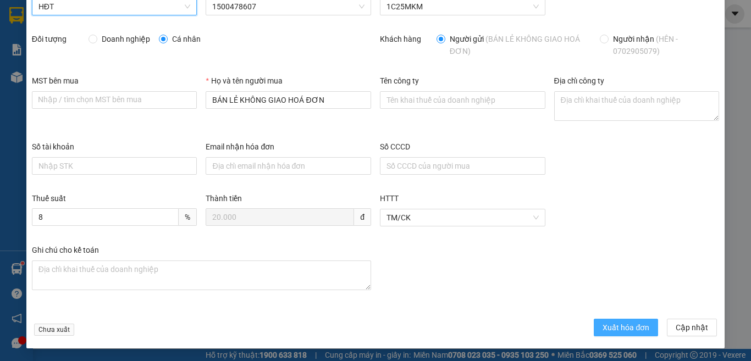
click at [612, 328] on span "Xuất hóa đơn" at bounding box center [625, 328] width 47 height 12
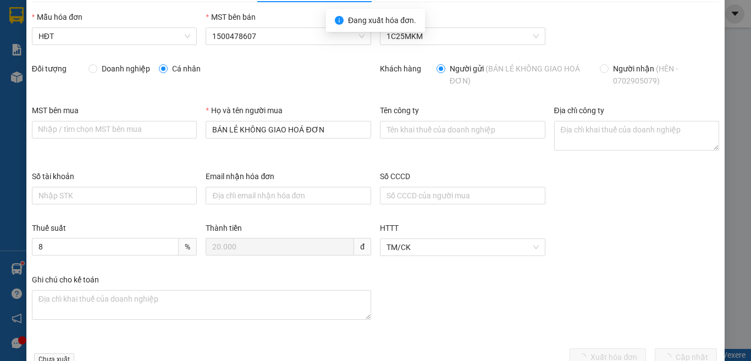
scroll to position [0, 0]
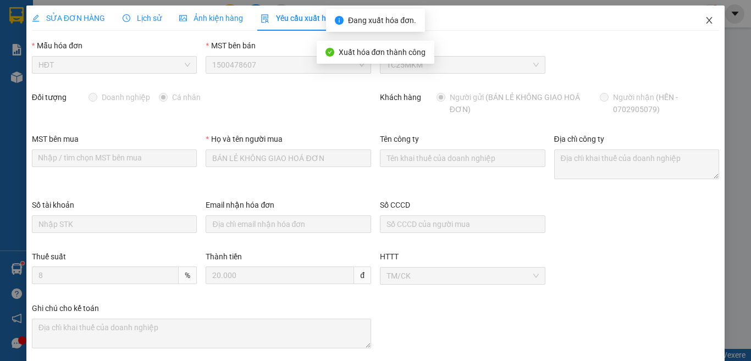
click at [705, 18] on icon "close" at bounding box center [709, 20] width 9 height 9
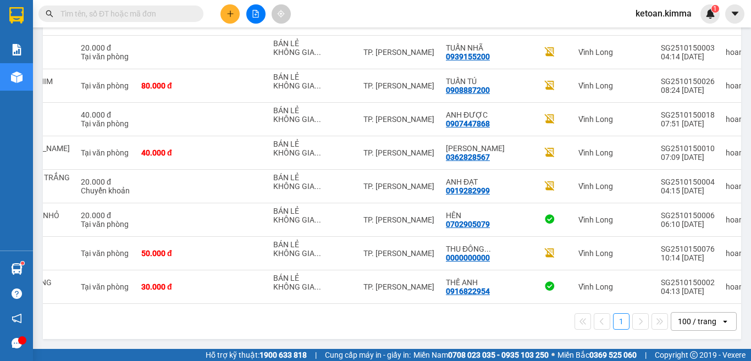
scroll to position [0, 195]
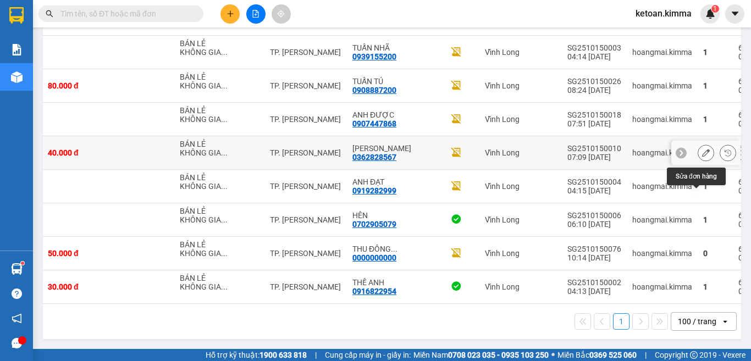
click at [698, 143] on button at bounding box center [705, 152] width 15 height 19
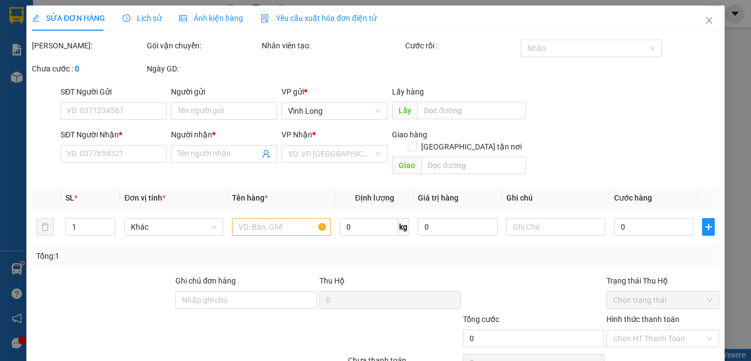
type input "BÁN LẺ KHÔNG GIAO HOÁ ĐƠN"
type input "0362828567"
type input "[PERSON_NAME]"
type input "40.000"
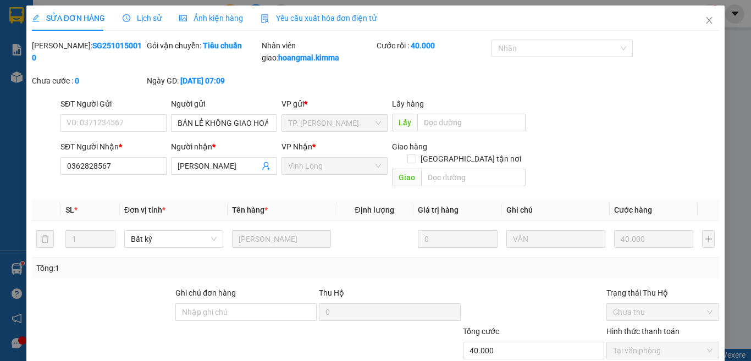
click at [325, 18] on span "Yêu cầu xuất hóa đơn điện tử" at bounding box center [319, 18] width 116 height 9
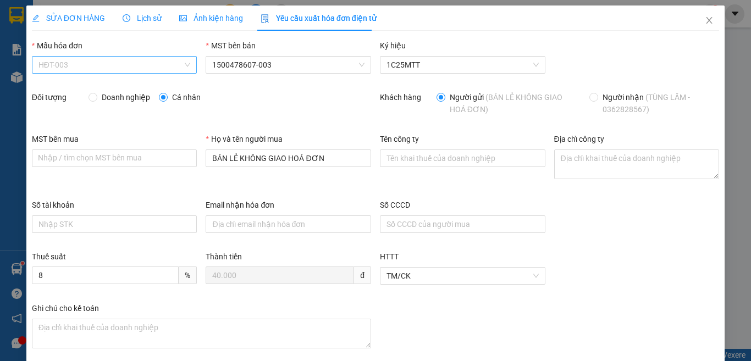
click at [69, 65] on span "HĐT-003" at bounding box center [114, 65] width 152 height 16
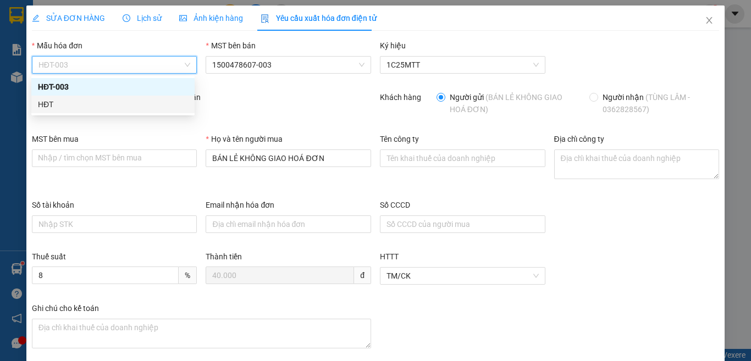
click at [55, 103] on div "HĐT" at bounding box center [113, 104] width 150 height 12
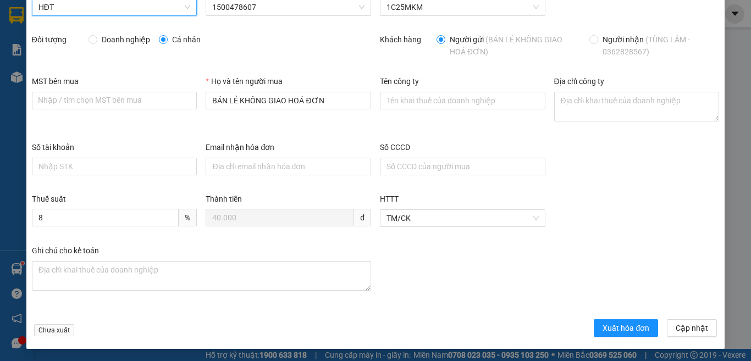
scroll to position [58, 0]
click at [602, 326] on span "Xuất hóa đơn" at bounding box center [625, 328] width 47 height 12
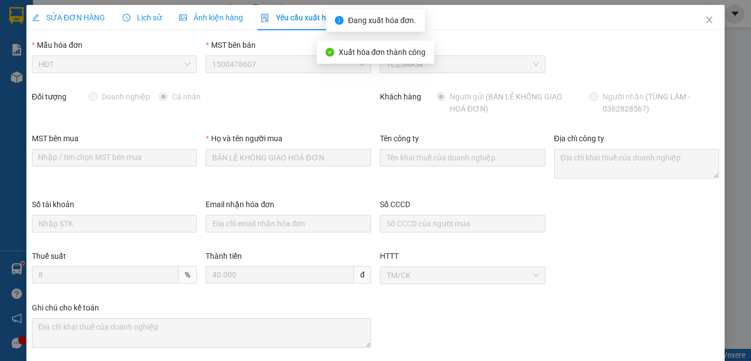
scroll to position [0, 0]
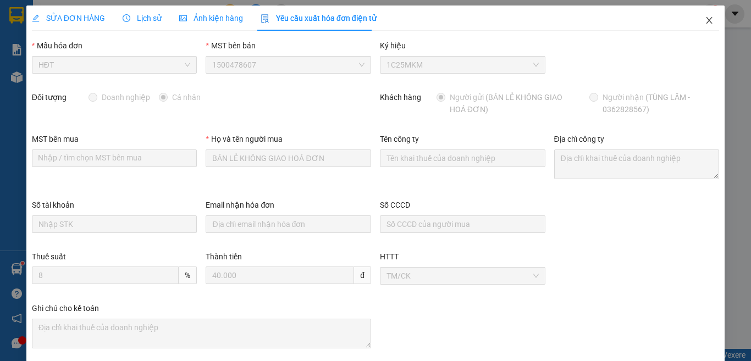
click at [705, 19] on icon "close" at bounding box center [709, 20] width 9 height 9
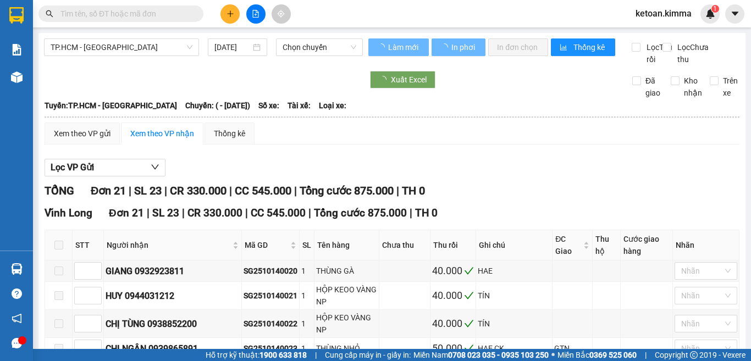
type input "[DATE]"
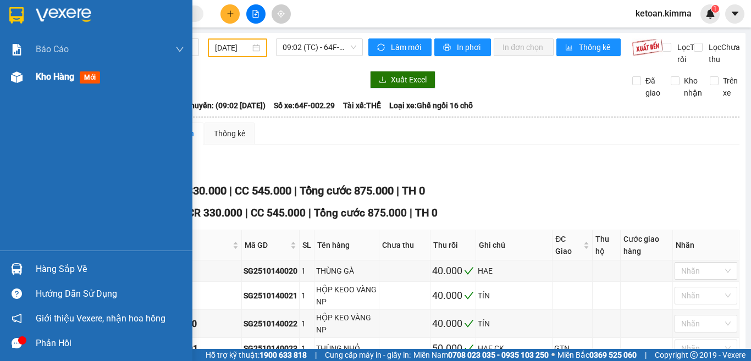
click at [35, 77] on div "Kho hàng mới" at bounding box center [96, 76] width 192 height 27
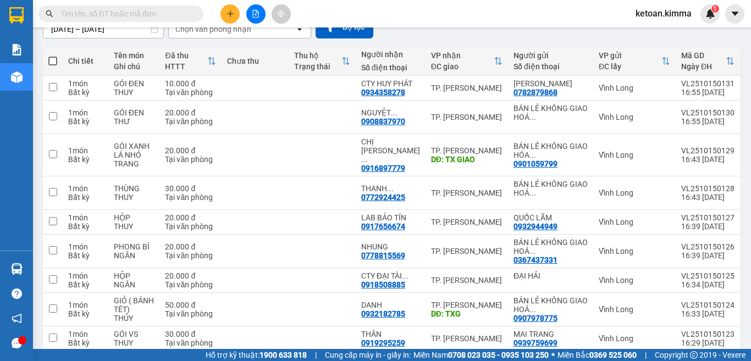
scroll to position [180, 0]
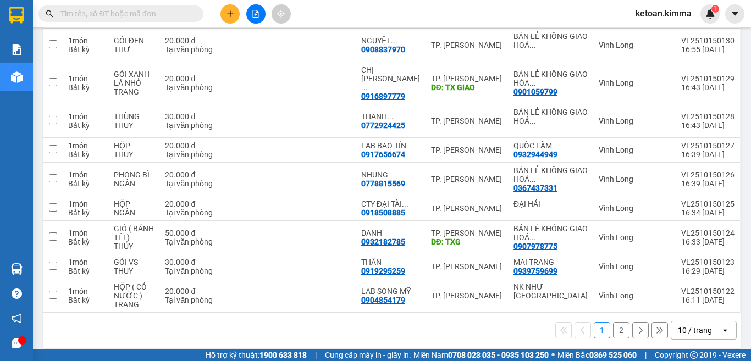
click at [708, 323] on div "10 / trang" at bounding box center [695, 331] width 49 height 18
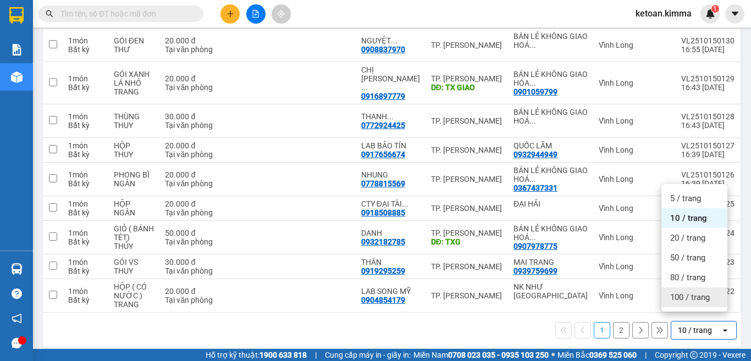
click at [682, 298] on span "100 / trang" at bounding box center [690, 297] width 40 height 11
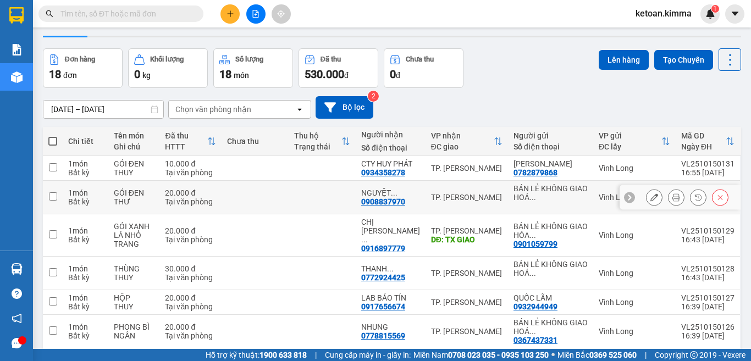
scroll to position [0, 0]
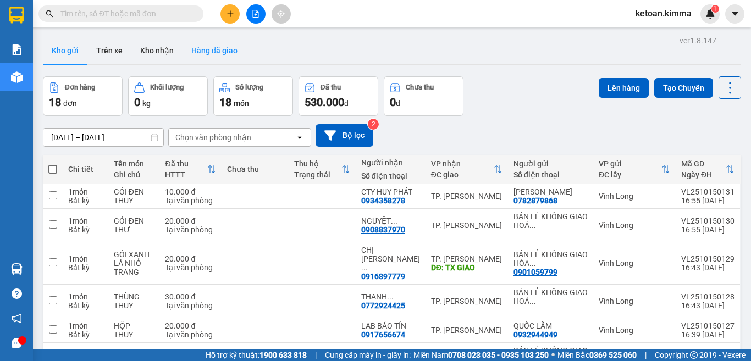
click at [217, 53] on button "Hàng đã giao" at bounding box center [214, 50] width 64 height 26
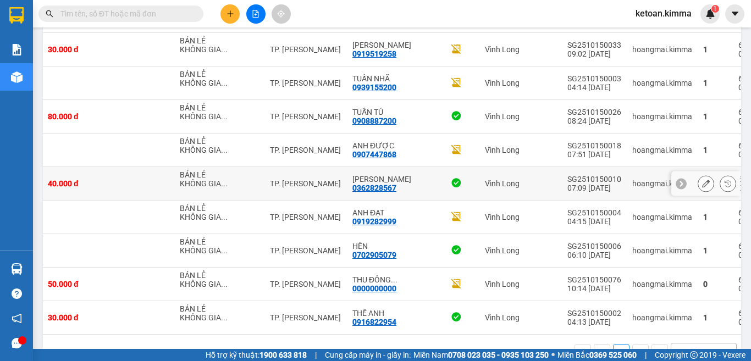
scroll to position [2979, 0]
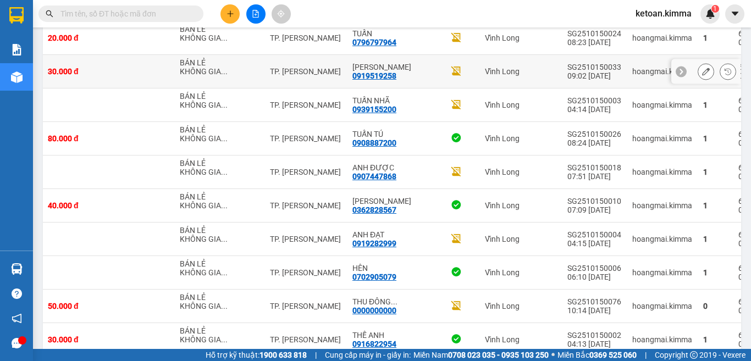
click at [702, 75] on icon at bounding box center [706, 72] width 8 height 8
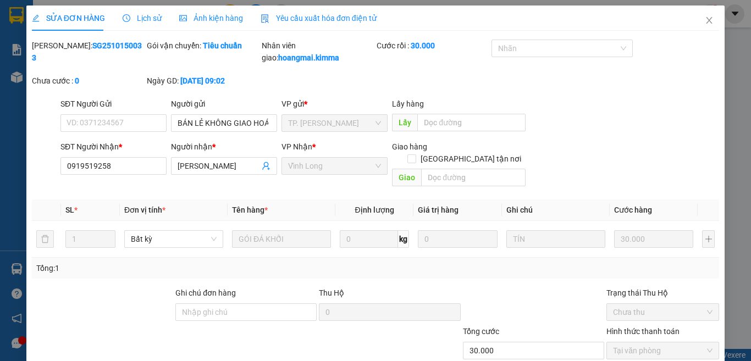
type input "BÁN LẺ KHÔNG GIAO HOÁ ĐƠN"
type input "0919519258"
type input "KIM ANH"
type input "30.000"
click at [319, 20] on span "Yêu cầu xuất hóa đơn điện tử" at bounding box center [319, 18] width 116 height 9
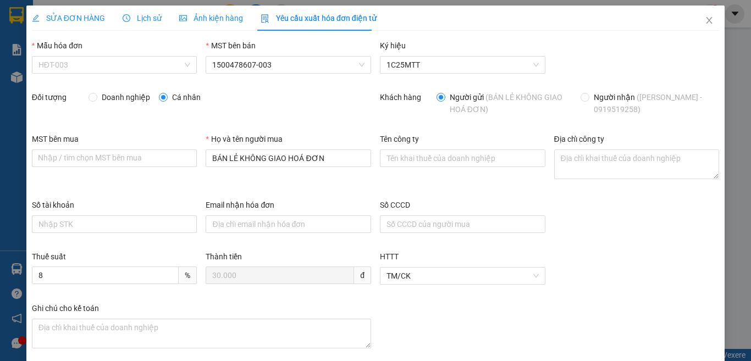
drag, startPoint x: 82, startPoint y: 68, endPoint x: 76, endPoint y: 76, distance: 9.8
click at [82, 68] on span "HĐT-003" at bounding box center [114, 65] width 152 height 16
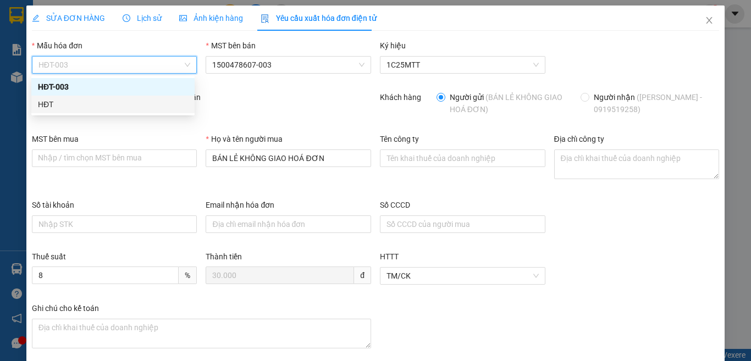
click at [53, 103] on div "HĐT" at bounding box center [113, 104] width 150 height 12
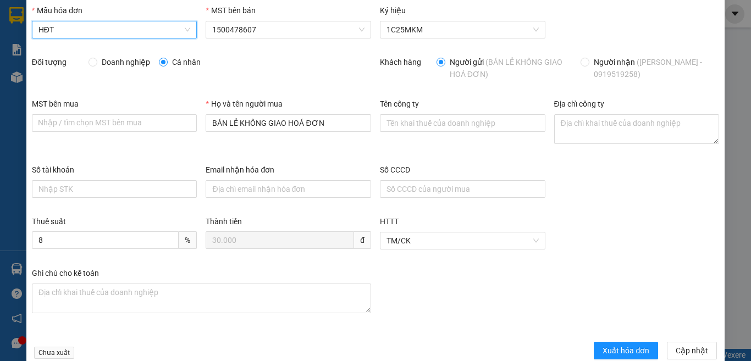
scroll to position [58, 0]
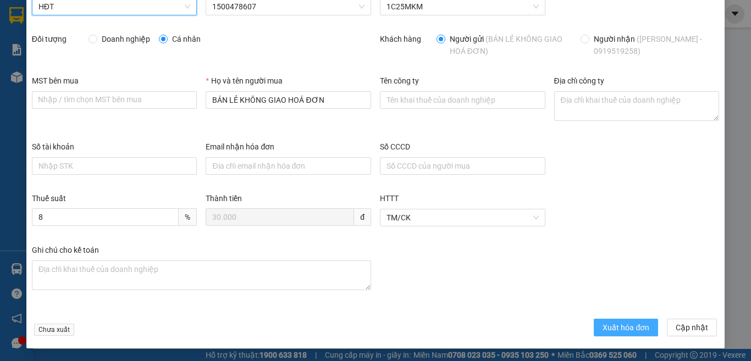
click at [602, 324] on span "Xuất hóa đơn" at bounding box center [625, 328] width 47 height 12
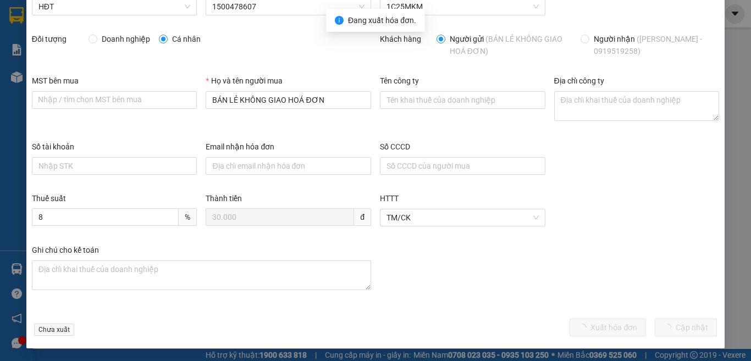
scroll to position [0, 0]
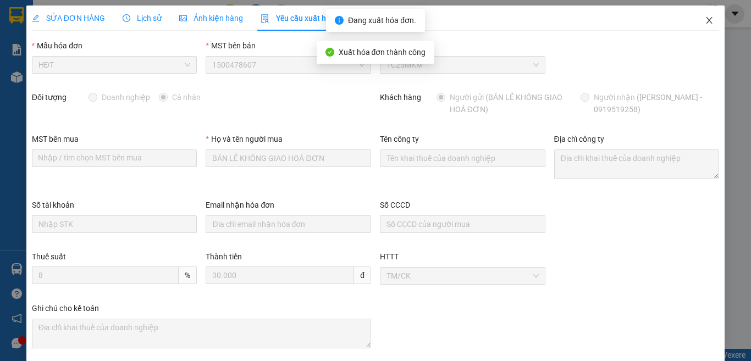
click at [705, 21] on icon "close" at bounding box center [709, 20] width 9 height 9
click at [701, 20] on div "ketoan.kimma 1" at bounding box center [673, 13] width 93 height 19
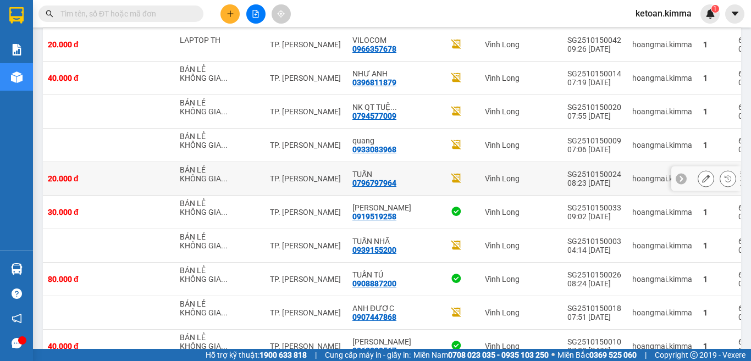
scroll to position [2826, 0]
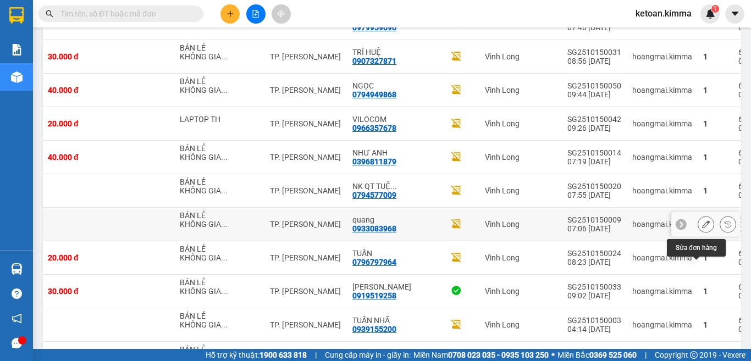
click at [702, 228] on icon at bounding box center [706, 224] width 8 height 8
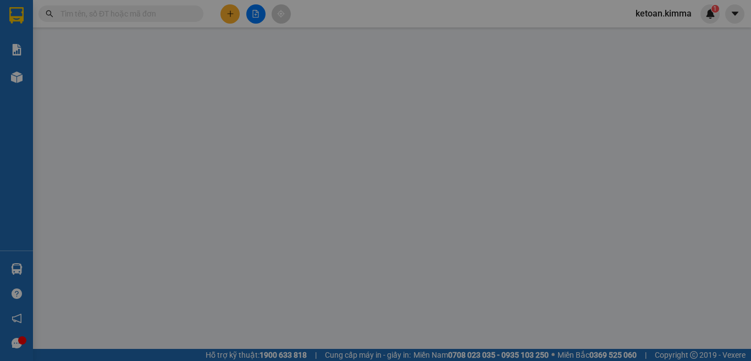
type input "BÁN LẺ KHÔNG GIAO HOÁ ĐƠN"
type input "0933083968"
type input "quang"
type input "30.000"
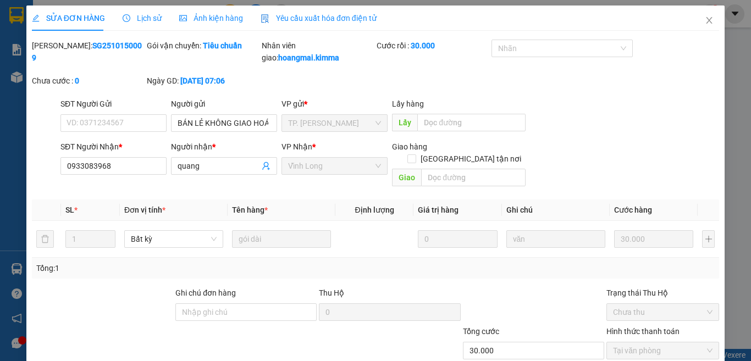
click at [318, 12] on div "Yêu cầu xuất hóa đơn điện tử" at bounding box center [319, 18] width 116 height 12
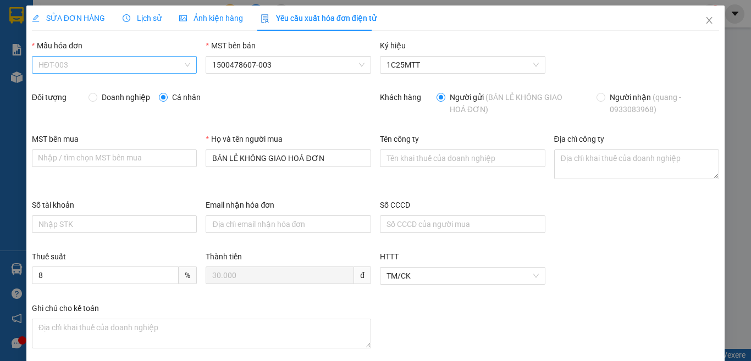
click at [73, 62] on span "HĐT-003" at bounding box center [114, 65] width 152 height 16
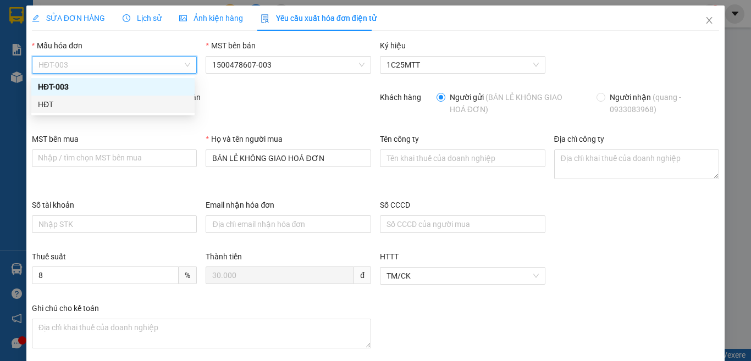
click at [49, 106] on div "HĐT" at bounding box center [113, 104] width 150 height 12
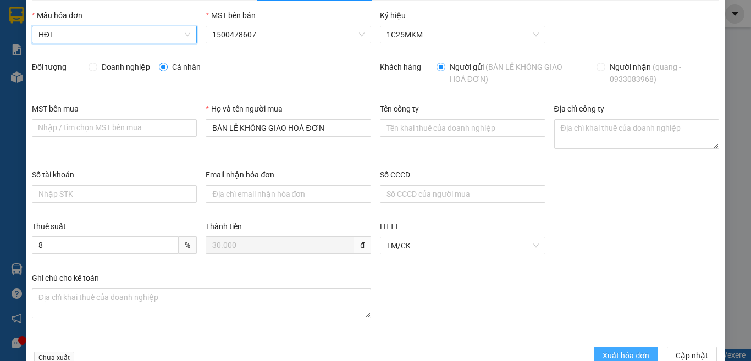
scroll to position [58, 0]
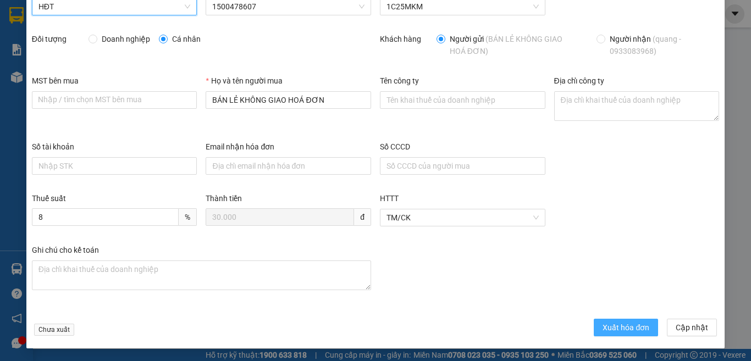
click at [602, 322] on span "Xuất hóa đơn" at bounding box center [625, 328] width 47 height 12
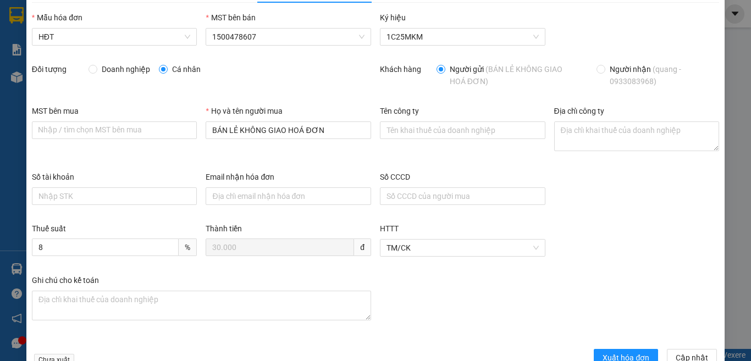
scroll to position [0, 0]
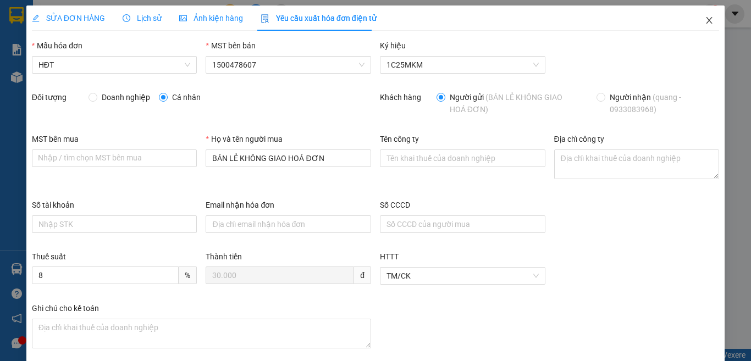
click at [706, 21] on icon "close" at bounding box center [709, 20] width 6 height 7
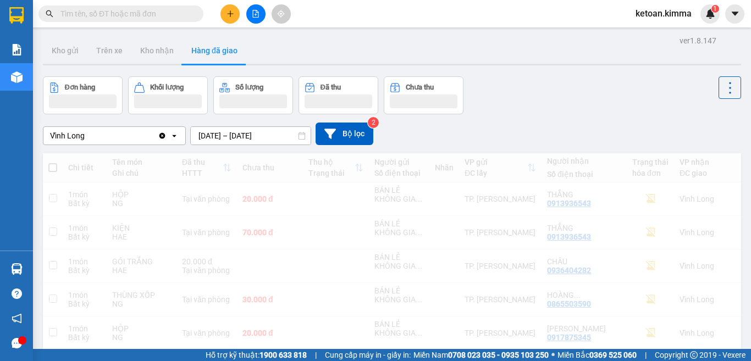
click at [699, 22] on div "ketoan.kimma 1" at bounding box center [673, 13] width 93 height 19
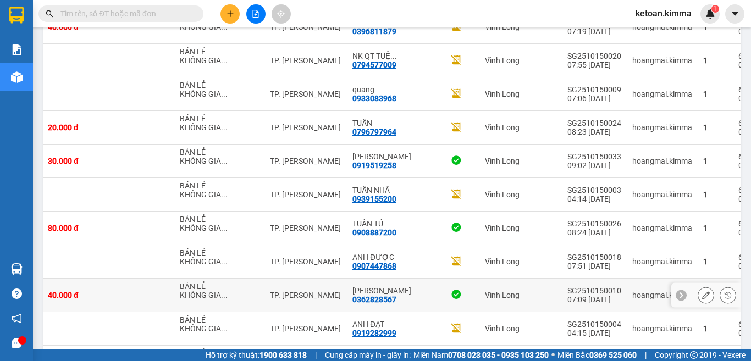
scroll to position [2970, 0]
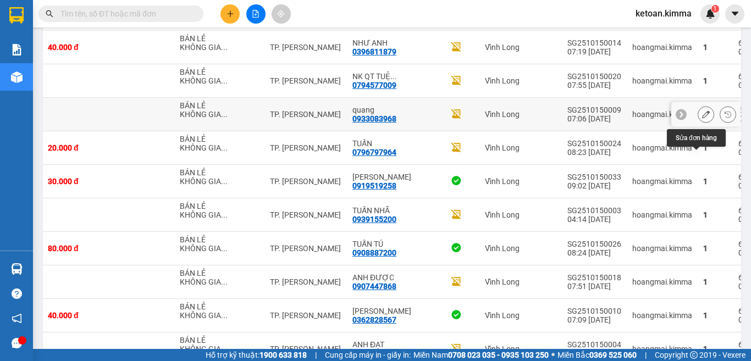
click at [702, 118] on icon at bounding box center [706, 114] width 8 height 8
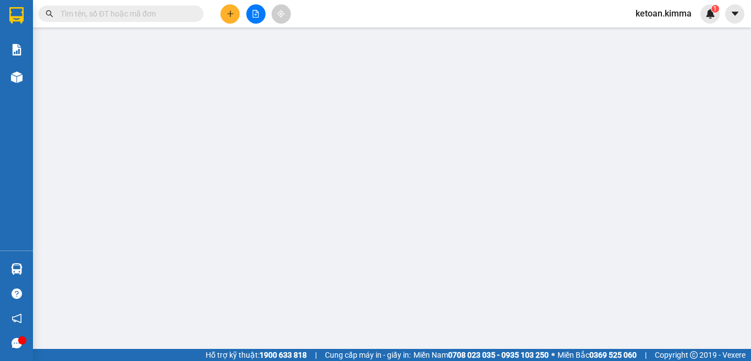
type input "BÁN LẺ KHÔNG GIAO HOÁ ĐƠN"
type input "0933083968"
type input "quang"
type input "30.000"
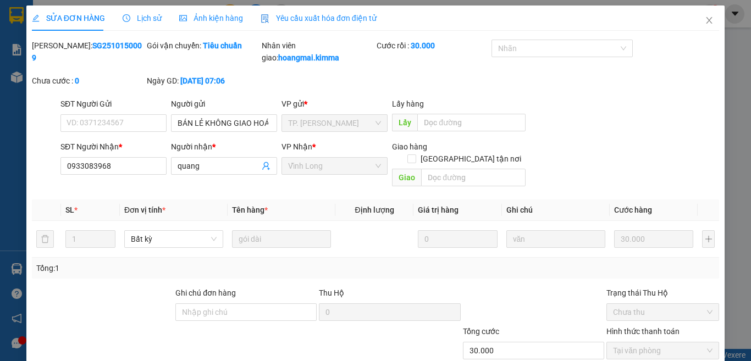
click at [306, 14] on span "Yêu cầu xuất hóa đơn điện tử" at bounding box center [319, 18] width 116 height 9
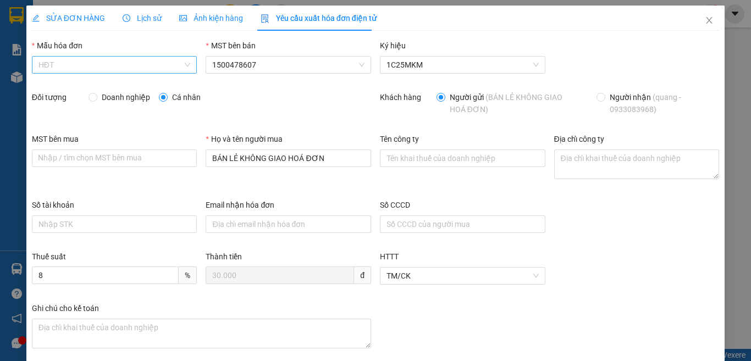
click at [101, 65] on span "HĐT" at bounding box center [114, 65] width 152 height 16
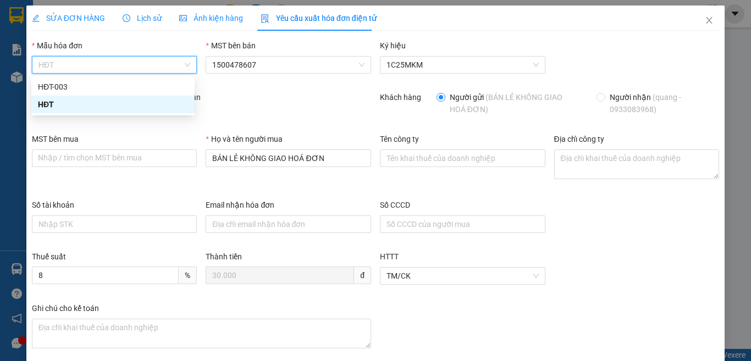
click at [45, 99] on div "HĐT" at bounding box center [113, 104] width 150 height 12
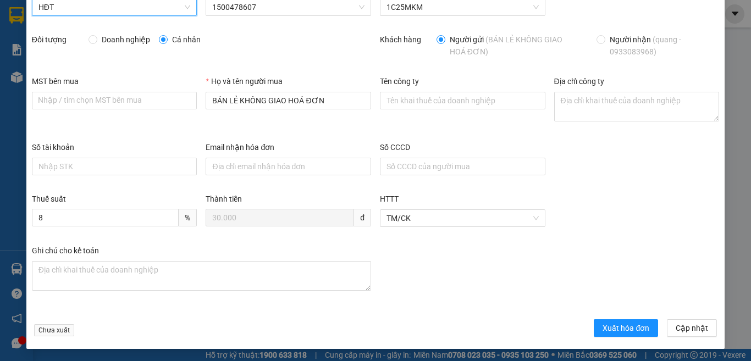
scroll to position [58, 0]
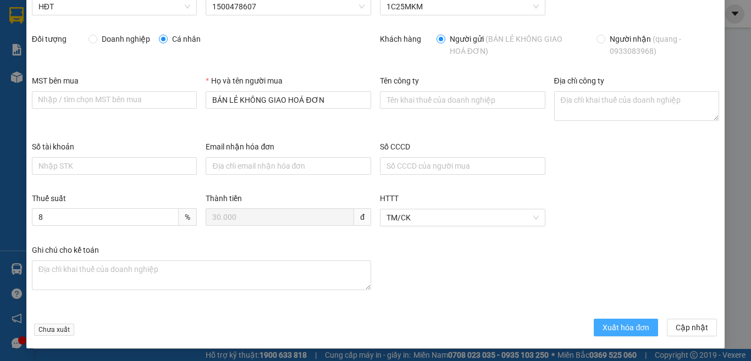
click at [622, 329] on span "Xuất hóa đơn" at bounding box center [625, 328] width 47 height 12
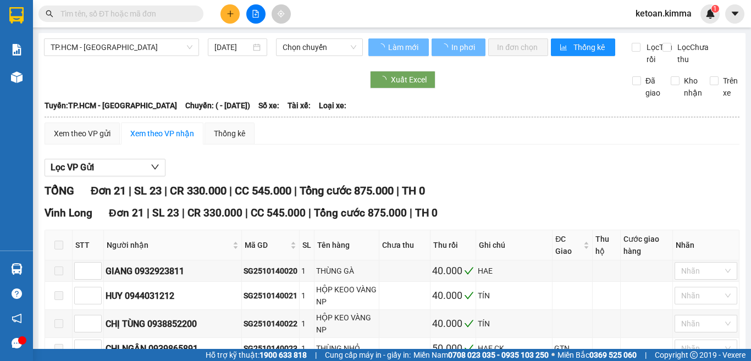
type input "[DATE]"
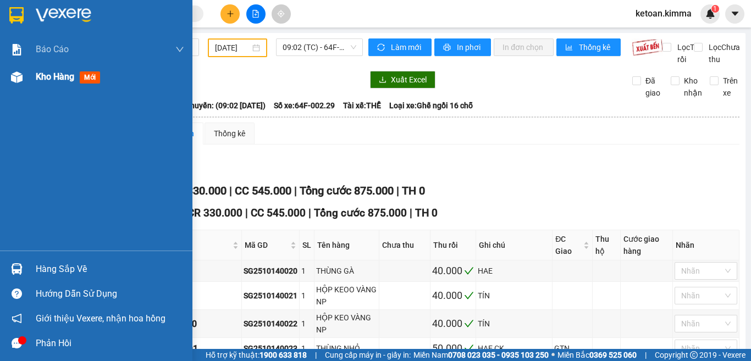
click at [38, 77] on span "Kho hàng" at bounding box center [55, 76] width 38 height 10
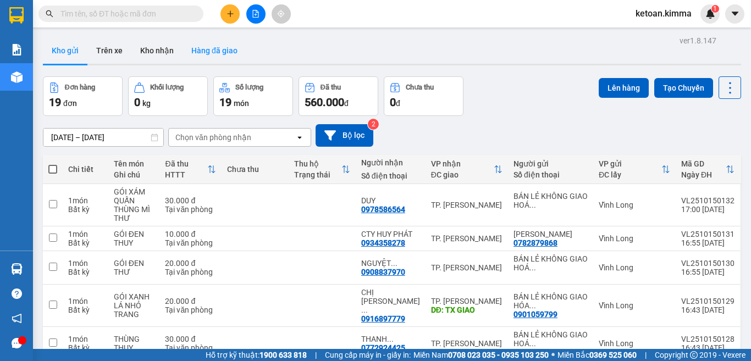
click at [206, 48] on button "Hàng đã giao" at bounding box center [214, 50] width 64 height 26
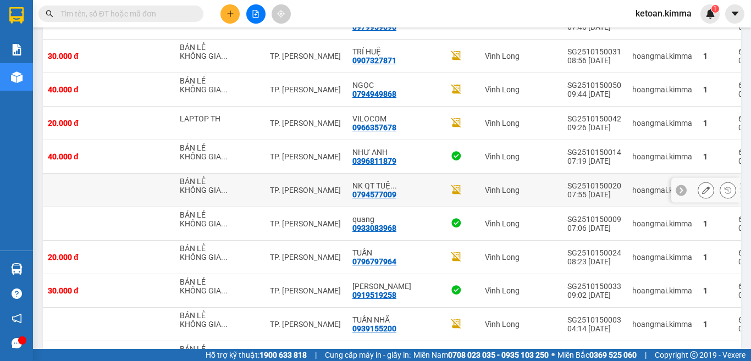
scroll to position [2893, 0]
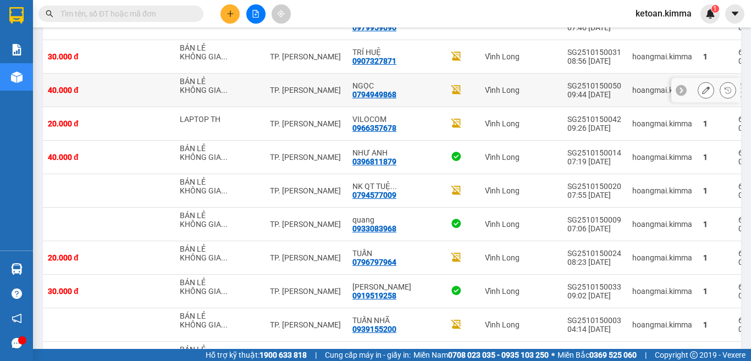
click at [702, 94] on icon at bounding box center [706, 90] width 8 height 8
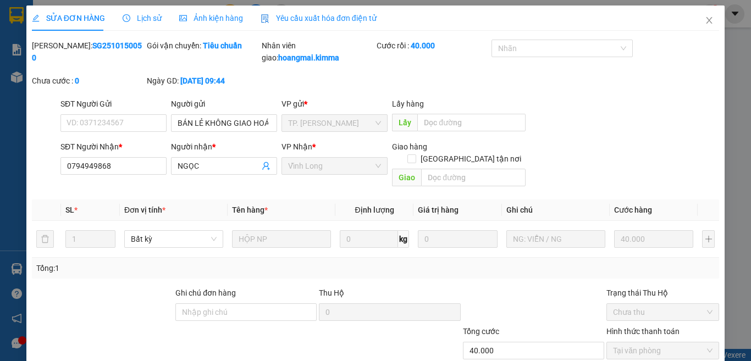
type input "BÁN LẺ KHÔNG GIAO HOÁ ĐƠN"
type input "0794949868"
type input "NGỌC"
type input "40.000"
drag, startPoint x: 311, startPoint y: 19, endPoint x: 223, endPoint y: 18, distance: 88.5
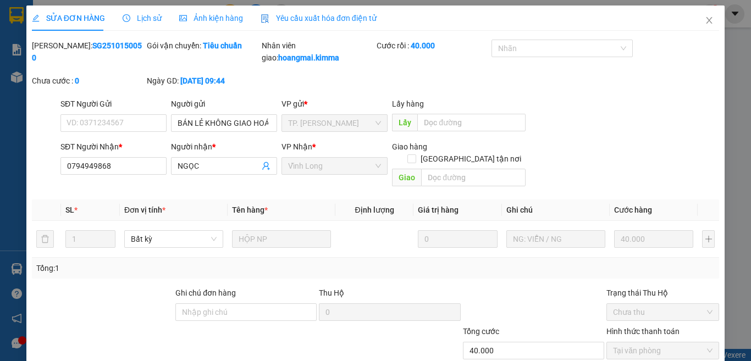
click at [311, 19] on span "Yêu cầu xuất hóa đơn điện tử" at bounding box center [319, 18] width 116 height 9
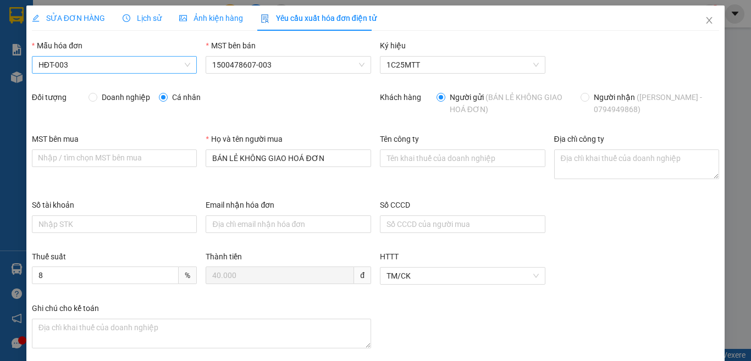
drag, startPoint x: 86, startPoint y: 66, endPoint x: 72, endPoint y: 68, distance: 13.8
click at [86, 65] on span "HĐT-003" at bounding box center [114, 65] width 152 height 16
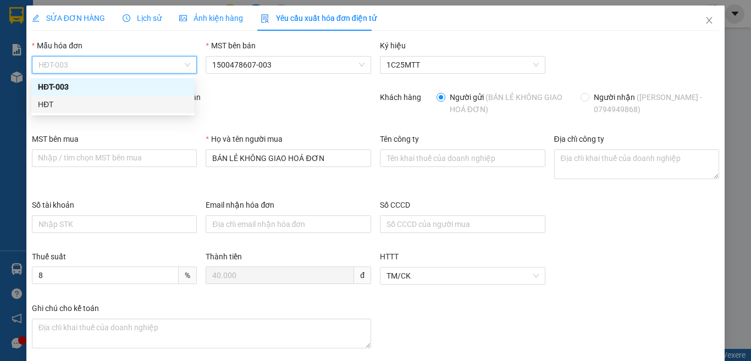
click at [48, 103] on div "HĐT" at bounding box center [113, 104] width 150 height 12
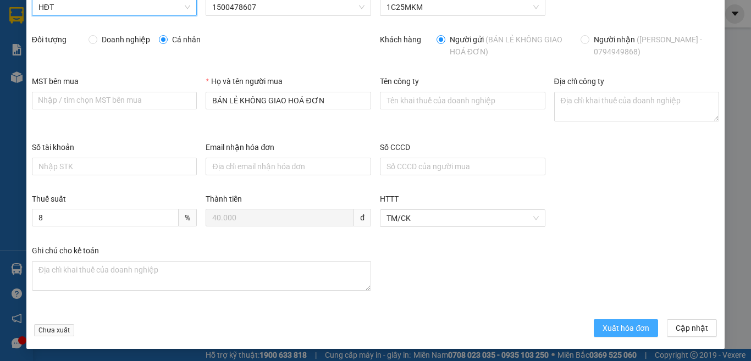
scroll to position [58, 0]
click at [621, 325] on span "Xuất hóa đơn" at bounding box center [625, 328] width 47 height 12
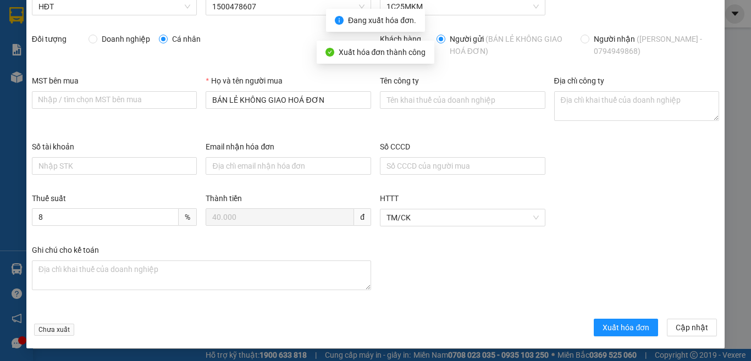
scroll to position [0, 0]
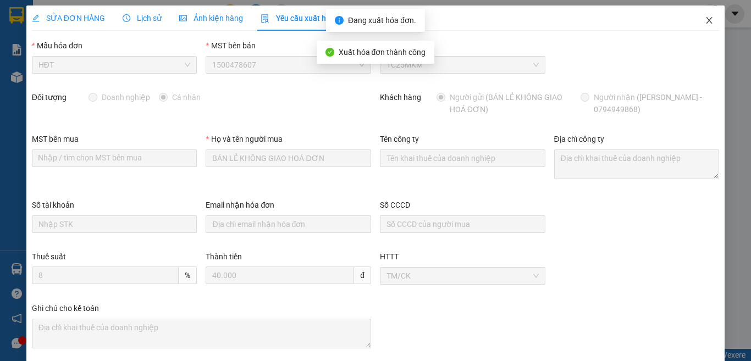
click at [705, 23] on icon "close" at bounding box center [709, 20] width 9 height 9
click at [701, 21] on div "ketoan.kimma 1" at bounding box center [673, 13] width 93 height 19
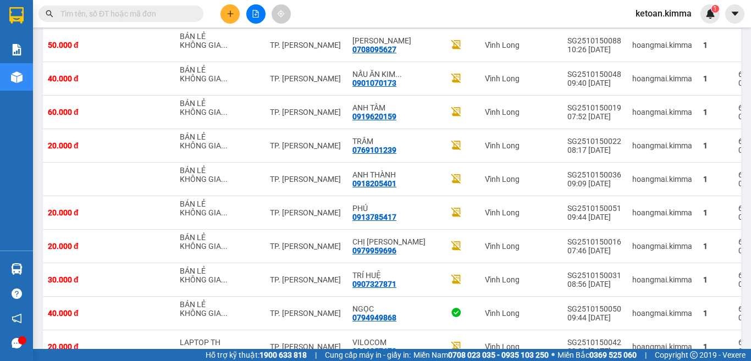
scroll to position [2646, 0]
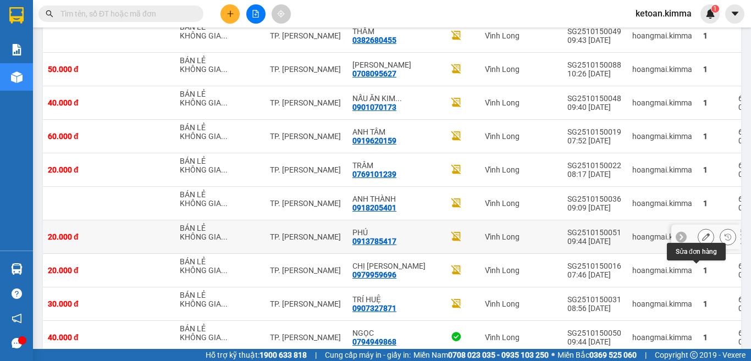
click at [702, 247] on button at bounding box center [705, 237] width 15 height 19
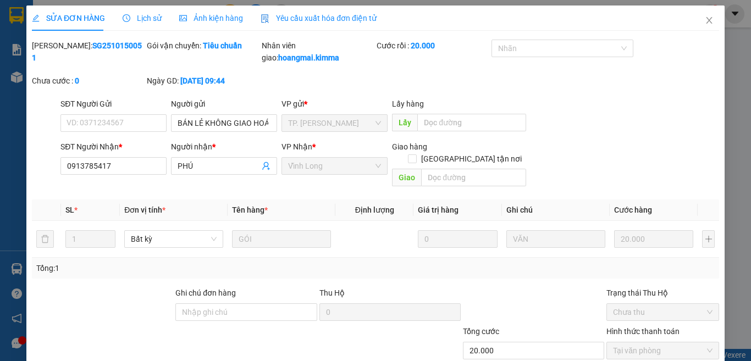
type input "BÁN LẺ KHÔNG GIAO HOÁ ĐƠN"
type input "0913785417"
type input "PHÚ"
type input "20.000"
click at [299, 25] on div "Yêu cầu xuất hóa đơn điện tử" at bounding box center [319, 17] width 116 height 25
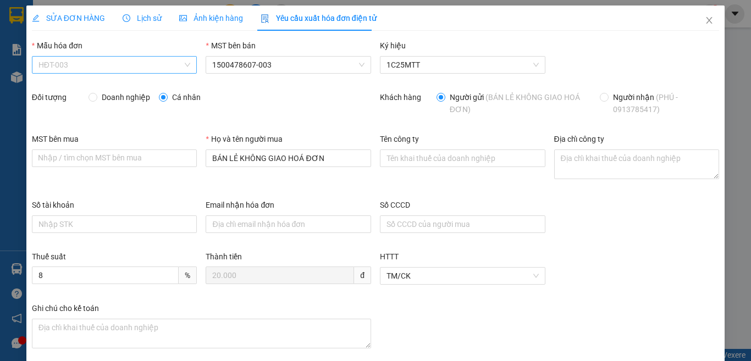
click at [60, 66] on span "HĐT-003" at bounding box center [114, 65] width 152 height 16
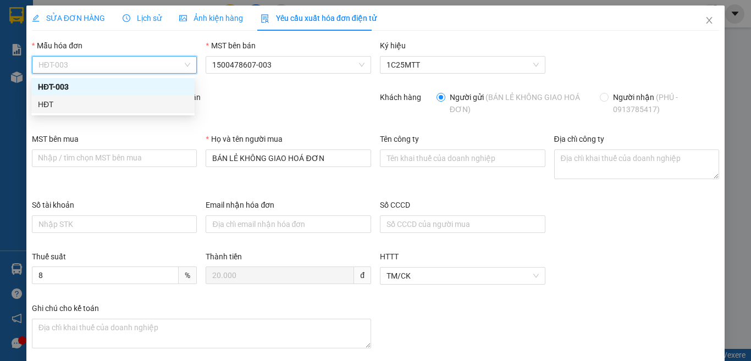
click at [51, 110] on div "HĐT" at bounding box center [113, 104] width 150 height 12
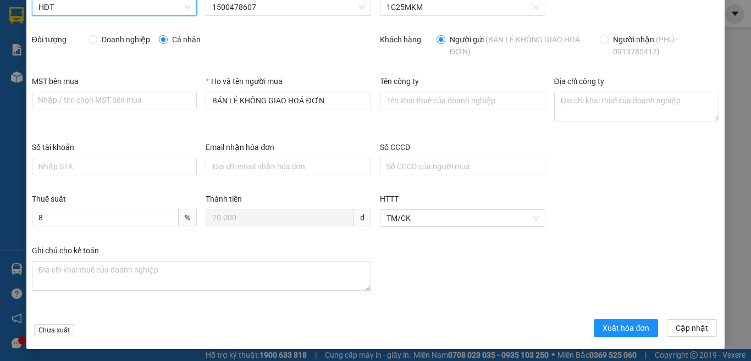
scroll to position [58, 0]
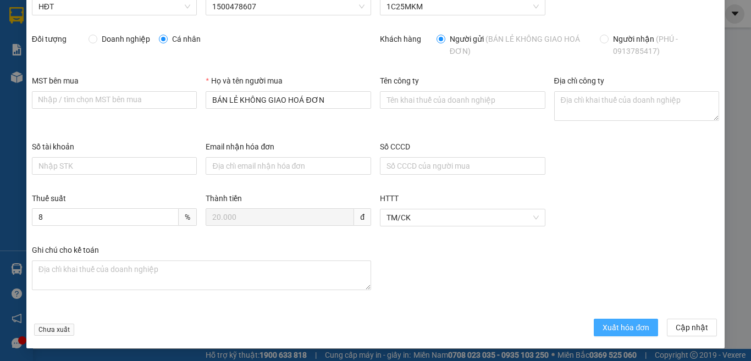
click at [603, 330] on span "Xuất hóa đơn" at bounding box center [625, 328] width 47 height 12
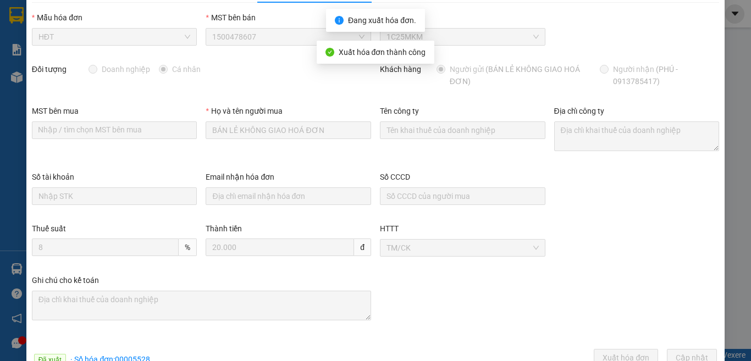
scroll to position [0, 0]
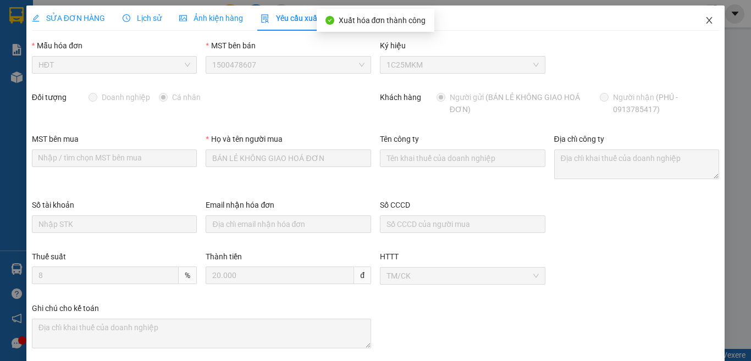
click at [706, 20] on span "Close" at bounding box center [709, 20] width 31 height 31
click at [701, 20] on div "ketoan.kimma 1" at bounding box center [673, 13] width 93 height 19
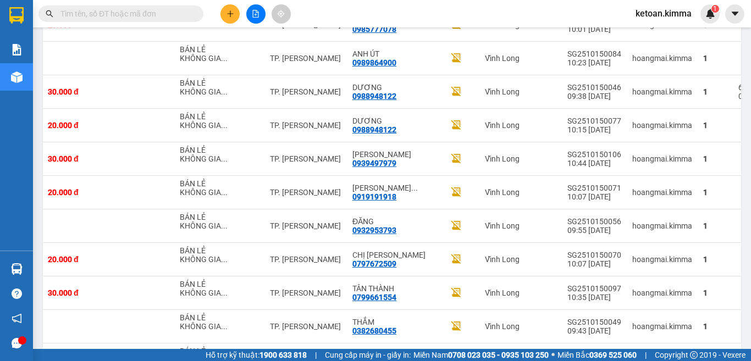
scroll to position [2348, 0]
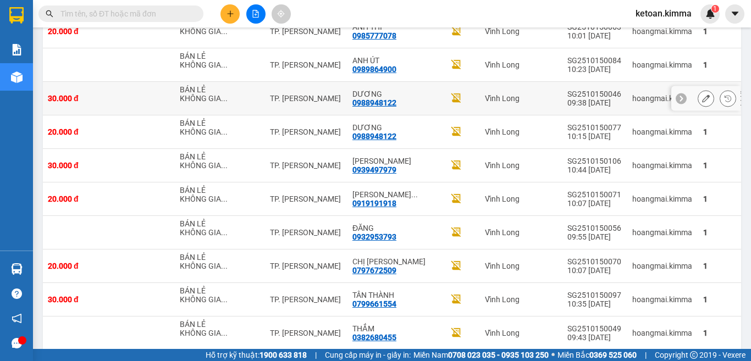
click at [702, 102] on icon at bounding box center [706, 99] width 8 height 8
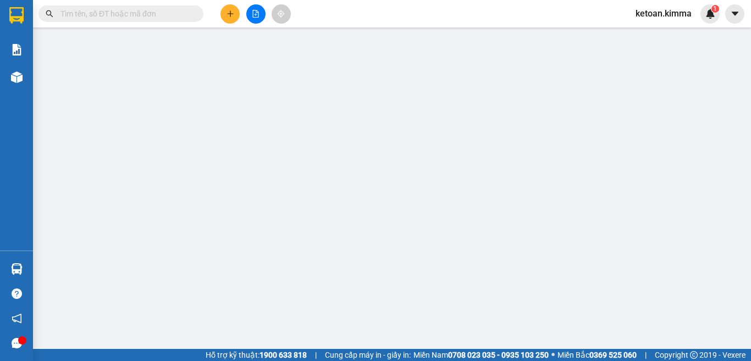
type input "BÁN LẺ KHÔNG GIAO HOÁ ĐƠN"
type input "0988948122"
type input "DƯƠNG"
type input "30.000"
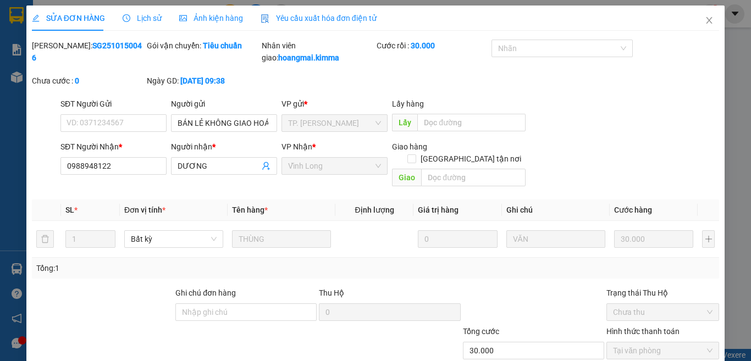
click at [301, 19] on span "Yêu cầu xuất hóa đơn điện tử" at bounding box center [319, 18] width 116 height 9
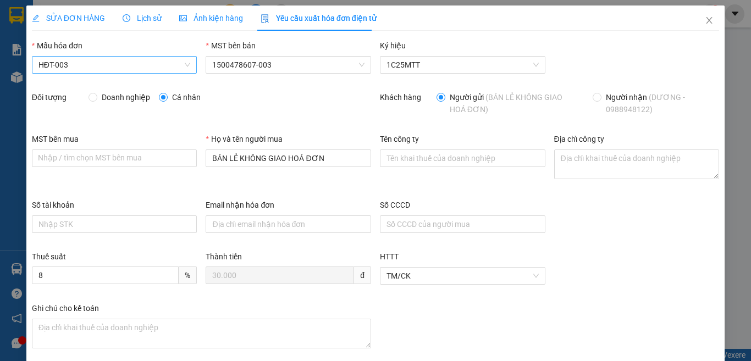
click at [80, 63] on span "HĐT-003" at bounding box center [114, 65] width 152 height 16
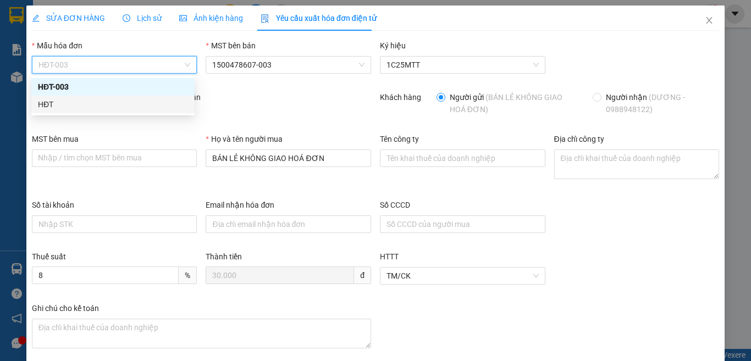
click at [56, 103] on div "HĐT" at bounding box center [113, 104] width 150 height 12
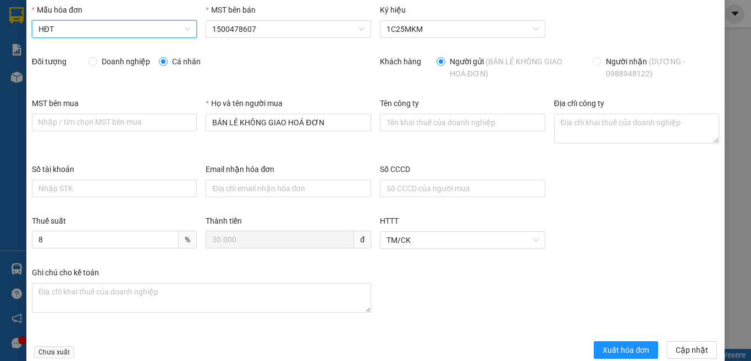
scroll to position [55, 0]
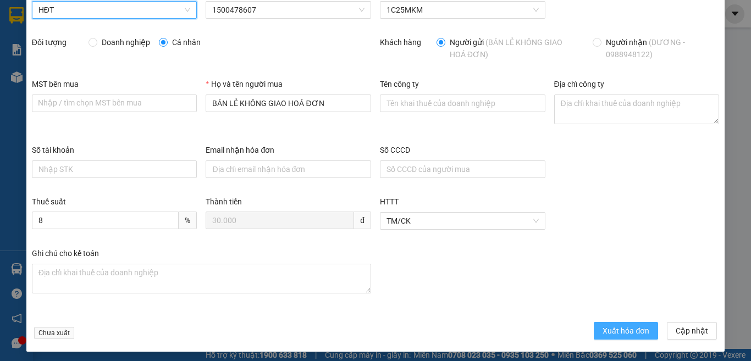
click at [616, 337] on button "Xuất hóa đơn" at bounding box center [626, 331] width 64 height 18
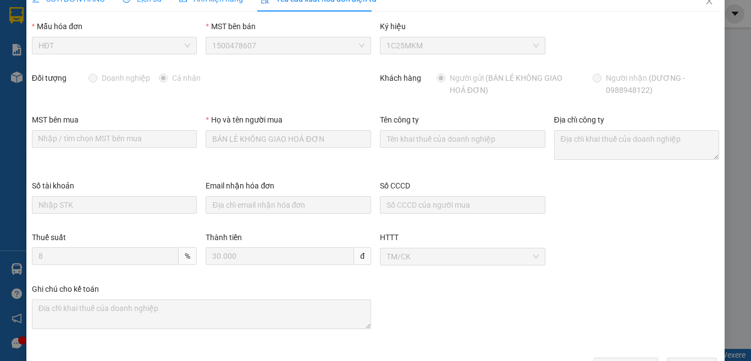
scroll to position [0, 0]
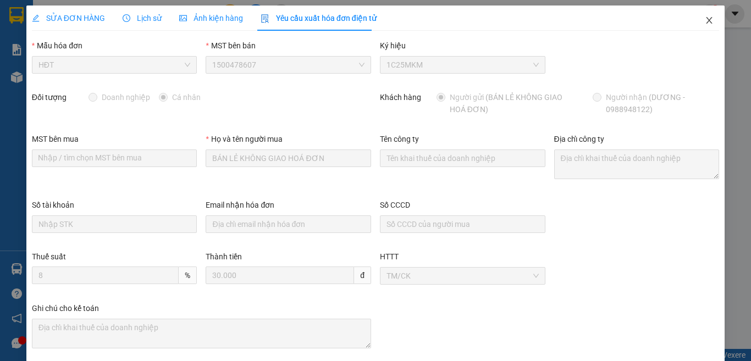
click at [705, 18] on icon "close" at bounding box center [709, 20] width 9 height 9
click at [702, 17] on div "1" at bounding box center [709, 13] width 19 height 19
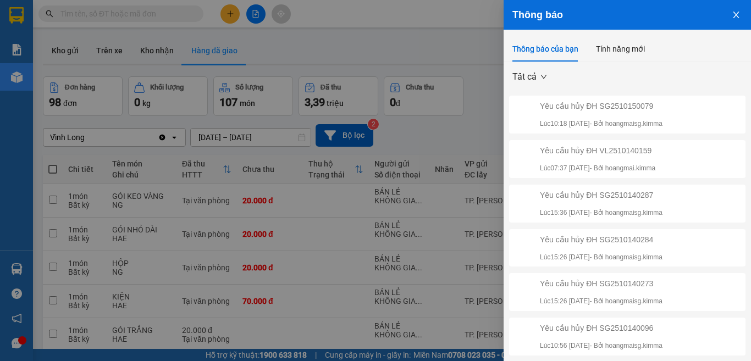
click at [733, 14] on icon "close" at bounding box center [736, 15] width 6 height 7
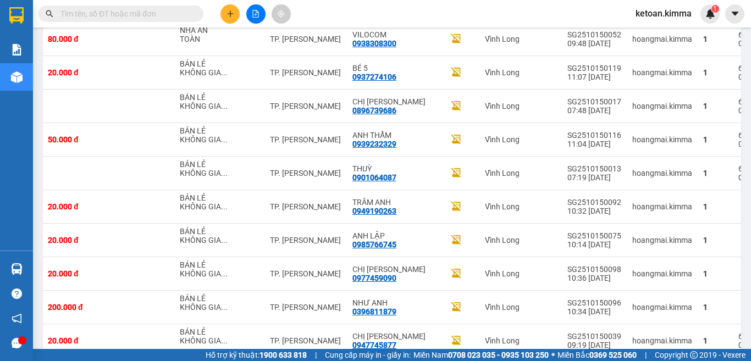
scroll to position [1927, 0]
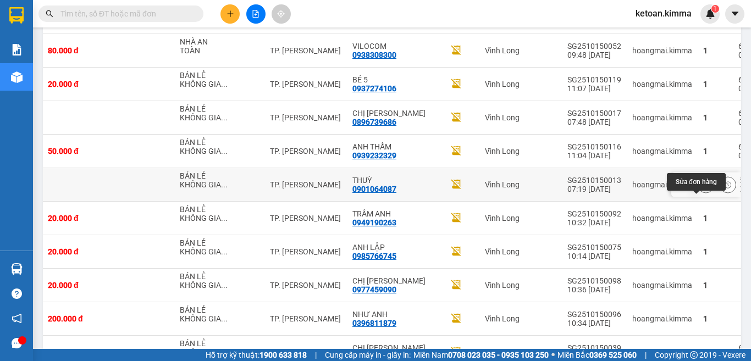
click at [702, 189] on icon at bounding box center [706, 185] width 8 height 8
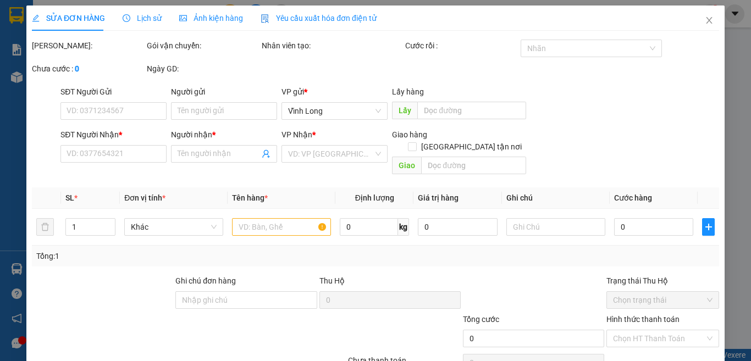
type input "BÁN LẺ KHÔNG GIAO HOÁ ĐƠN"
type input "0901064087"
type input "THUỲ"
type input "20.000"
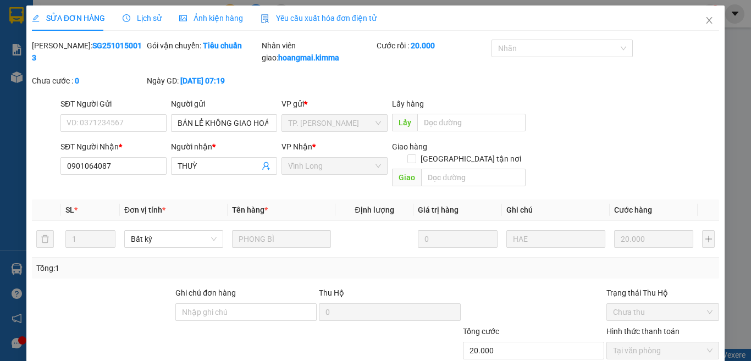
click at [302, 18] on span "Yêu cầu xuất hóa đơn điện tử" at bounding box center [319, 18] width 116 height 9
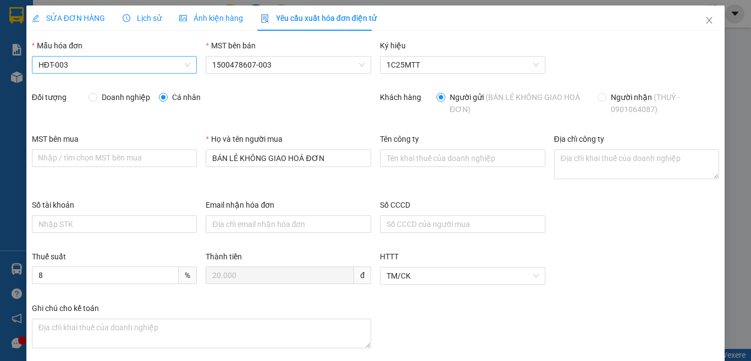
click at [87, 63] on span "HĐT-003" at bounding box center [114, 65] width 152 height 16
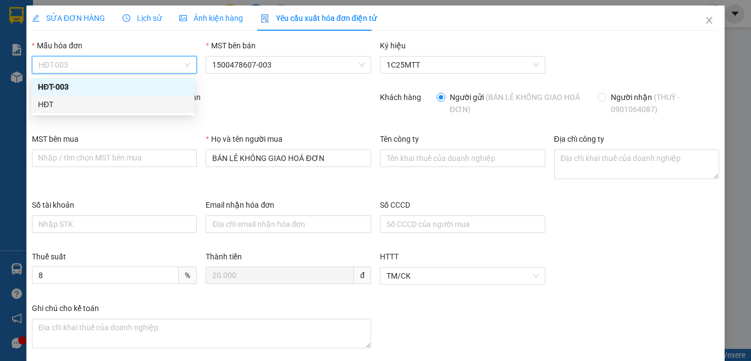
click at [47, 101] on div "HĐT" at bounding box center [113, 104] width 150 height 12
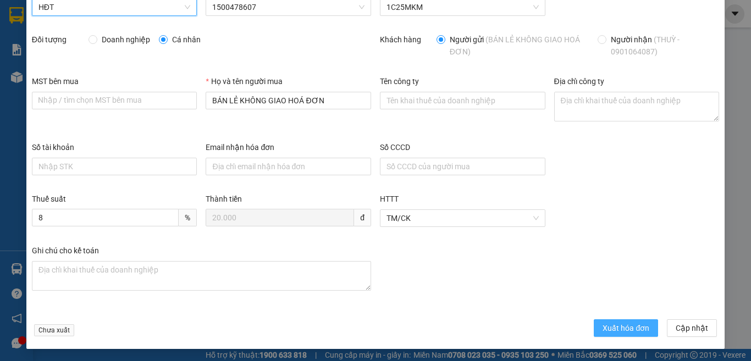
scroll to position [58, 0]
click at [604, 324] on span "Xuất hóa đơn" at bounding box center [625, 328] width 47 height 12
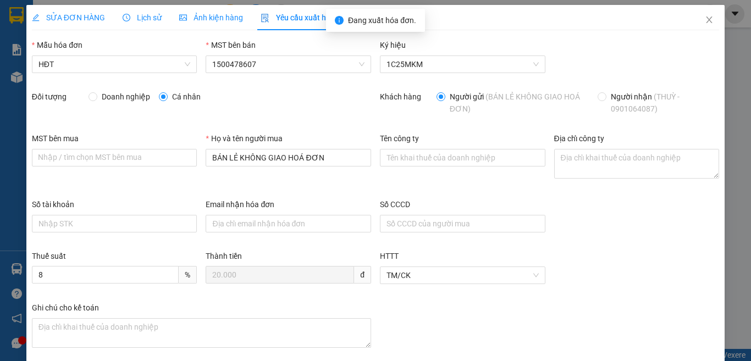
scroll to position [0, 0]
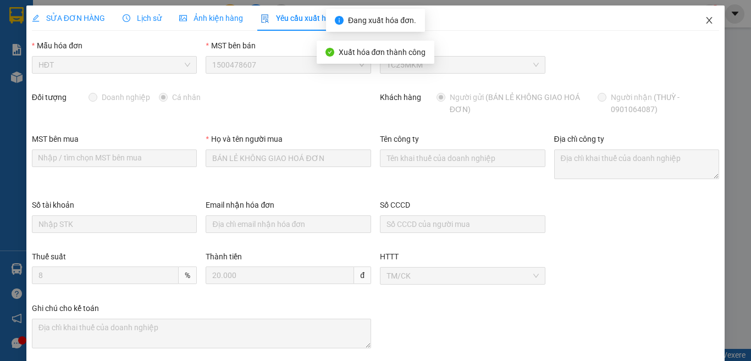
click at [706, 23] on icon "close" at bounding box center [709, 20] width 6 height 7
click at [704, 14] on div "1" at bounding box center [709, 13] width 19 height 19
click at [750, 0] on div at bounding box center [751, 0] width 0 height 0
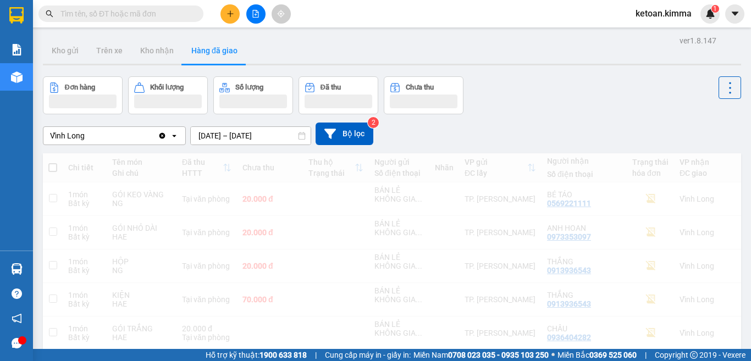
click at [484, 15] on div "Kết quả tìm kiếm ( 0 ) Bộ lọc No Data ketoan.kimma 1" at bounding box center [375, 13] width 751 height 27
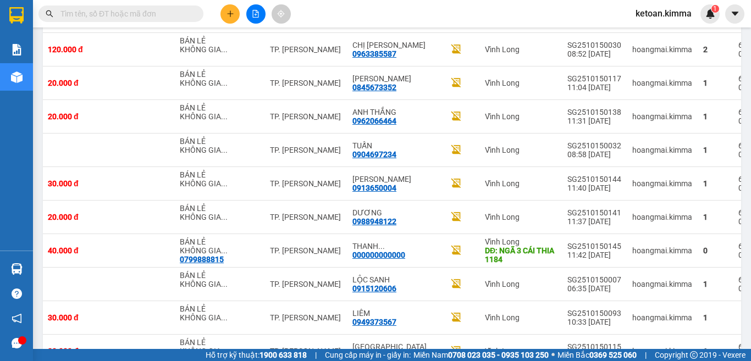
scroll to position [1380, 0]
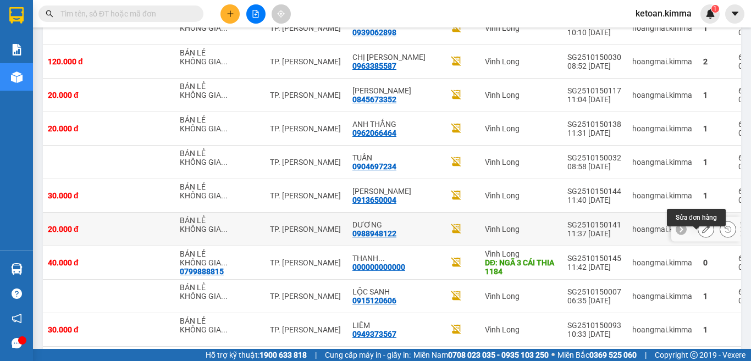
click at [702, 233] on icon at bounding box center [706, 229] width 8 height 8
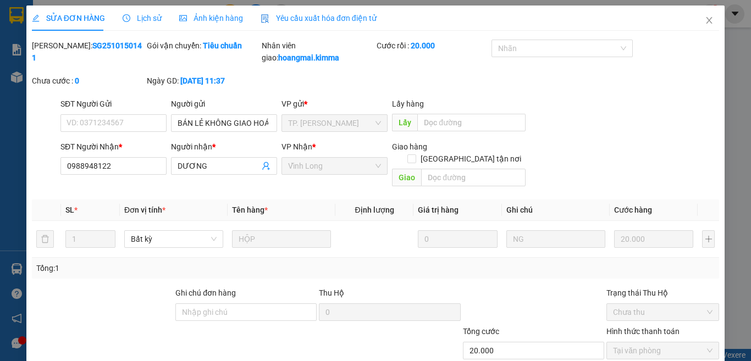
click at [291, 20] on span "Yêu cầu xuất hóa đơn điện tử" at bounding box center [319, 18] width 116 height 9
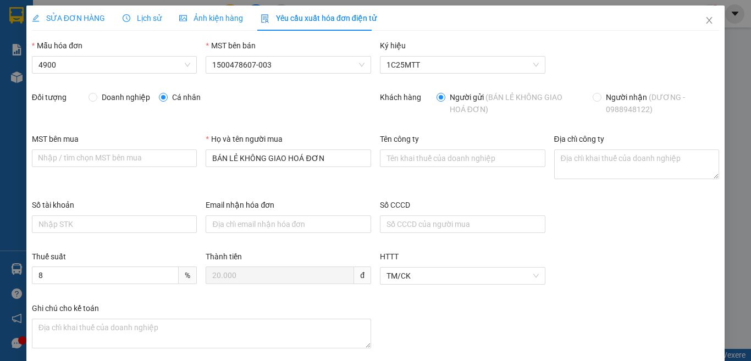
type input "8"
click at [77, 65] on span "HĐT-003" at bounding box center [114, 65] width 152 height 16
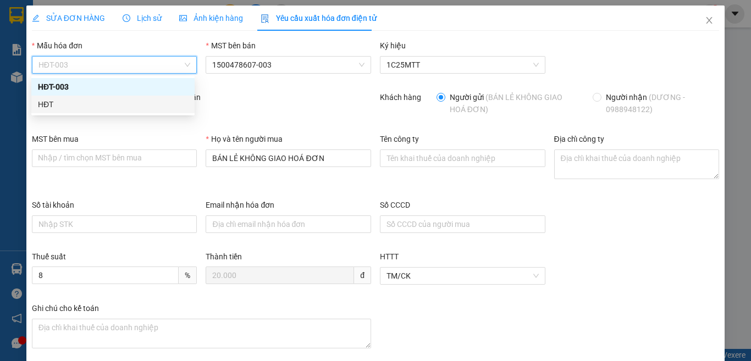
drag, startPoint x: 40, startPoint y: 102, endPoint x: 52, endPoint y: 107, distance: 13.1
click at [41, 102] on div "HĐT" at bounding box center [113, 104] width 150 height 12
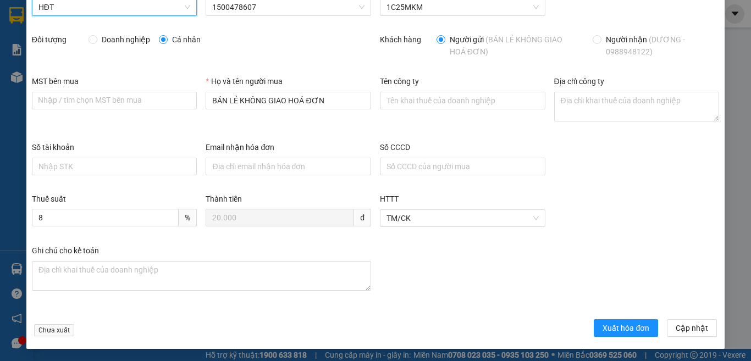
scroll to position [58, 0]
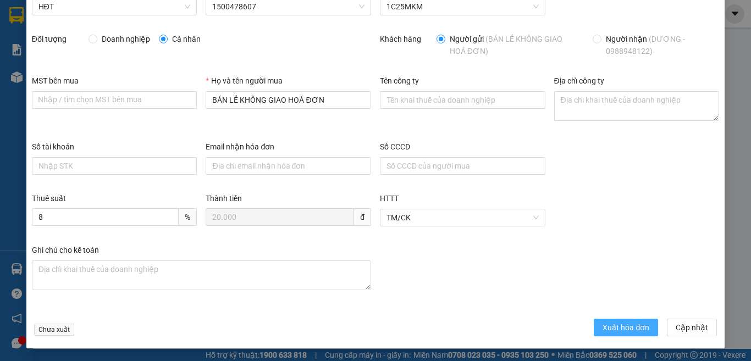
click at [603, 320] on button "Xuất hóa đơn" at bounding box center [626, 328] width 64 height 18
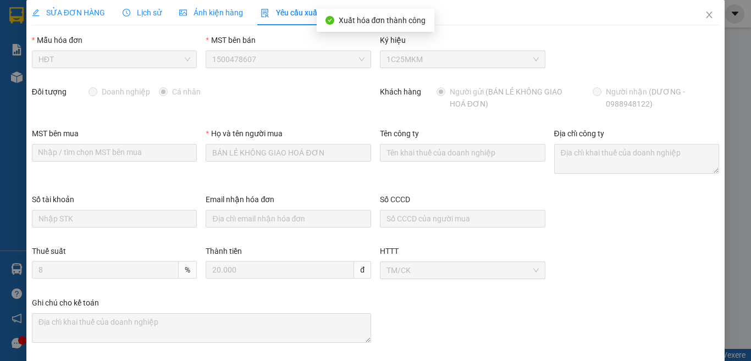
scroll to position [0, 0]
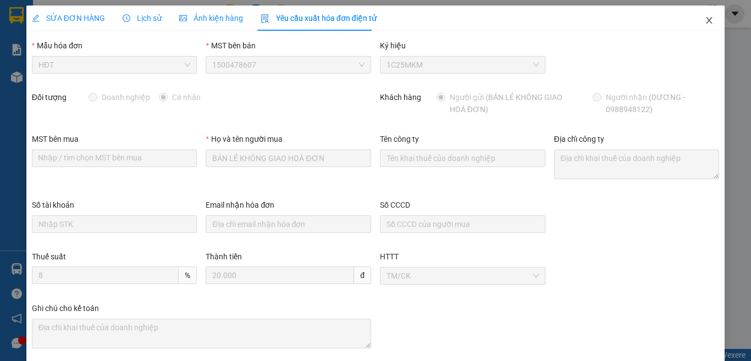
click at [705, 20] on icon "close" at bounding box center [709, 20] width 9 height 9
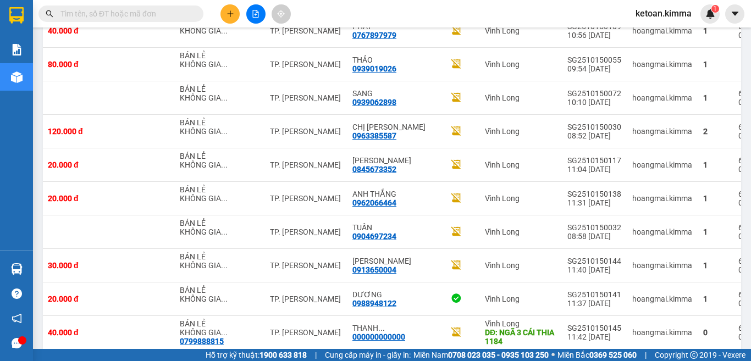
scroll to position [1313, 0]
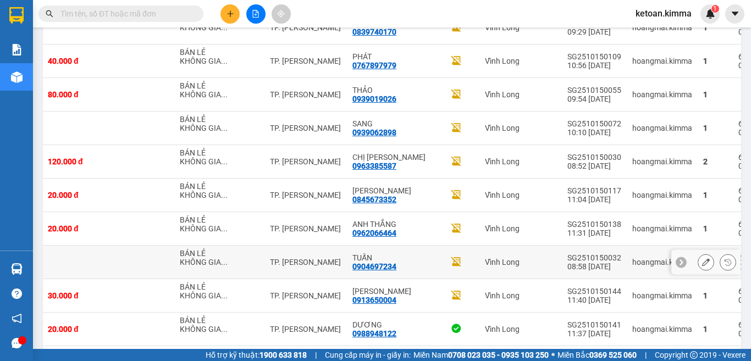
click at [702, 266] on icon at bounding box center [706, 262] width 8 height 8
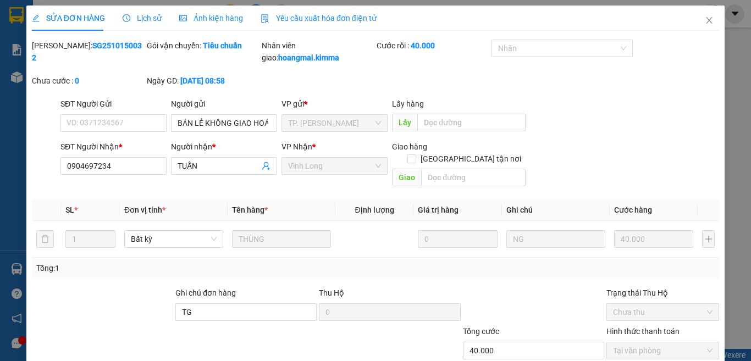
type input "BÁN LẺ KHÔNG GIAO HOÁ ĐƠN"
type input "0904697234"
type input "TUẤN"
type input "TG"
type input "40.000"
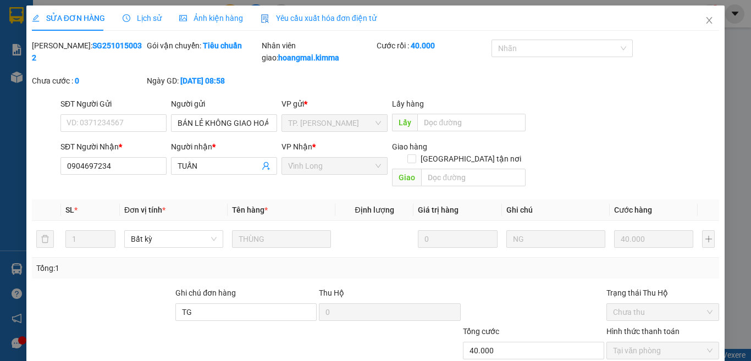
click at [297, 14] on span "Yêu cầu xuất hóa đơn điện tử" at bounding box center [319, 18] width 116 height 9
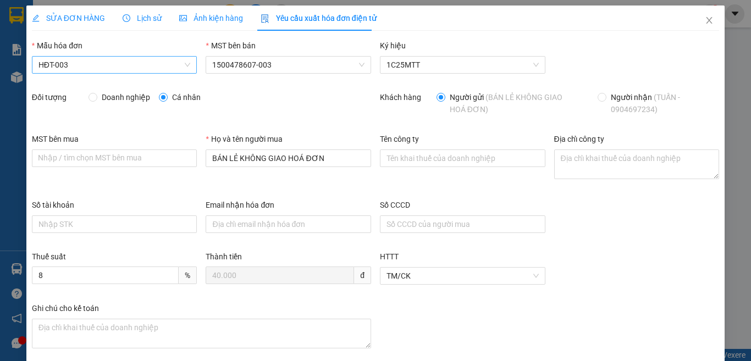
click at [66, 68] on span "HĐT-003" at bounding box center [114, 65] width 152 height 16
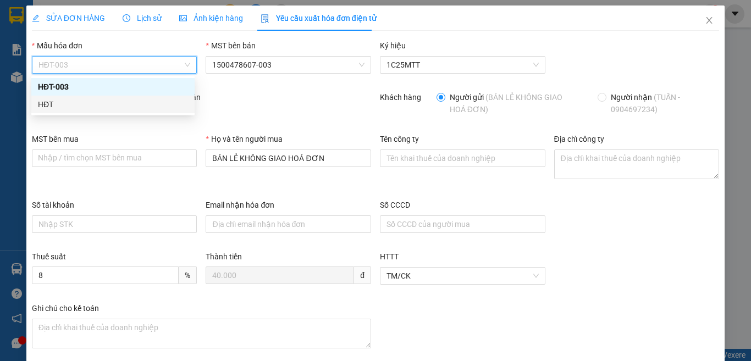
click at [46, 107] on div "HĐT" at bounding box center [113, 104] width 150 height 12
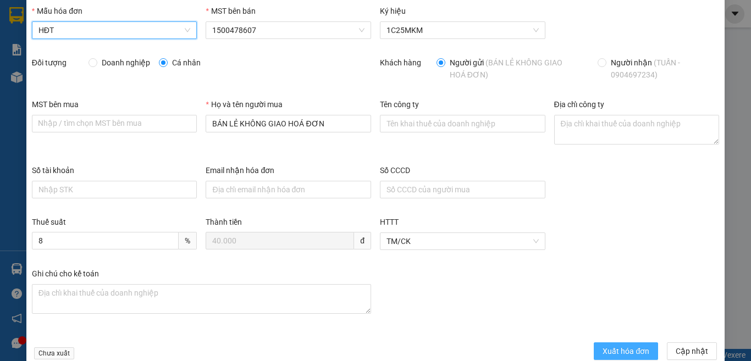
scroll to position [58, 0]
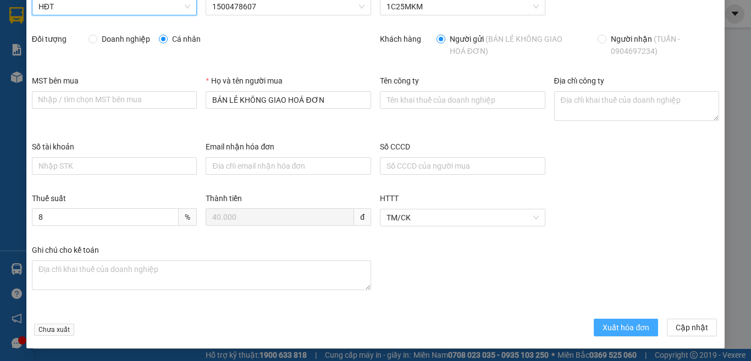
click at [613, 333] on button "Xuất hóa đơn" at bounding box center [626, 328] width 64 height 18
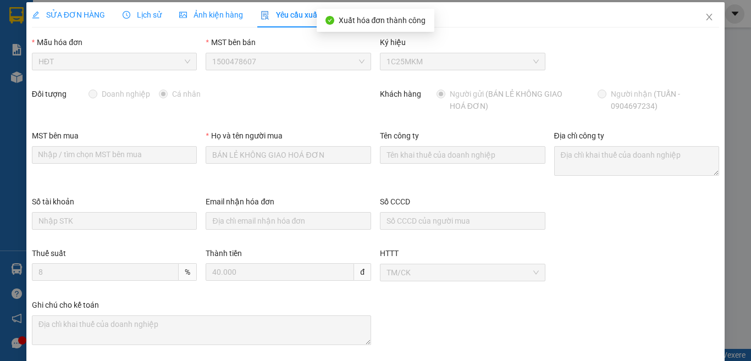
scroll to position [0, 0]
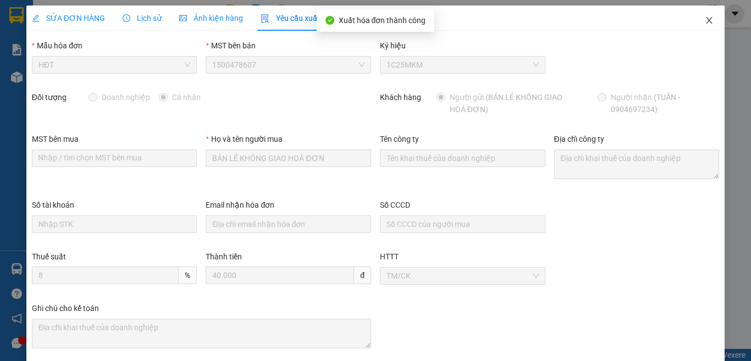
click at [706, 20] on icon "close" at bounding box center [709, 20] width 6 height 7
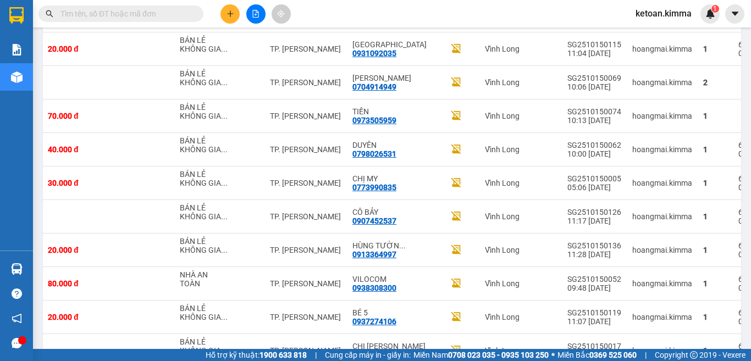
scroll to position [1865, 0]
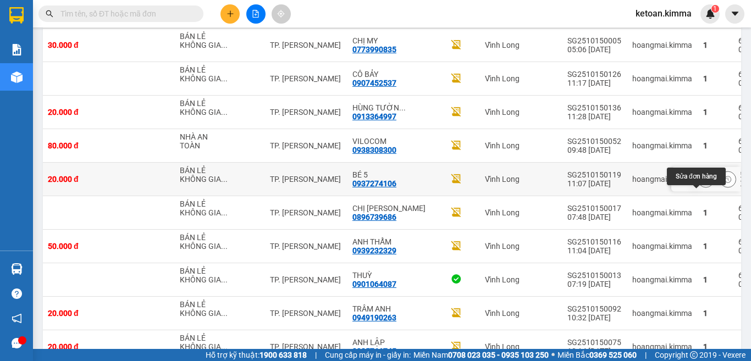
click at [702, 183] on icon at bounding box center [706, 179] width 8 height 8
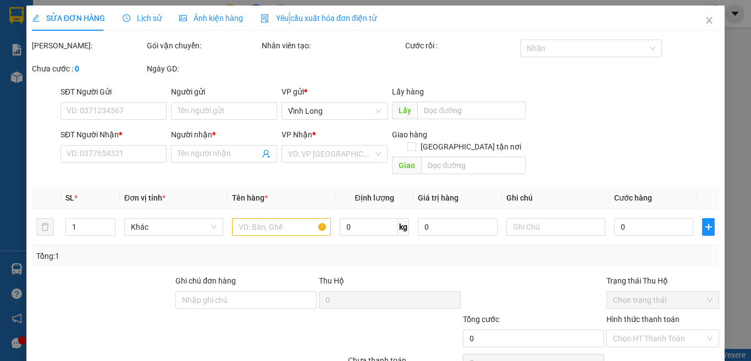
click at [285, 19] on span "Yêu cầu xuất hóa đơn điện tử" at bounding box center [319, 18] width 116 height 9
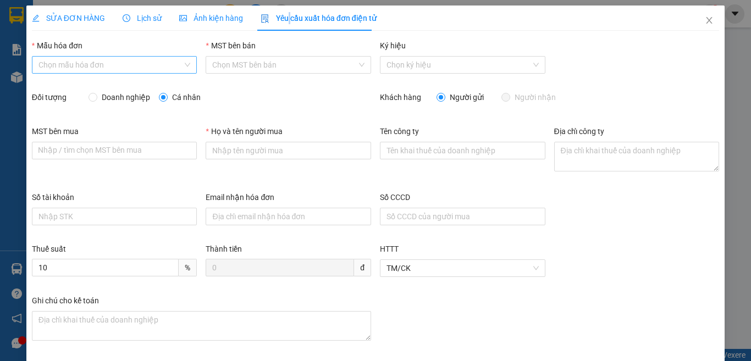
type input "BÁN LẺ KHÔNG GIAO HOÁ ĐƠN"
type input "20.000"
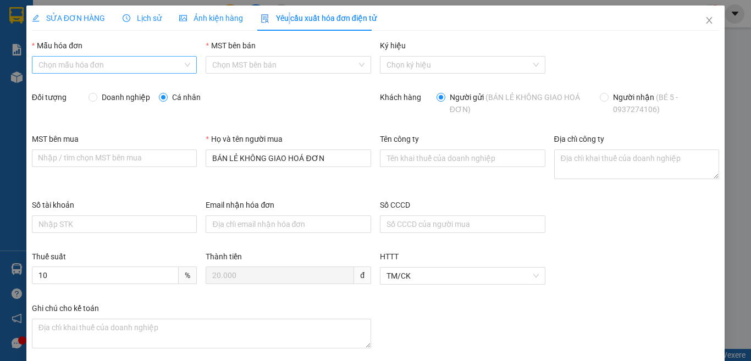
type input "8"
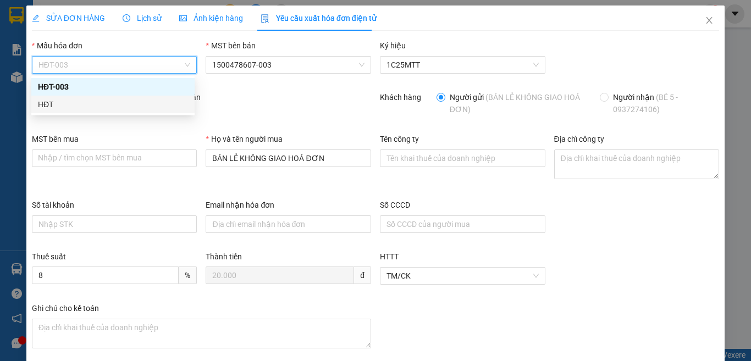
drag, startPoint x: 40, startPoint y: 101, endPoint x: 80, endPoint y: 108, distance: 41.2
click at [39, 101] on div "HĐT" at bounding box center [113, 104] width 150 height 12
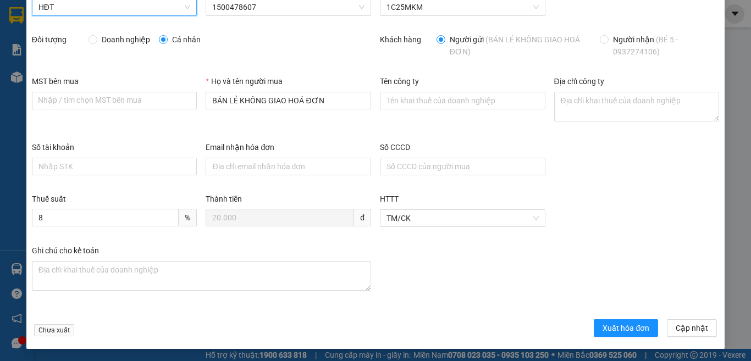
scroll to position [58, 0]
click at [612, 332] on span "Xuất hóa đơn" at bounding box center [625, 328] width 47 height 12
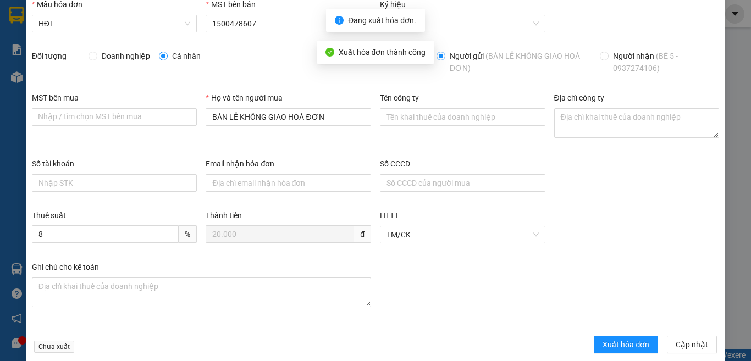
scroll to position [0, 0]
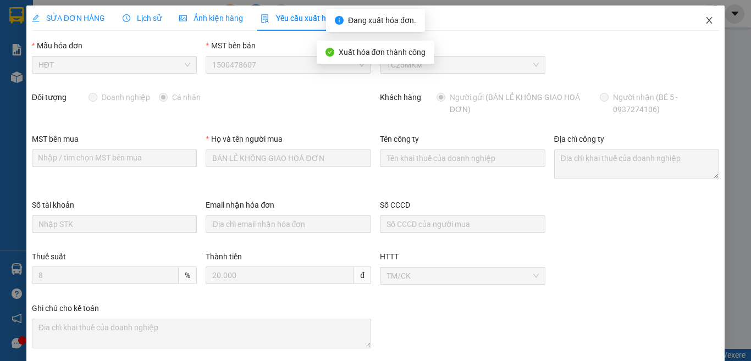
click at [705, 21] on icon "close" at bounding box center [709, 20] width 9 height 9
click at [699, 20] on span "ketoan.kimma" at bounding box center [664, 14] width 74 height 14
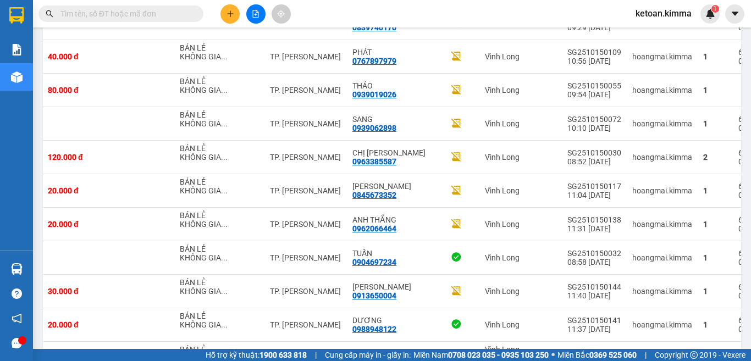
scroll to position [1327, 0]
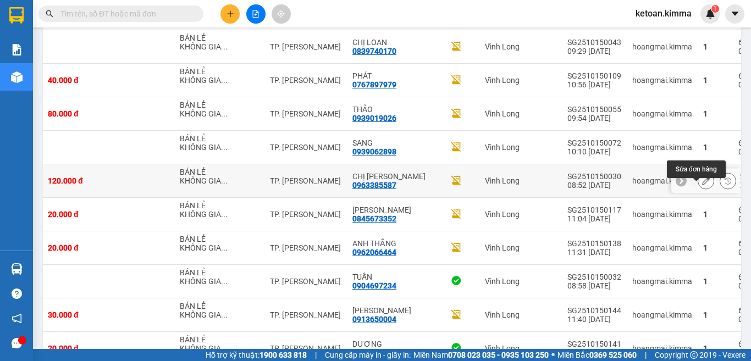
click at [702, 185] on icon at bounding box center [706, 181] width 8 height 8
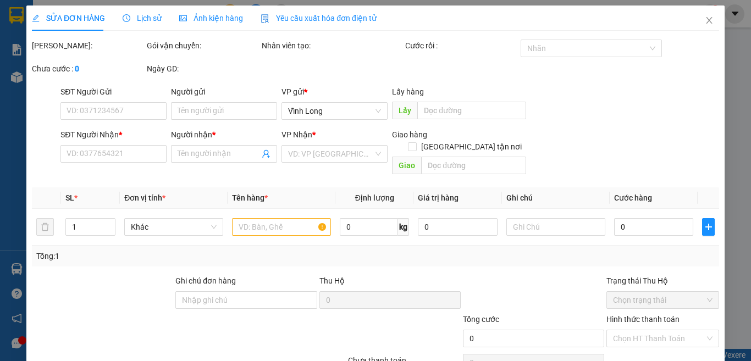
type input "BÁN LẺ KHÔNG GIAO HOÁ ĐƠN"
type input "0963385587"
type input "[PERSON_NAME]"
type input "120.000"
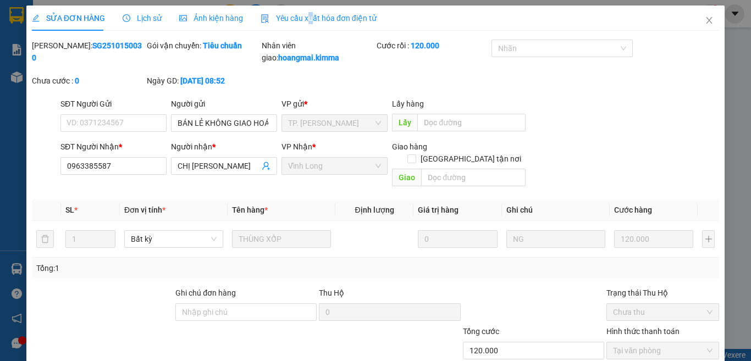
click at [307, 19] on span "Yêu cầu xuất hóa đơn điện tử" at bounding box center [319, 18] width 116 height 9
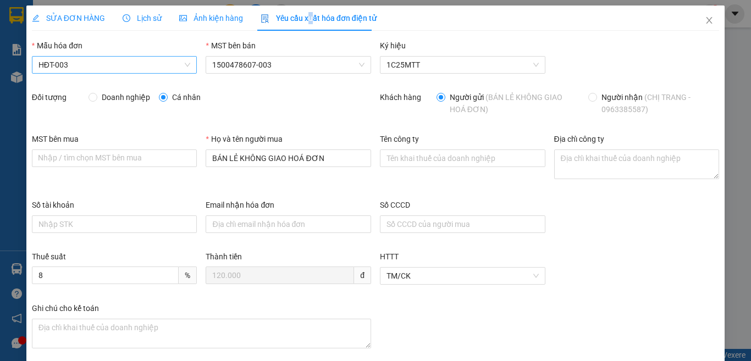
click at [64, 62] on span "HĐT-003" at bounding box center [114, 65] width 152 height 16
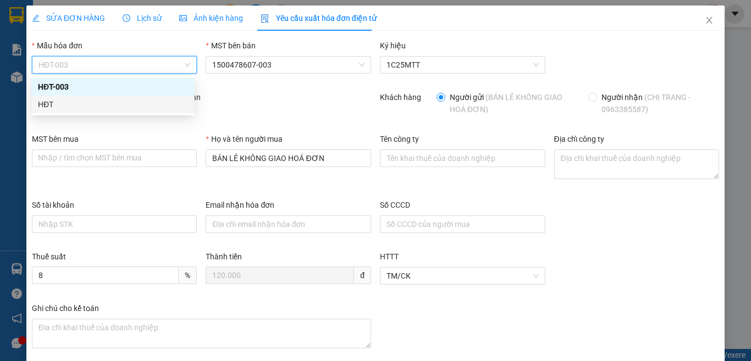
click at [41, 107] on div "HĐT" at bounding box center [113, 104] width 150 height 12
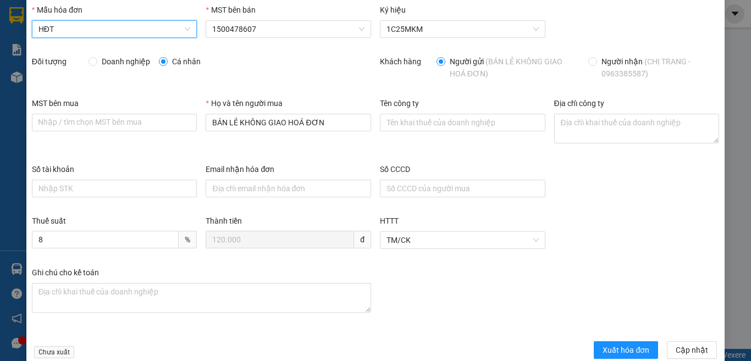
scroll to position [55, 0]
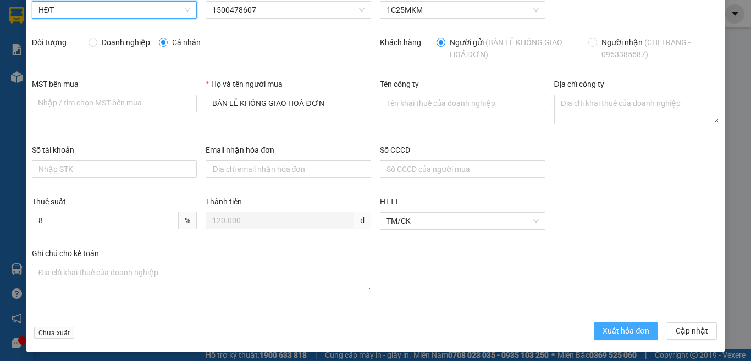
drag, startPoint x: 622, startPoint y: 328, endPoint x: 613, endPoint y: 317, distance: 13.7
click at [622, 328] on span "Xuất hóa đơn" at bounding box center [625, 331] width 47 height 12
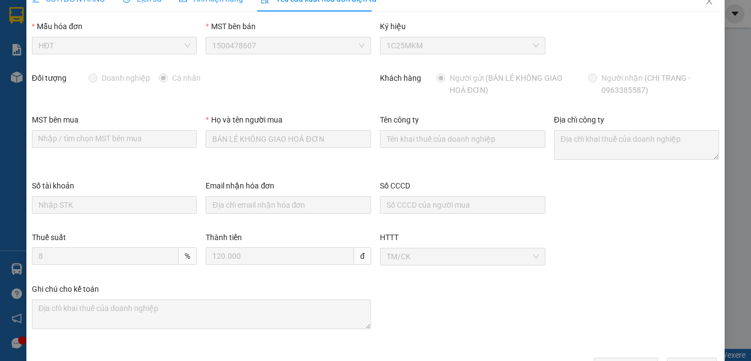
scroll to position [0, 0]
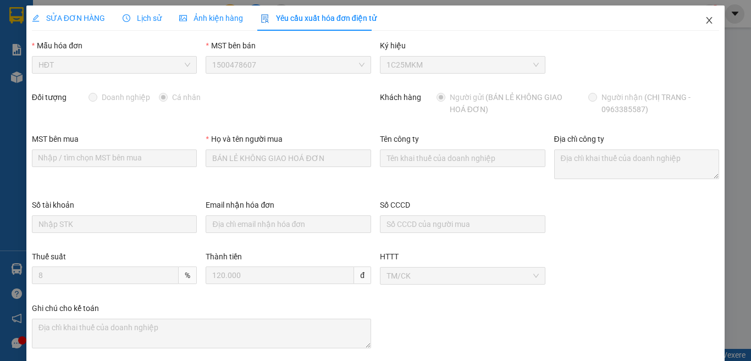
click at [705, 20] on icon "close" at bounding box center [709, 20] width 9 height 9
click at [699, 21] on div "ketoan.kimma 1" at bounding box center [673, 13] width 93 height 19
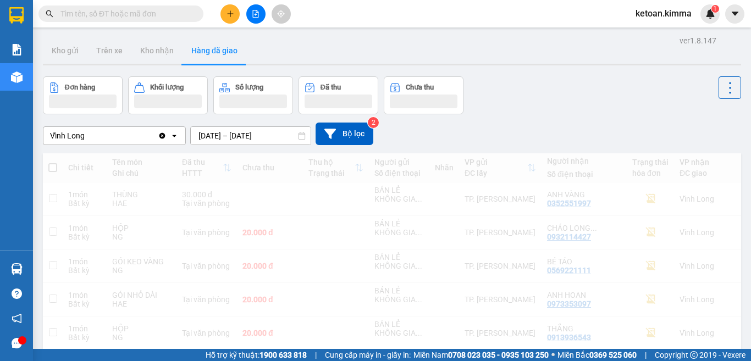
click at [700, 21] on div "ketoan.kimma 1" at bounding box center [673, 13] width 93 height 19
click at [669, 95] on div "Đơn hàng Khối lượng Số lượng Đã thu Chưa thu" at bounding box center [392, 95] width 698 height 38
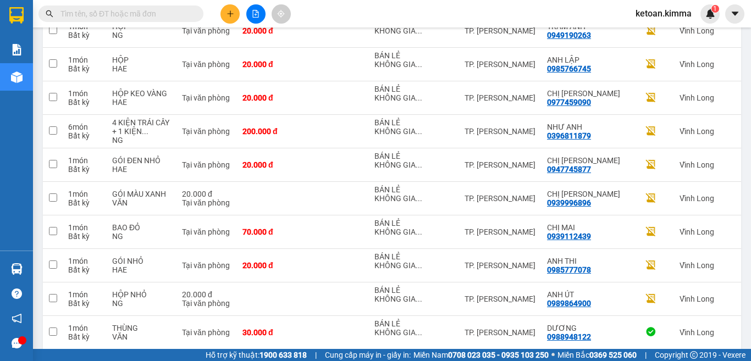
scroll to position [3290, 0]
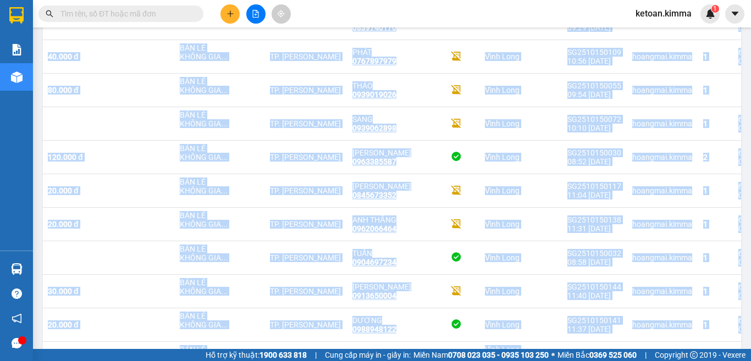
scroll to position [1321, 0]
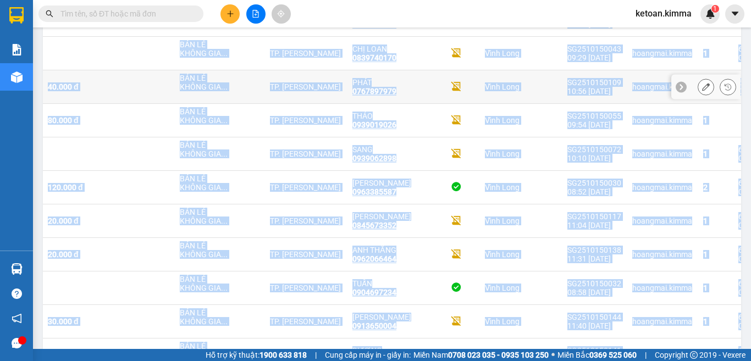
click at [702, 91] on icon at bounding box center [706, 87] width 8 height 8
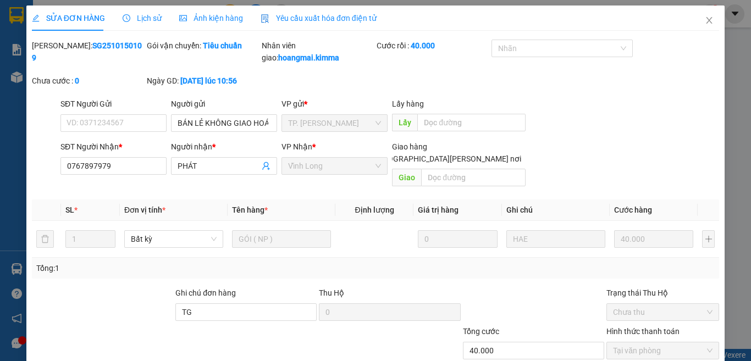
click at [289, 16] on span "Yêu cầu xuất hóa đơn điện tử" at bounding box center [319, 18] width 116 height 9
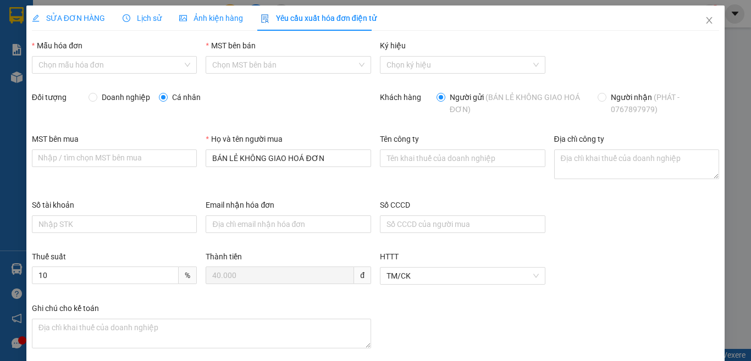
type input "8"
click at [77, 62] on span "HĐT-003" at bounding box center [114, 65] width 152 height 16
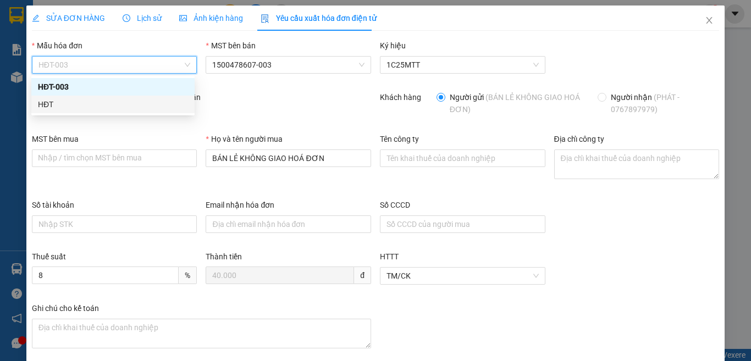
drag, startPoint x: 47, startPoint y: 103, endPoint x: 63, endPoint y: 106, distance: 16.2
click at [48, 103] on div "HĐT" at bounding box center [113, 104] width 150 height 12
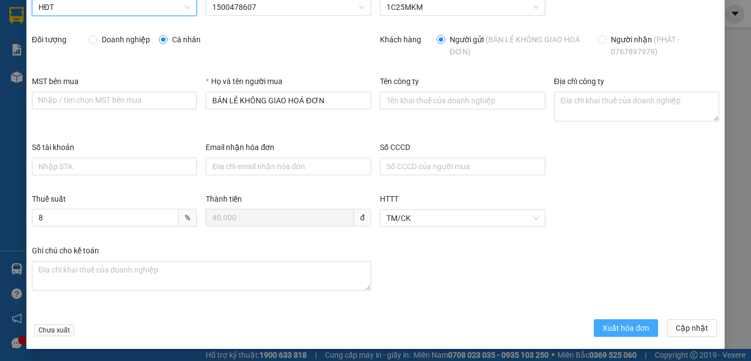
scroll to position [58, 0]
click at [625, 329] on span "Xuất hóa đơn" at bounding box center [625, 328] width 47 height 12
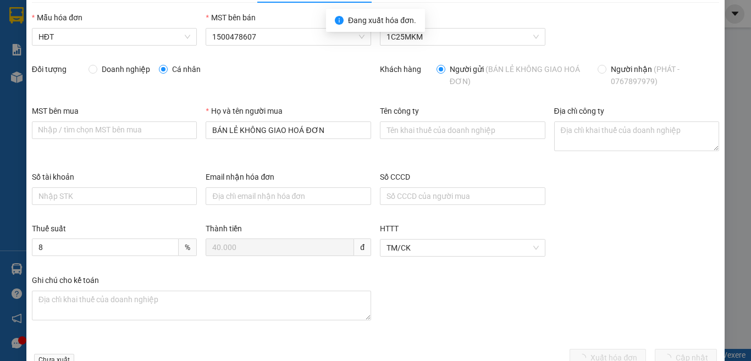
scroll to position [0, 0]
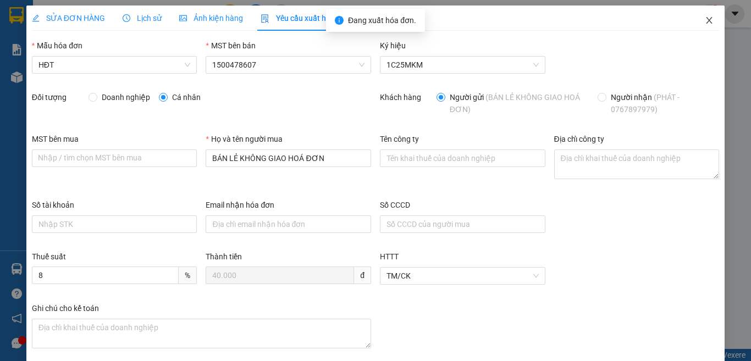
click at [705, 21] on icon "close" at bounding box center [709, 20] width 9 height 9
